Goal: Task Accomplishment & Management: Use online tool/utility

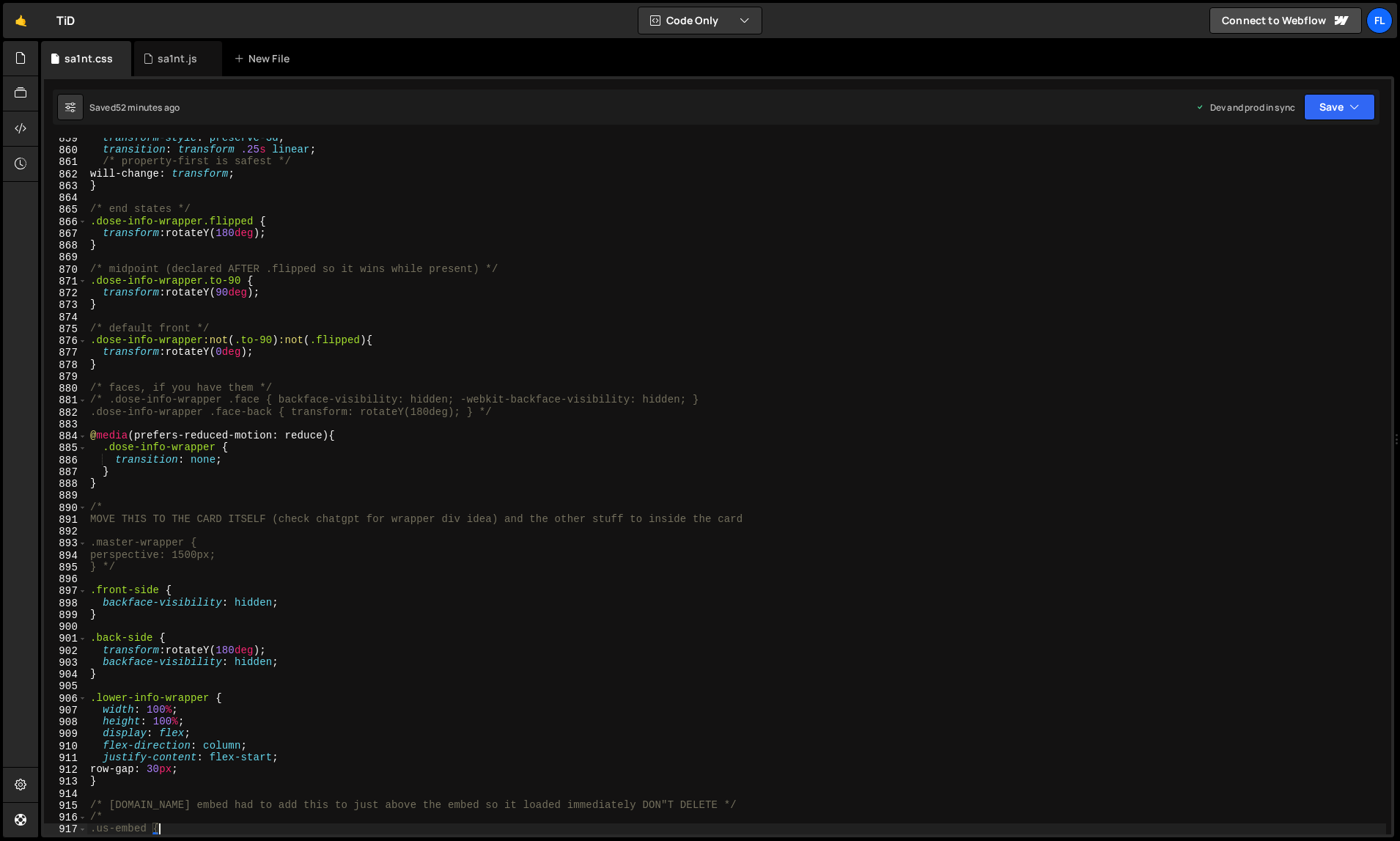
scroll to position [10237, 0]
click at [938, 557] on div "transform-style : preserve-3d ; transition : transform .25 s linear ; /* proper…" at bounding box center [736, 492] width 1299 height 721
type textarea "perspective: 1500px;"
click at [174, 51] on div "sa1nt.js" at bounding box center [177, 58] width 40 height 14
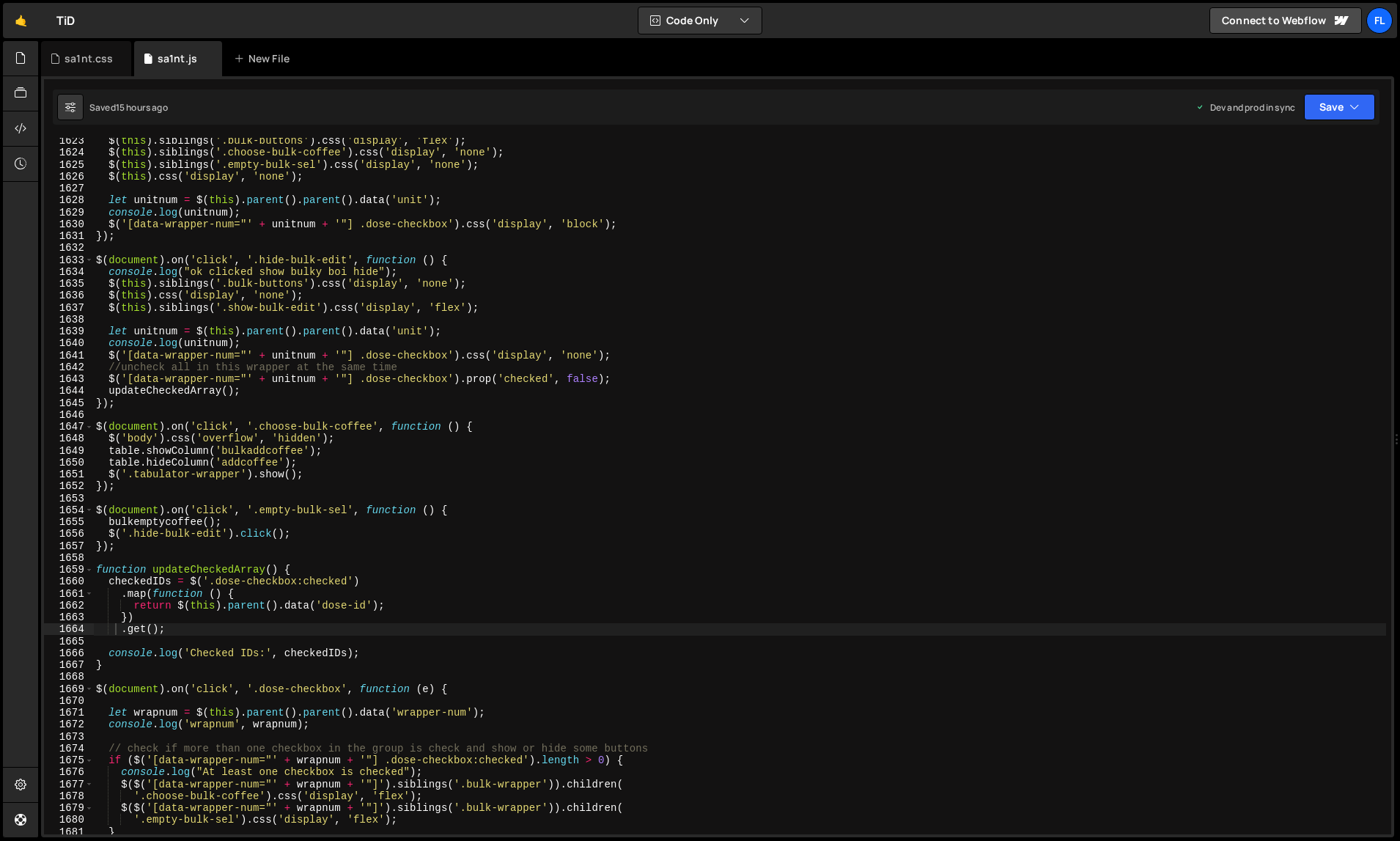
click at [566, 450] on div "$ ( this ) . siblings ( '.bulk-buttons' ) . css ( 'display' , 'flex' ) ; $ ( th…" at bounding box center [740, 495] width 1294 height 721
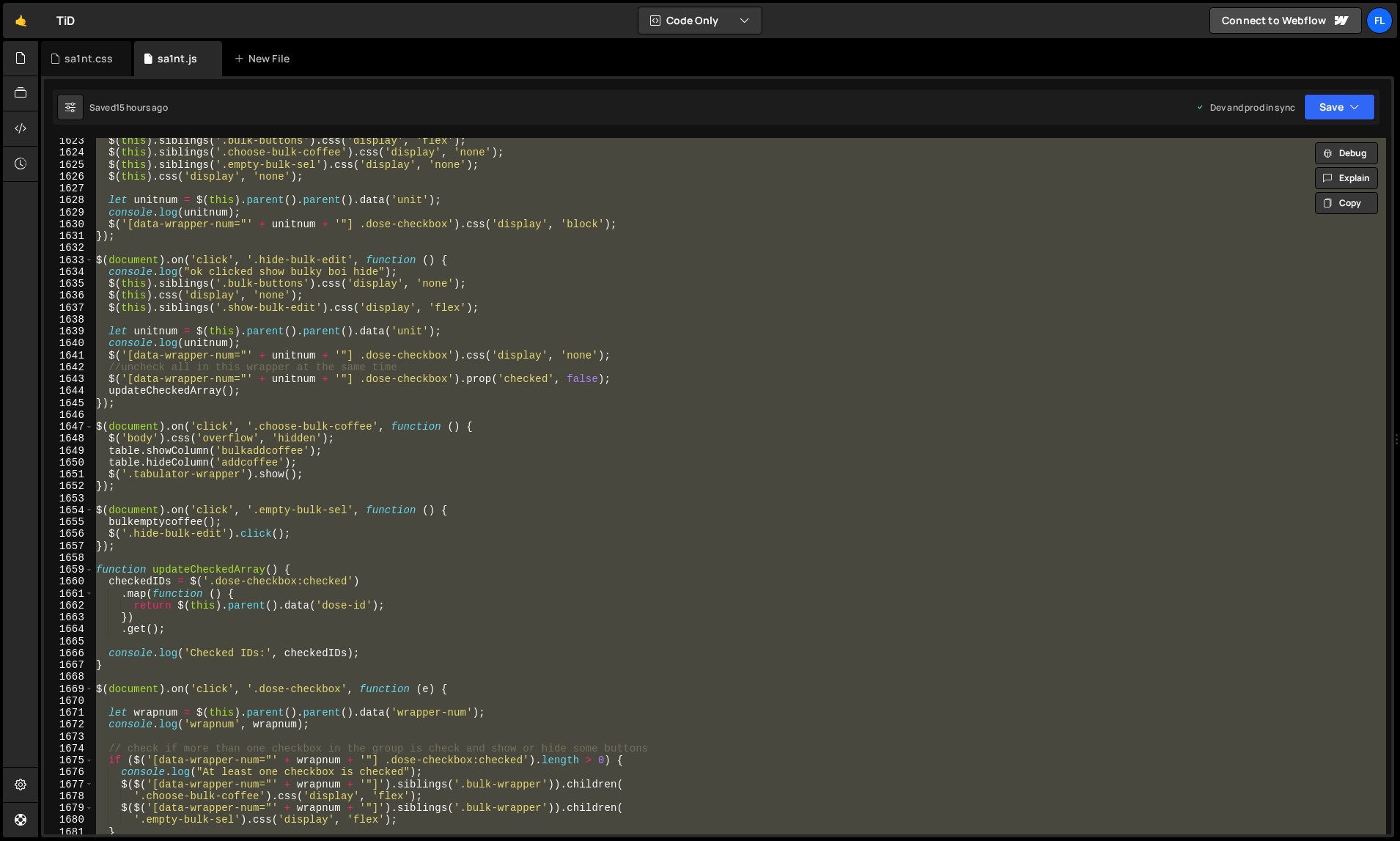
paste textarea
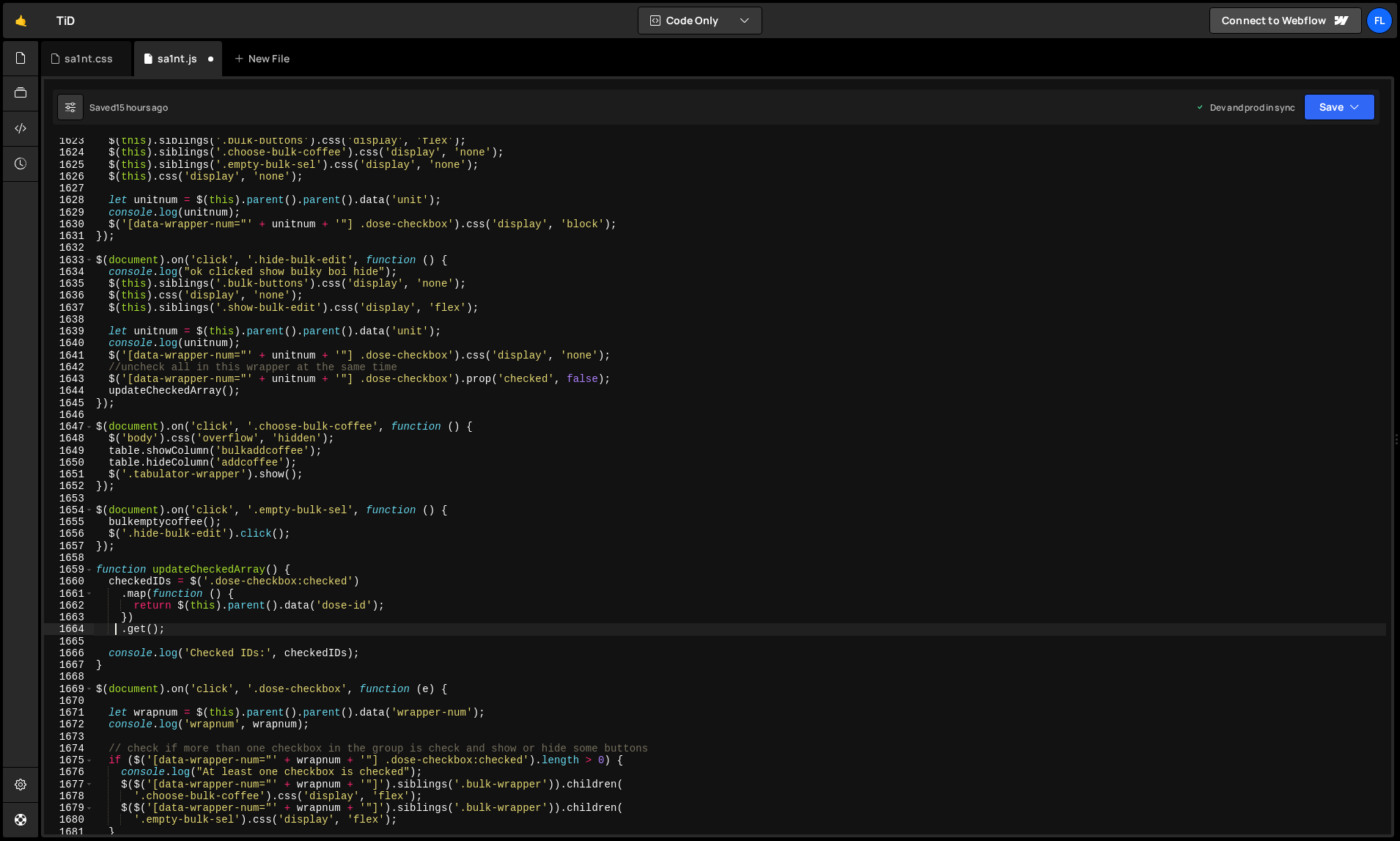
type textarea ".get();"
click at [93, 64] on div "sa1nt.css" at bounding box center [89, 58] width 49 height 14
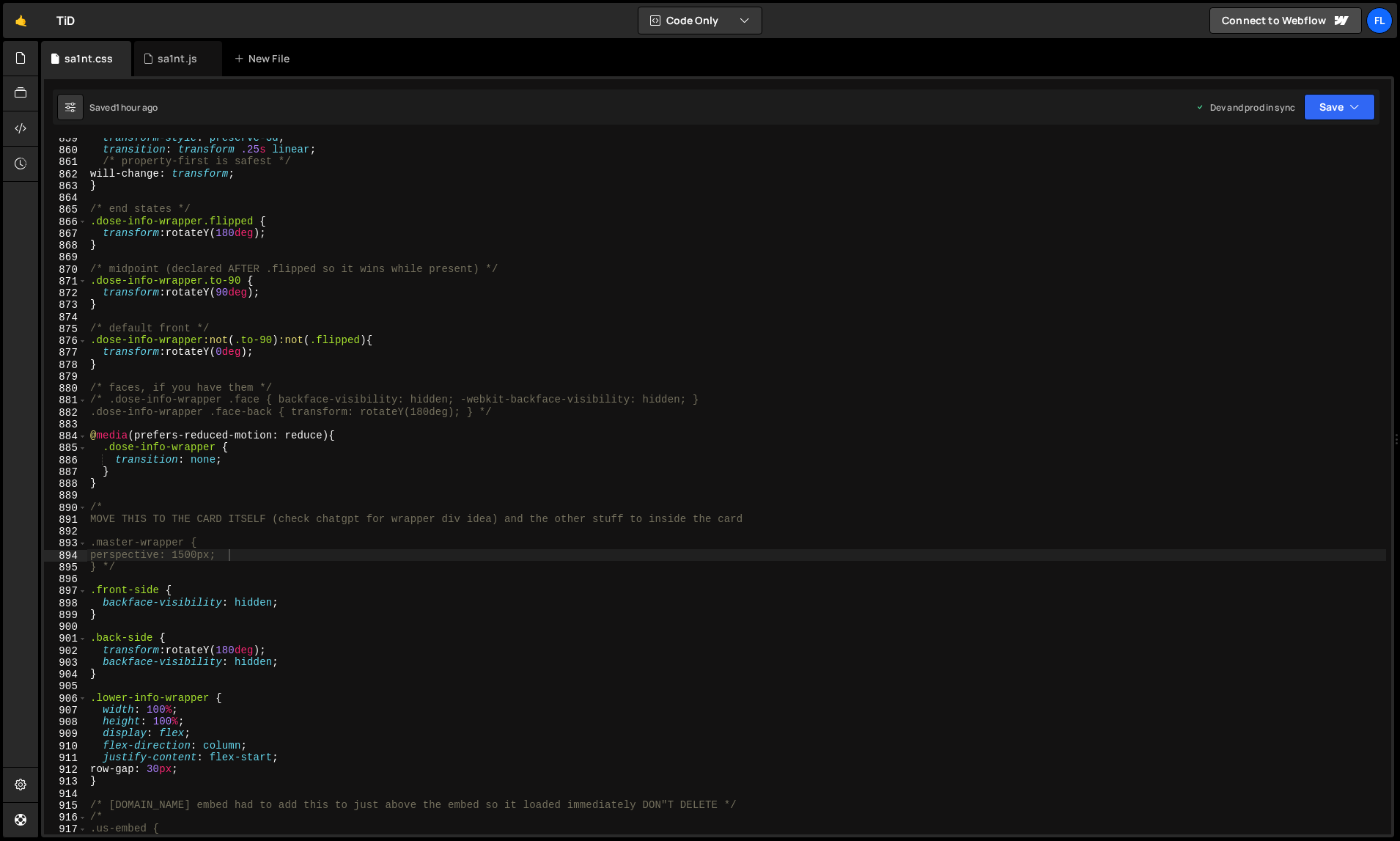
click at [367, 325] on div "transform-style : preserve-3d ; transition : transform .25 s linear ; /* proper…" at bounding box center [736, 492] width 1299 height 721
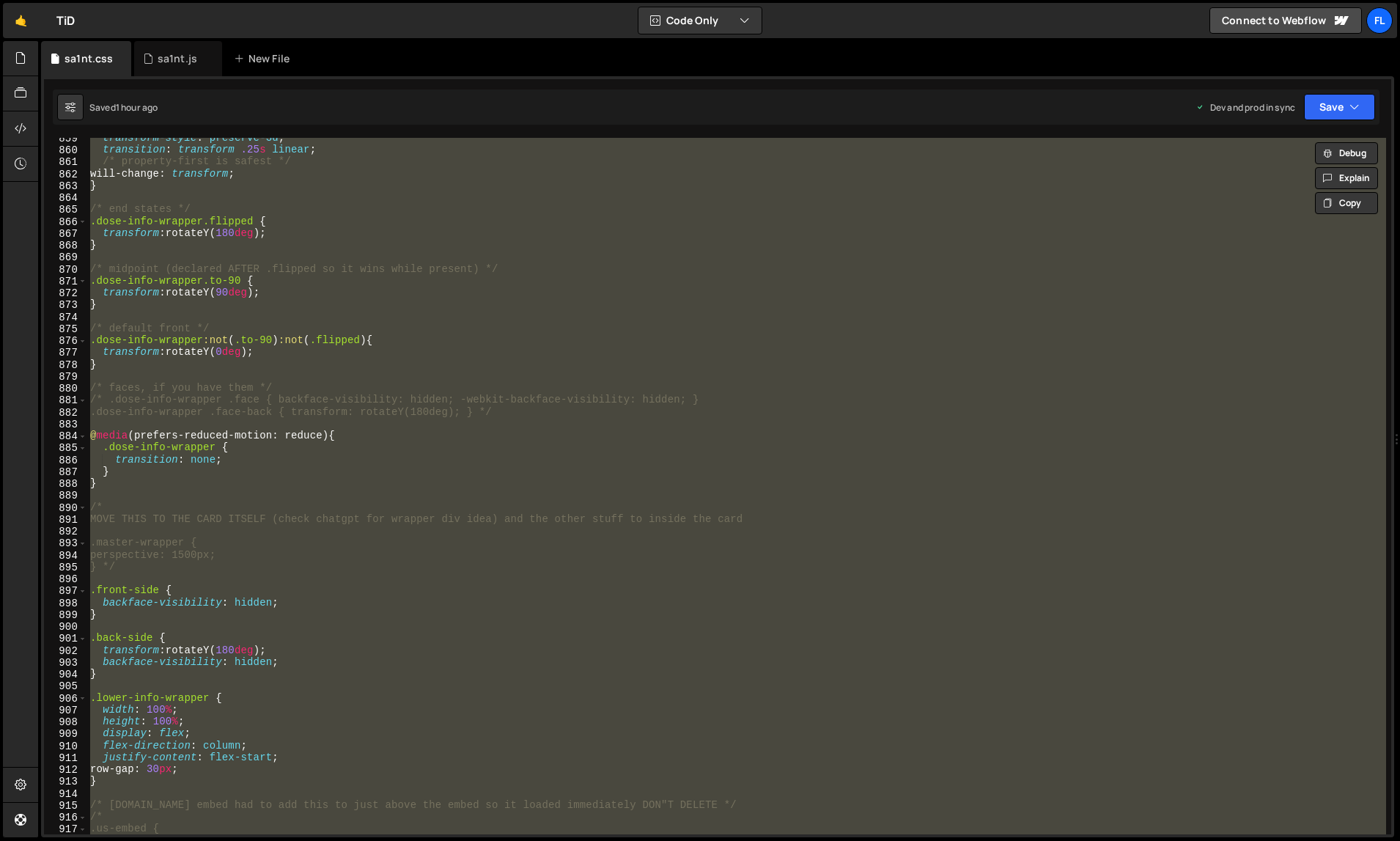
paste textarea
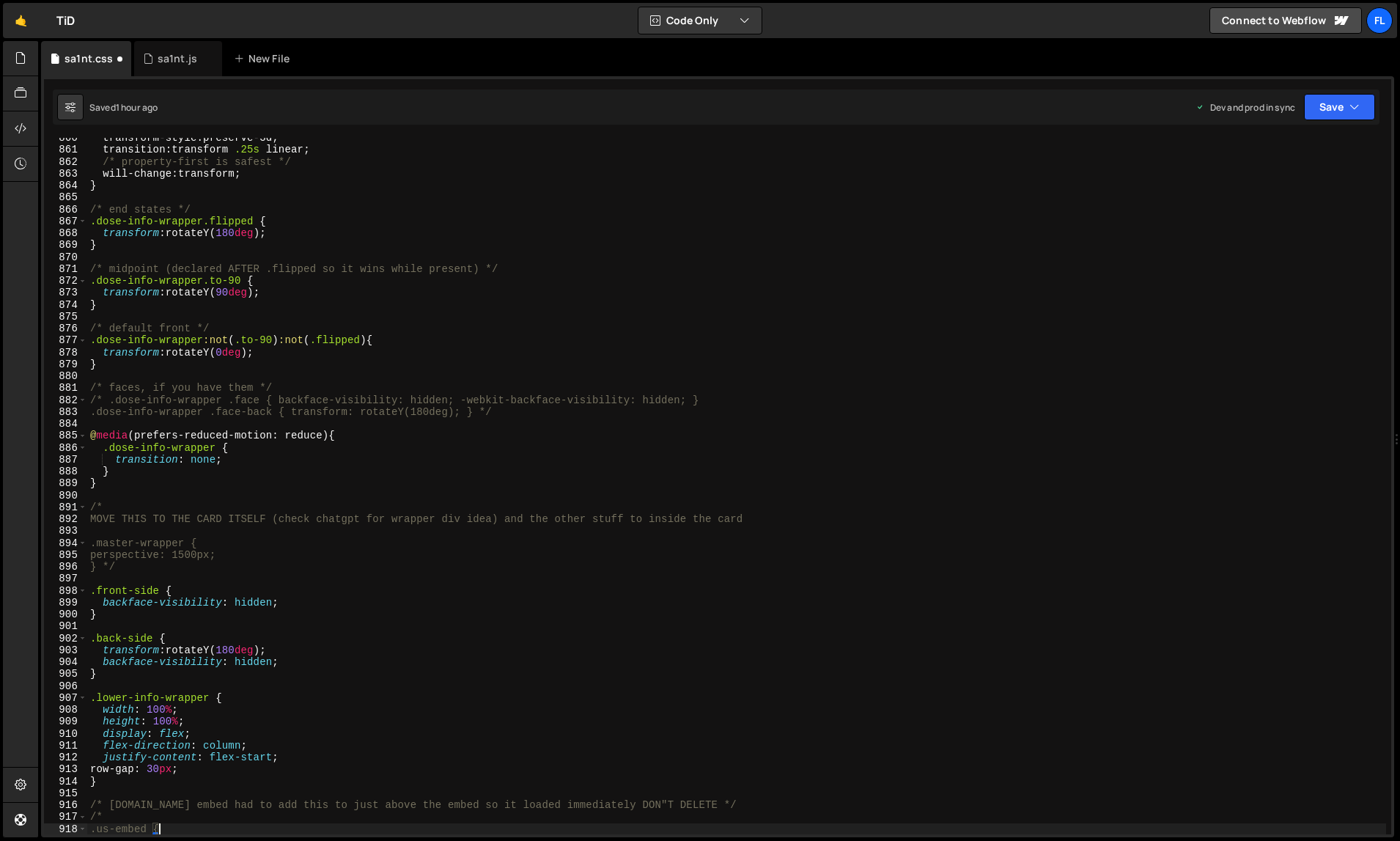
scroll to position [10249, 0]
click at [936, 457] on div "transform-style : preserve-3d ; transition : transform .25 s linear ; /* proper…" at bounding box center [736, 492] width 1299 height 721
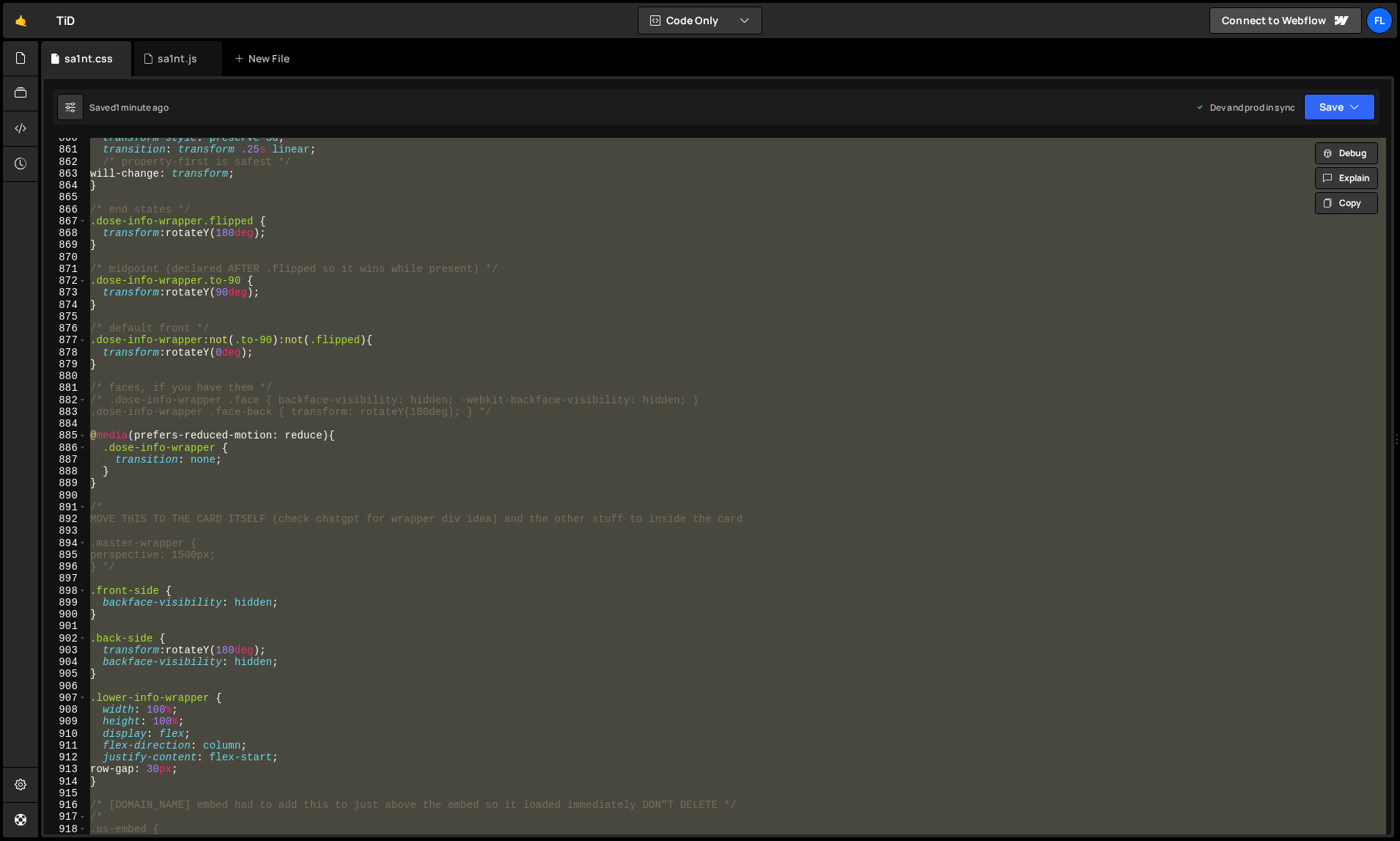
paste textarea
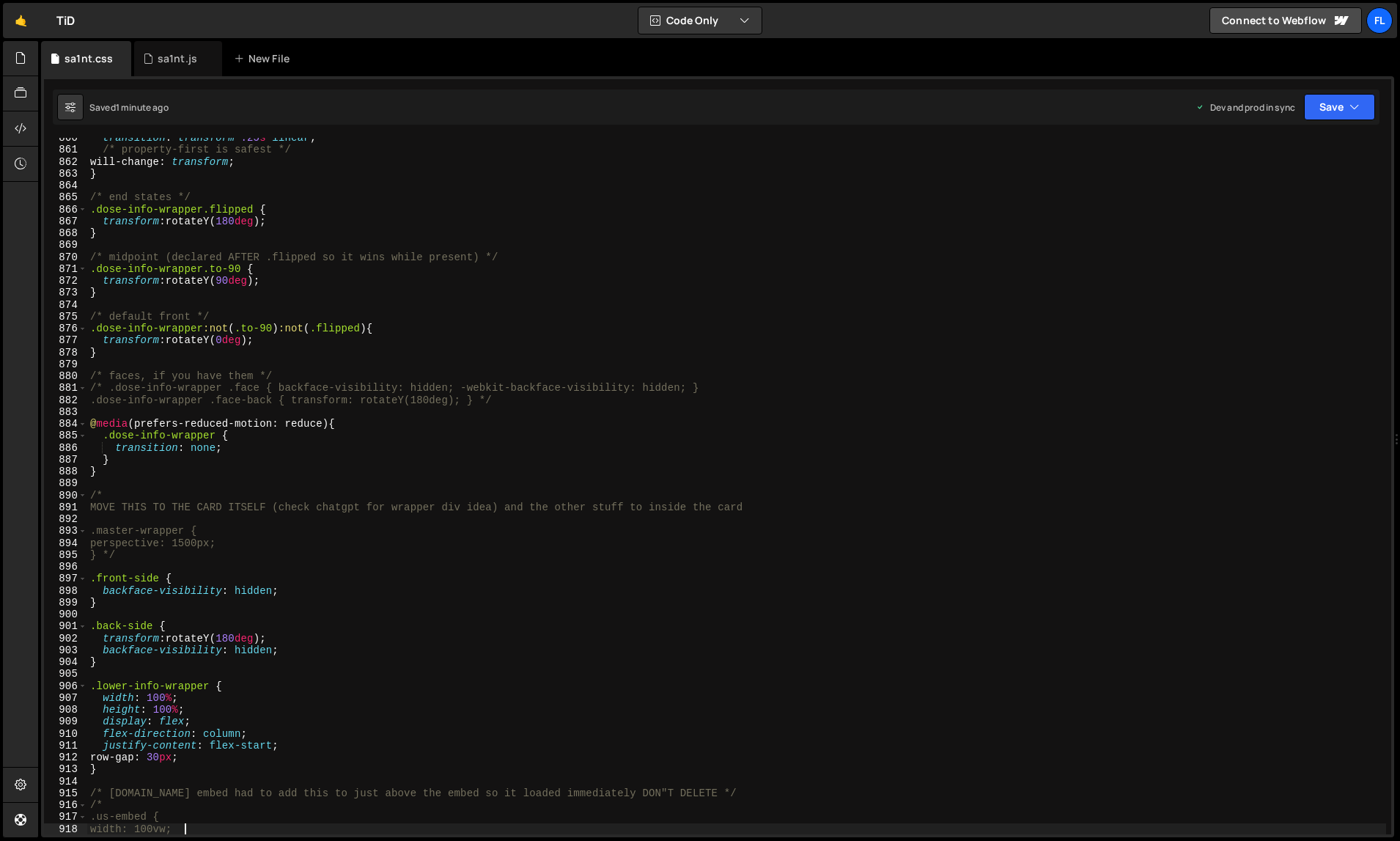
click at [967, 595] on div "transition : transform .25 s linear ; /* property-first is safest */ will-chang…" at bounding box center [736, 492] width 1299 height 721
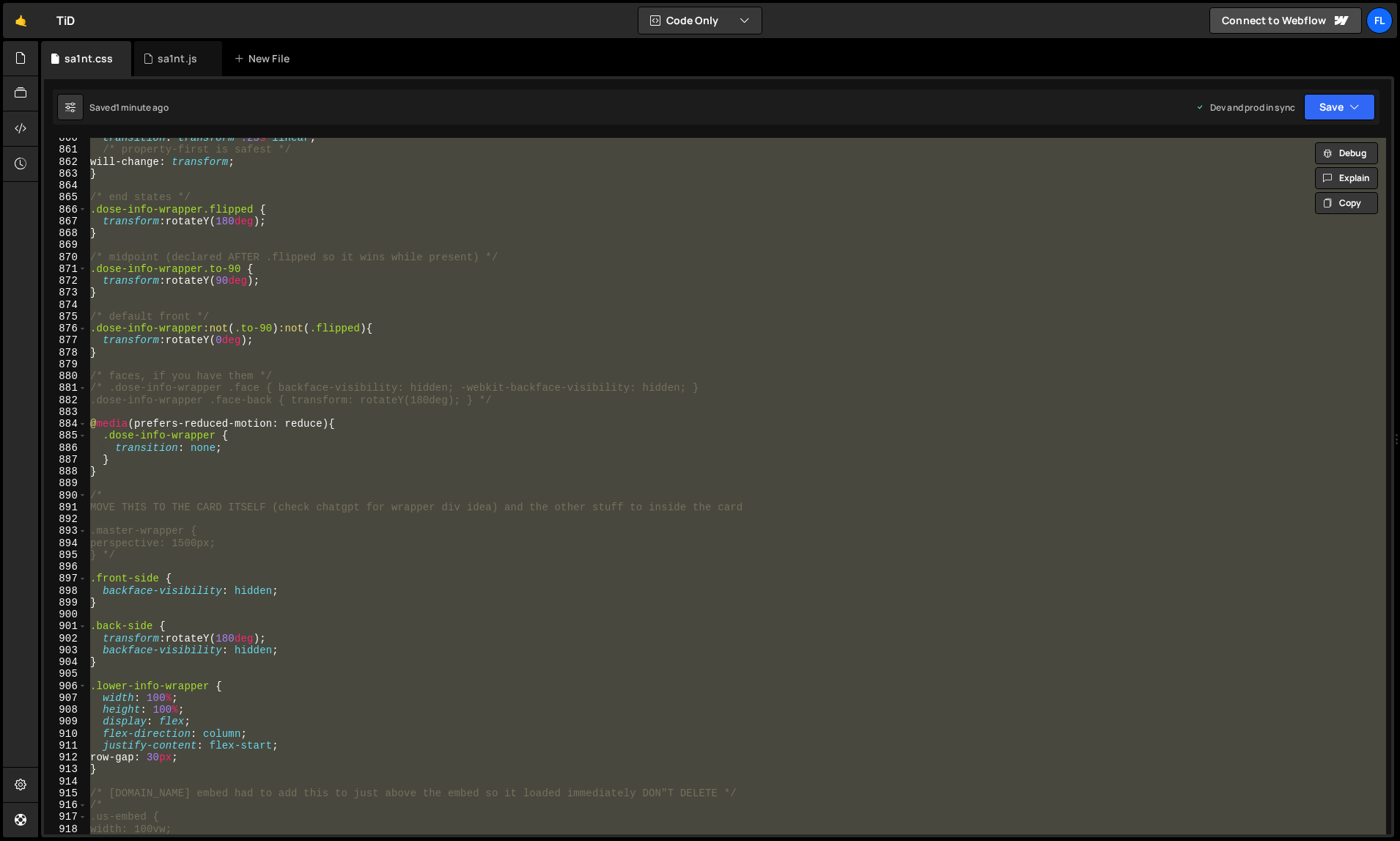
paste textarea
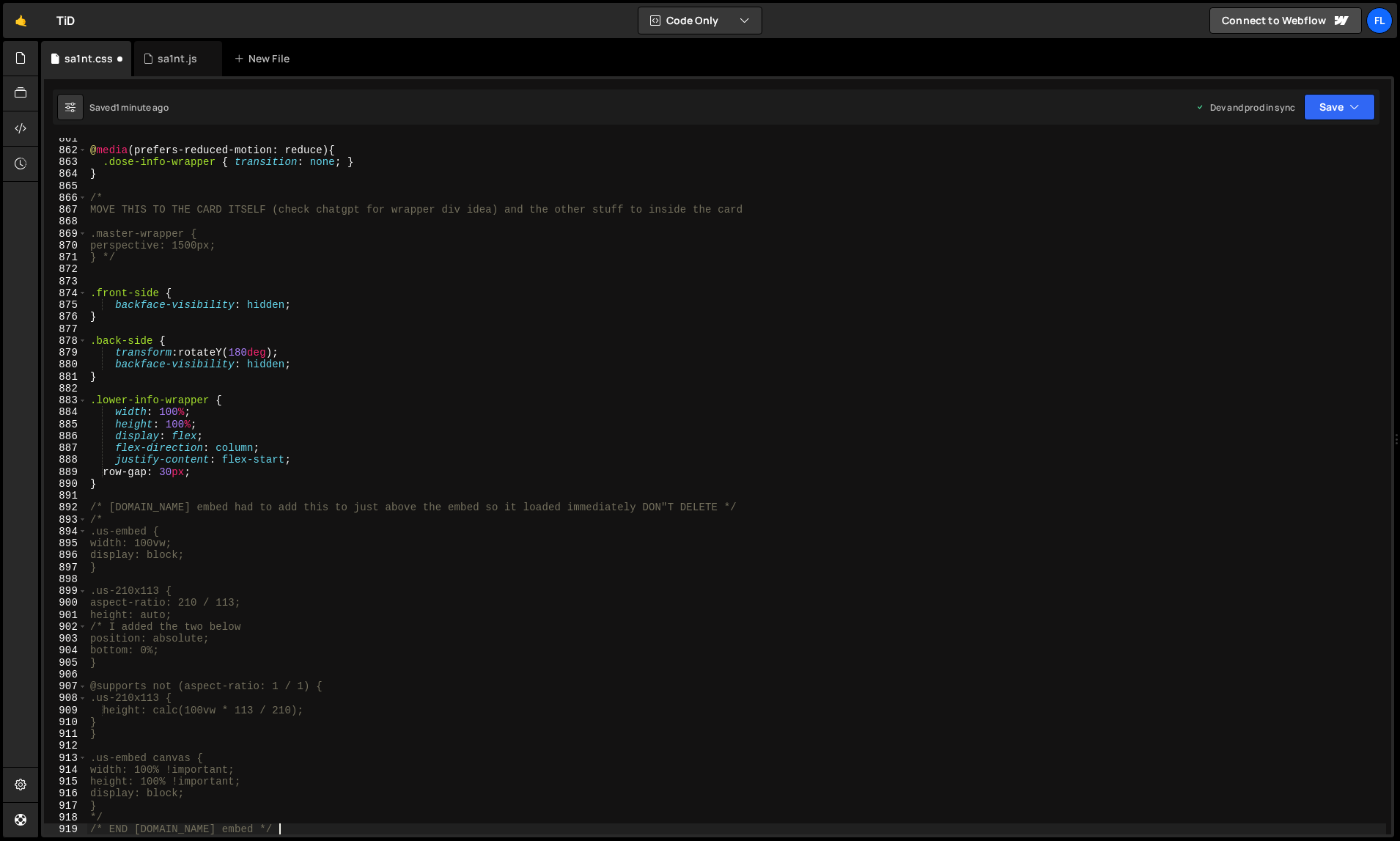
type textarea "width: 100vw;"
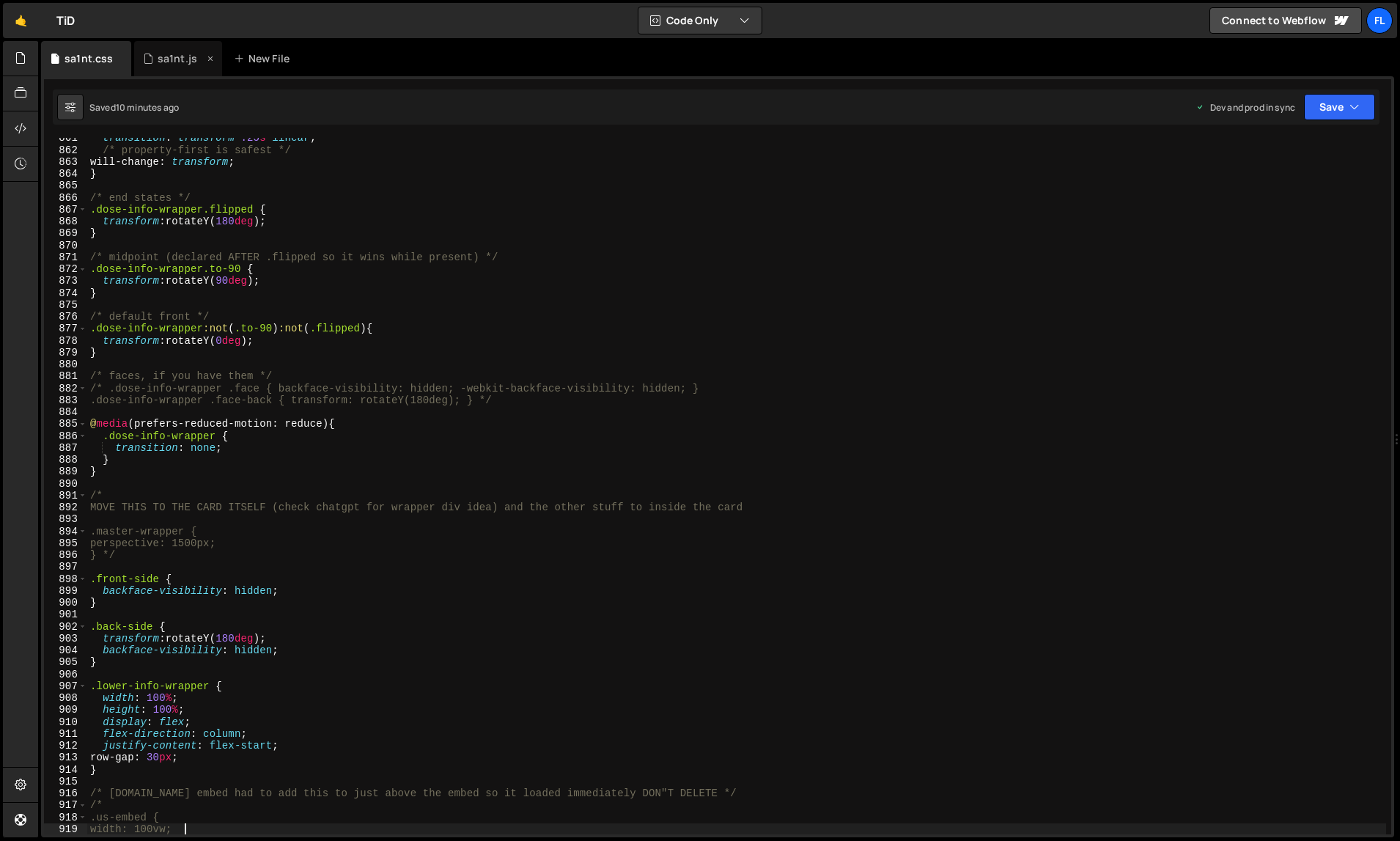
click at [167, 72] on div "sa1nt.js" at bounding box center [178, 58] width 88 height 35
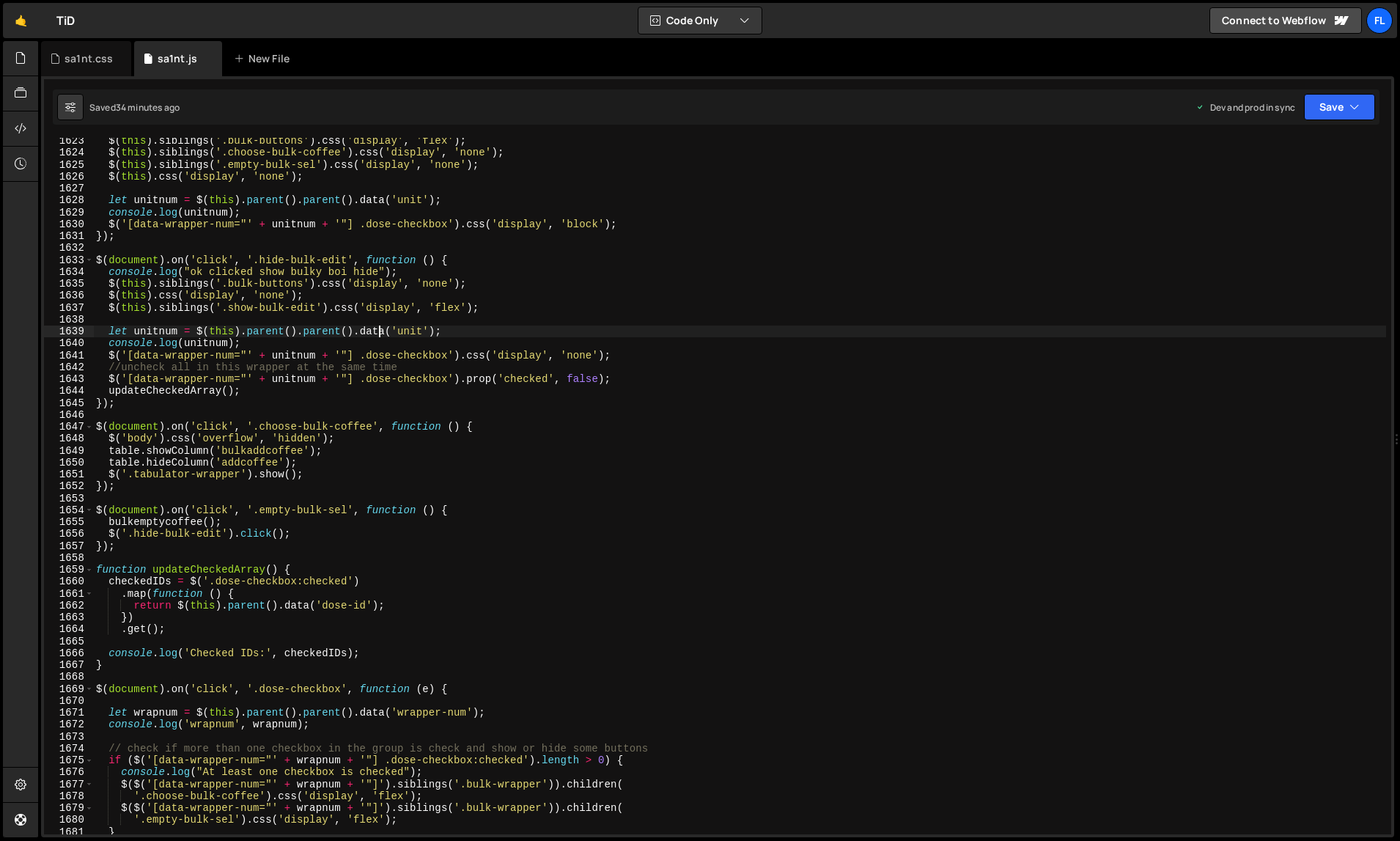
click at [379, 334] on div "$ ( this ) . siblings ( '.bulk-buttons' ) . css ( 'display' , 'flex' ) ; $ ( th…" at bounding box center [740, 495] width 1294 height 721
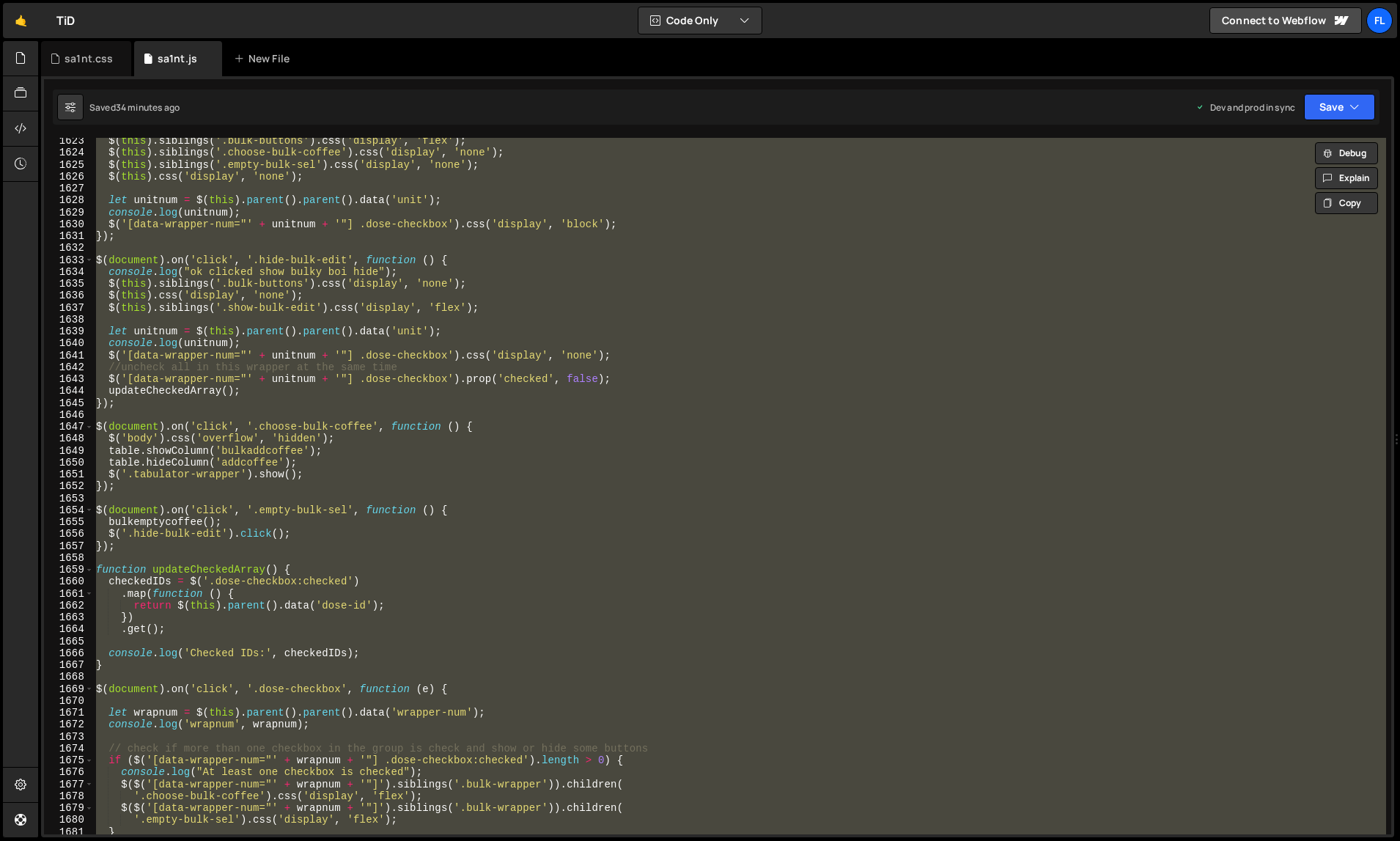
paste textarea
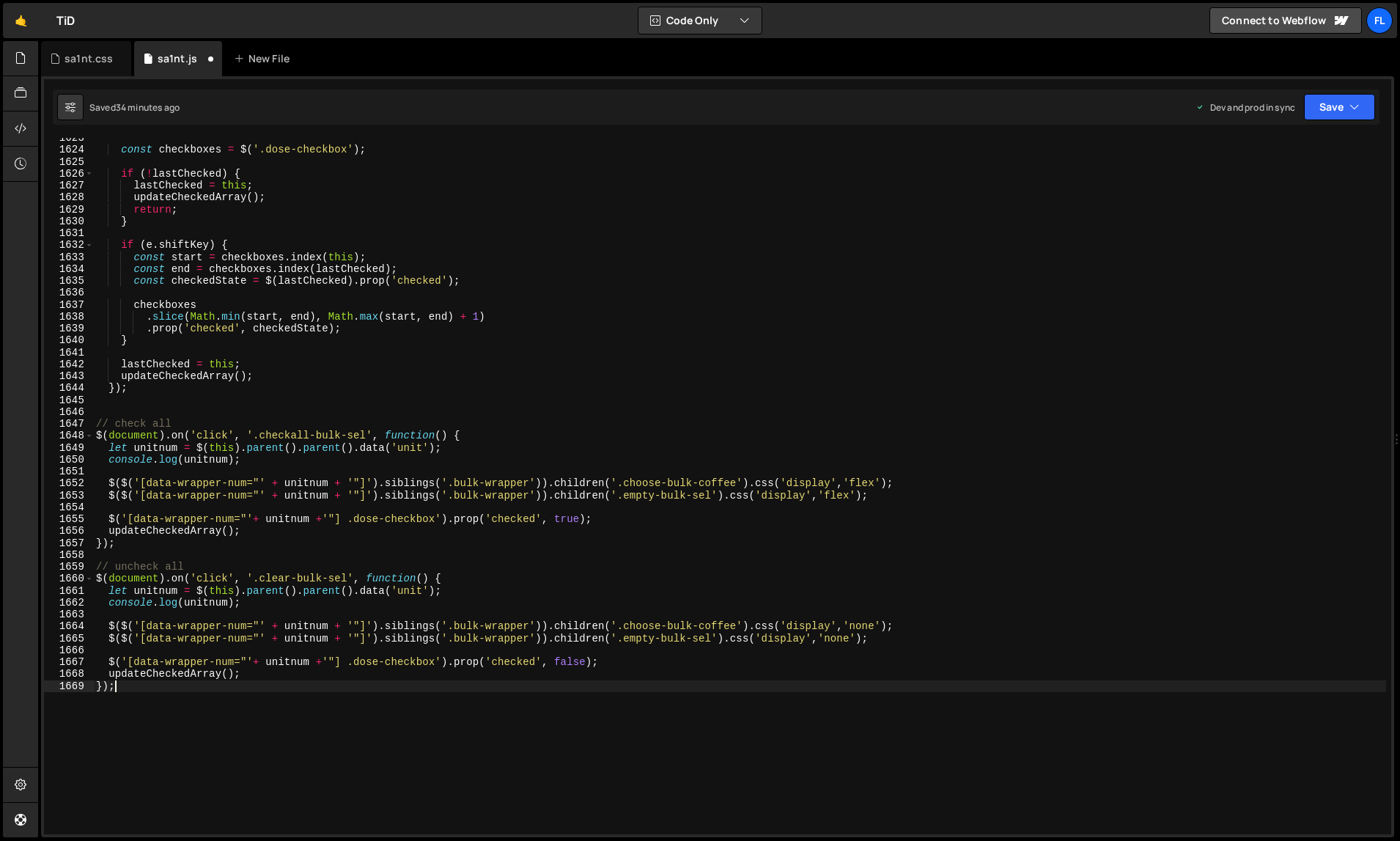
type textarea ".get();"
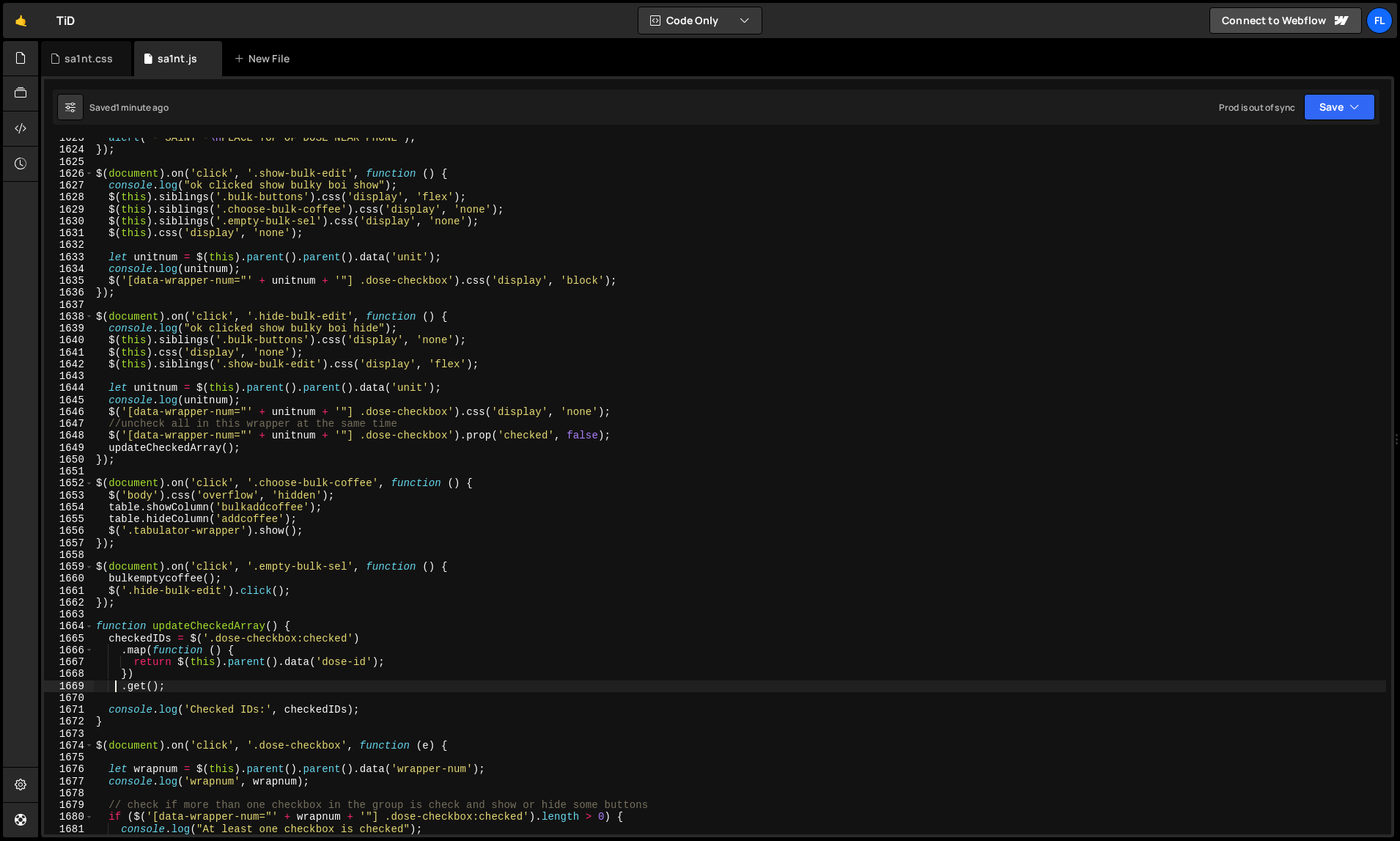
click at [881, 552] on div "alert ( '- SA1NT - \n PLACE TOP OF DOSE NEAR PHONE' ) ; }) ; $ ( document ) . o…" at bounding box center [740, 492] width 1294 height 721
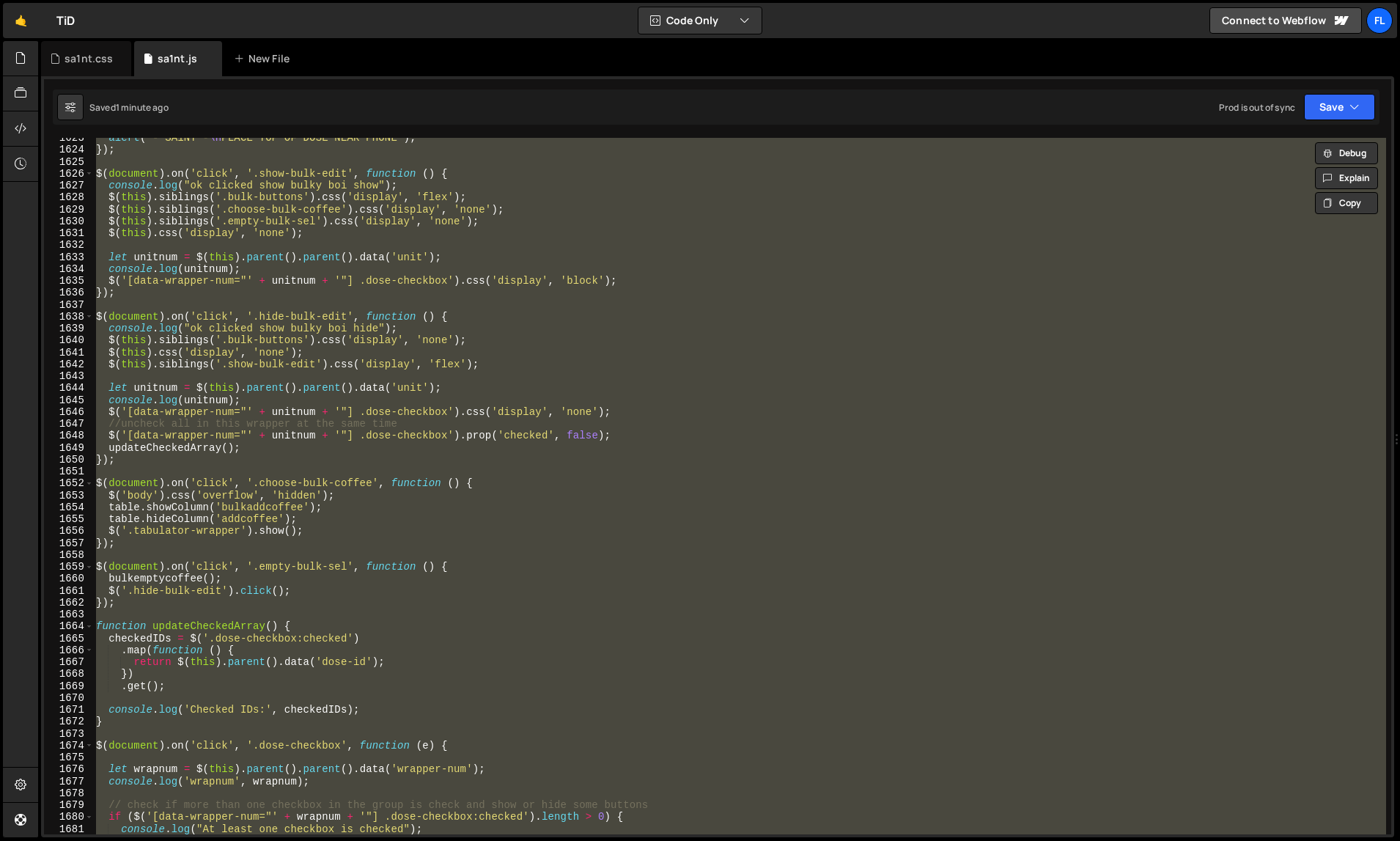
paste textarea
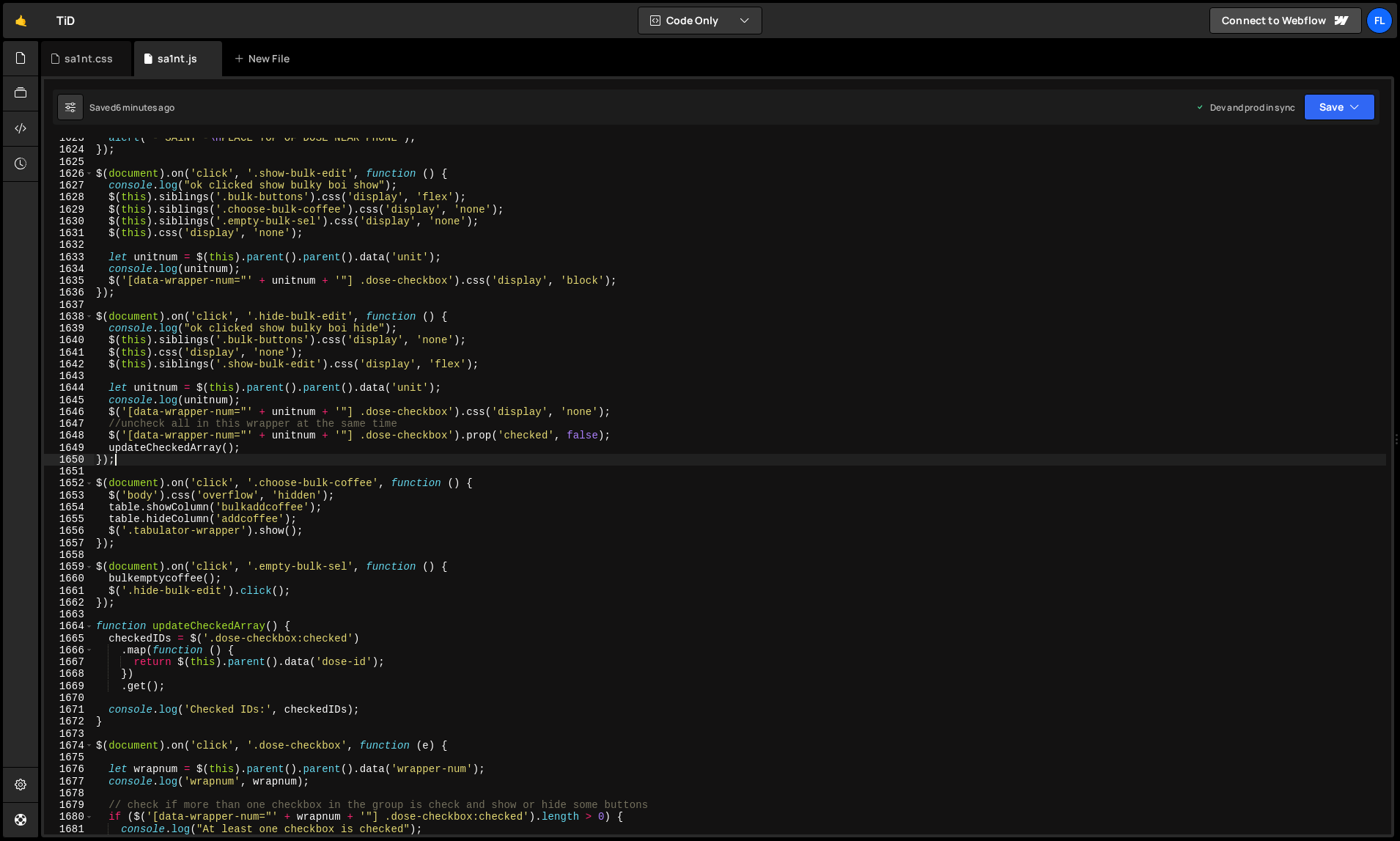
click at [717, 465] on div "alert ( '- SA1NT - \n PLACE TOP OF DOSE NEAR PHONE' ) ; }) ; $ ( document ) . o…" at bounding box center [740, 492] width 1294 height 721
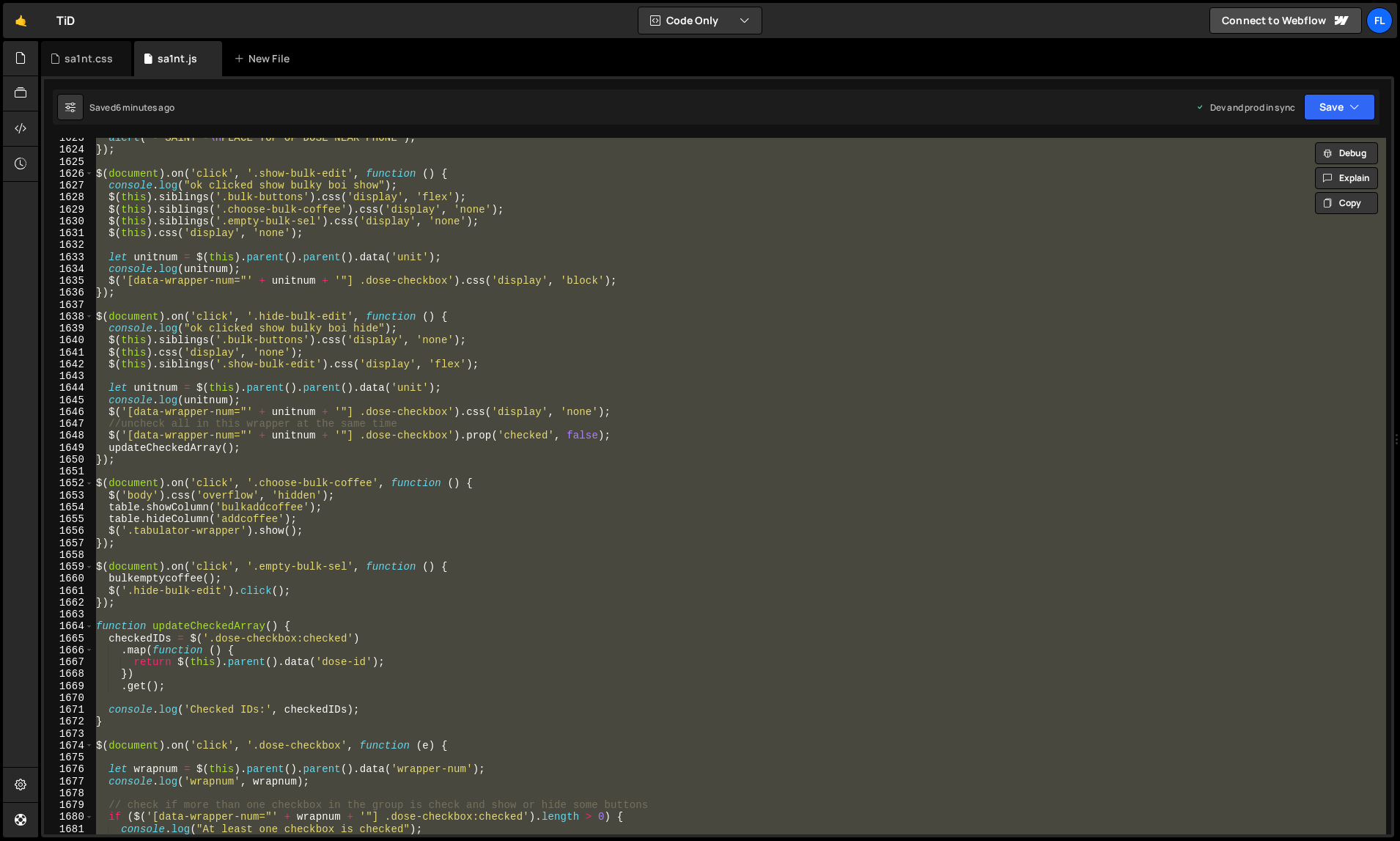
paste textarea
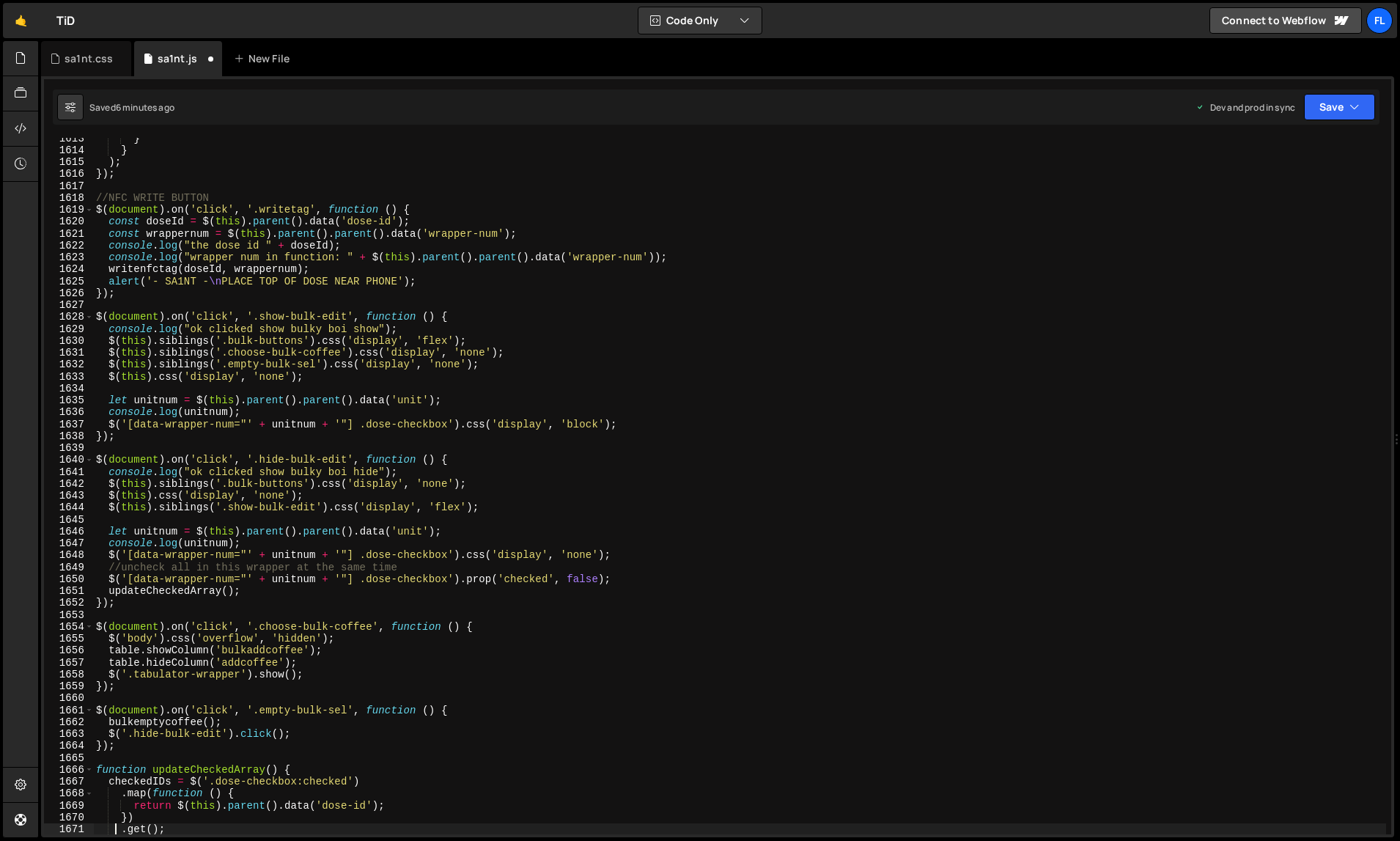
scroll to position [19563, 0]
click at [1003, 570] on div "} } ) ; }) ; //NFC WRITE BUTTON $ ( document ) . on ( 'click' , '.writetag' , f…" at bounding box center [740, 492] width 1294 height 721
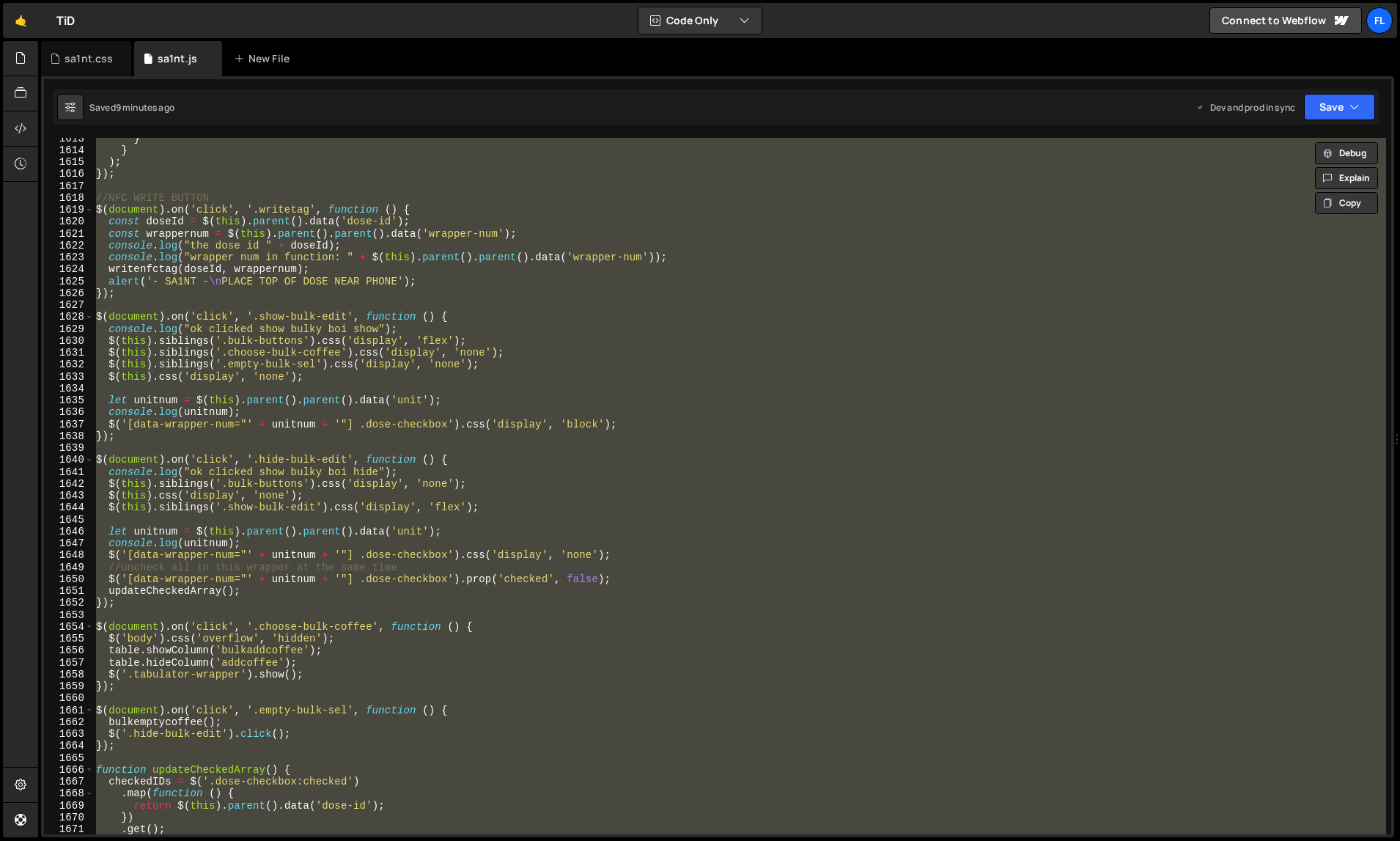
paste textarea
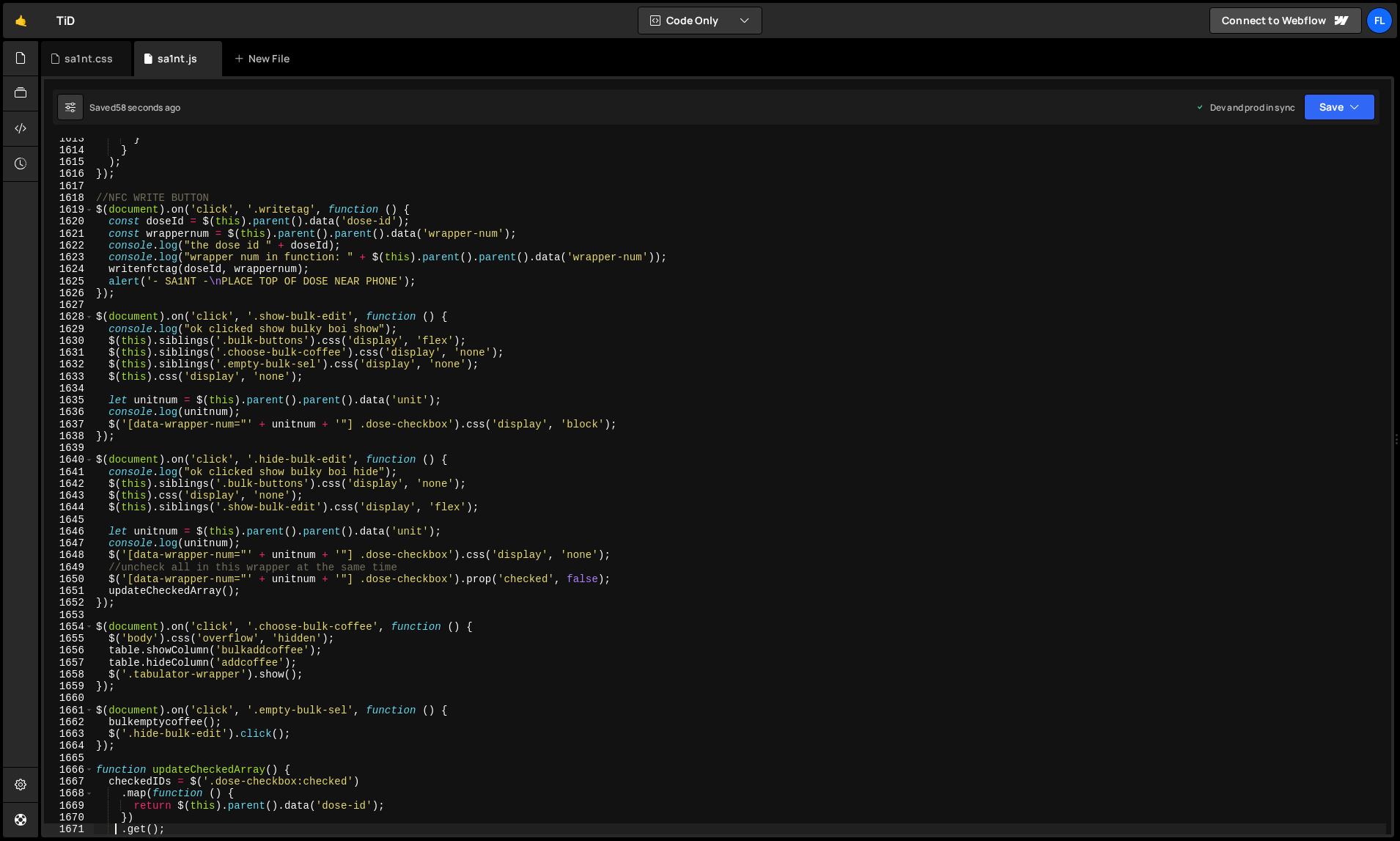
click at [960, 606] on div "} } ) ; }) ; //NFC WRITE BUTTON $ ( document ) . on ( 'click' , '.writetag' , f…" at bounding box center [740, 492] width 1294 height 721
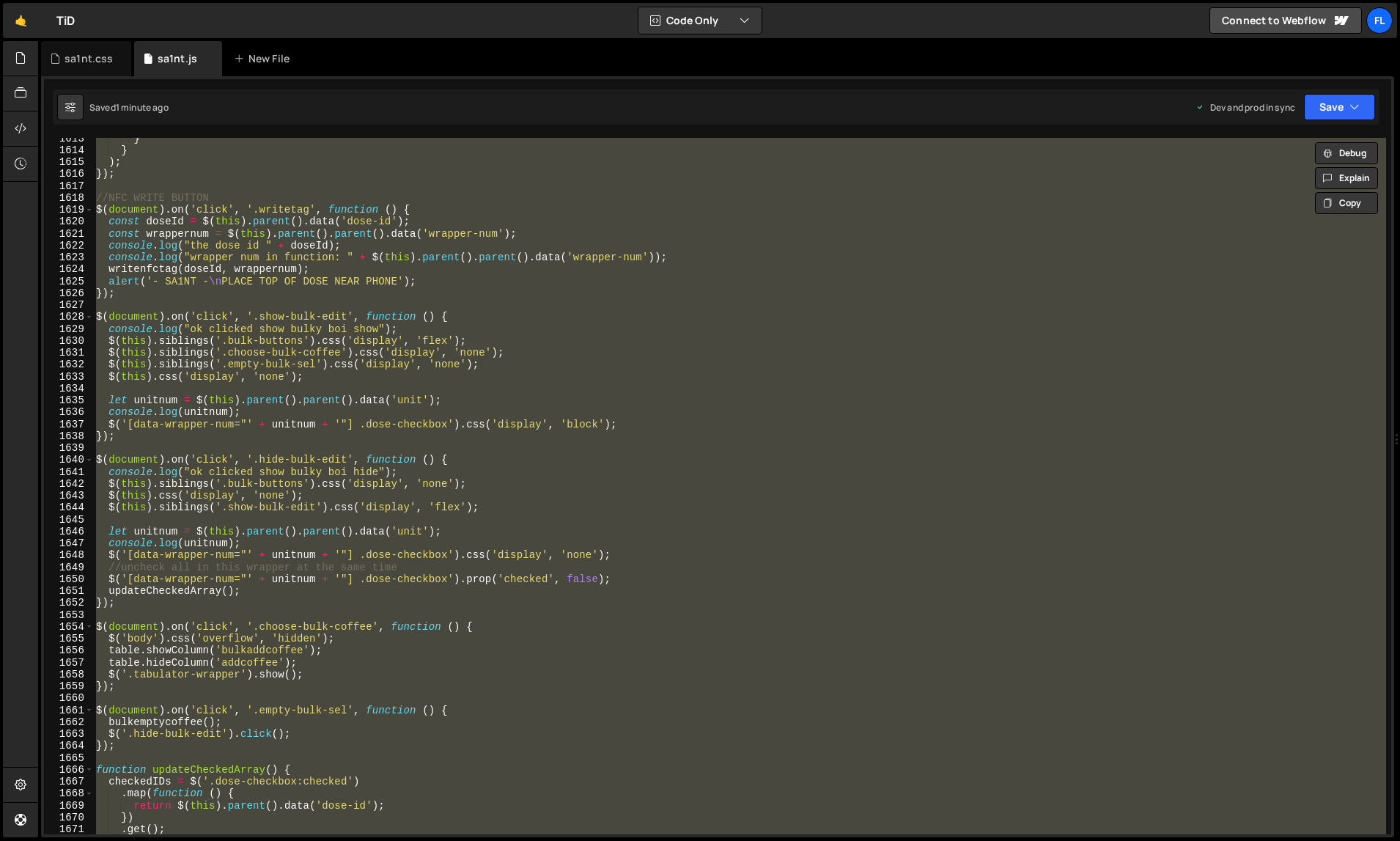
paste textarea
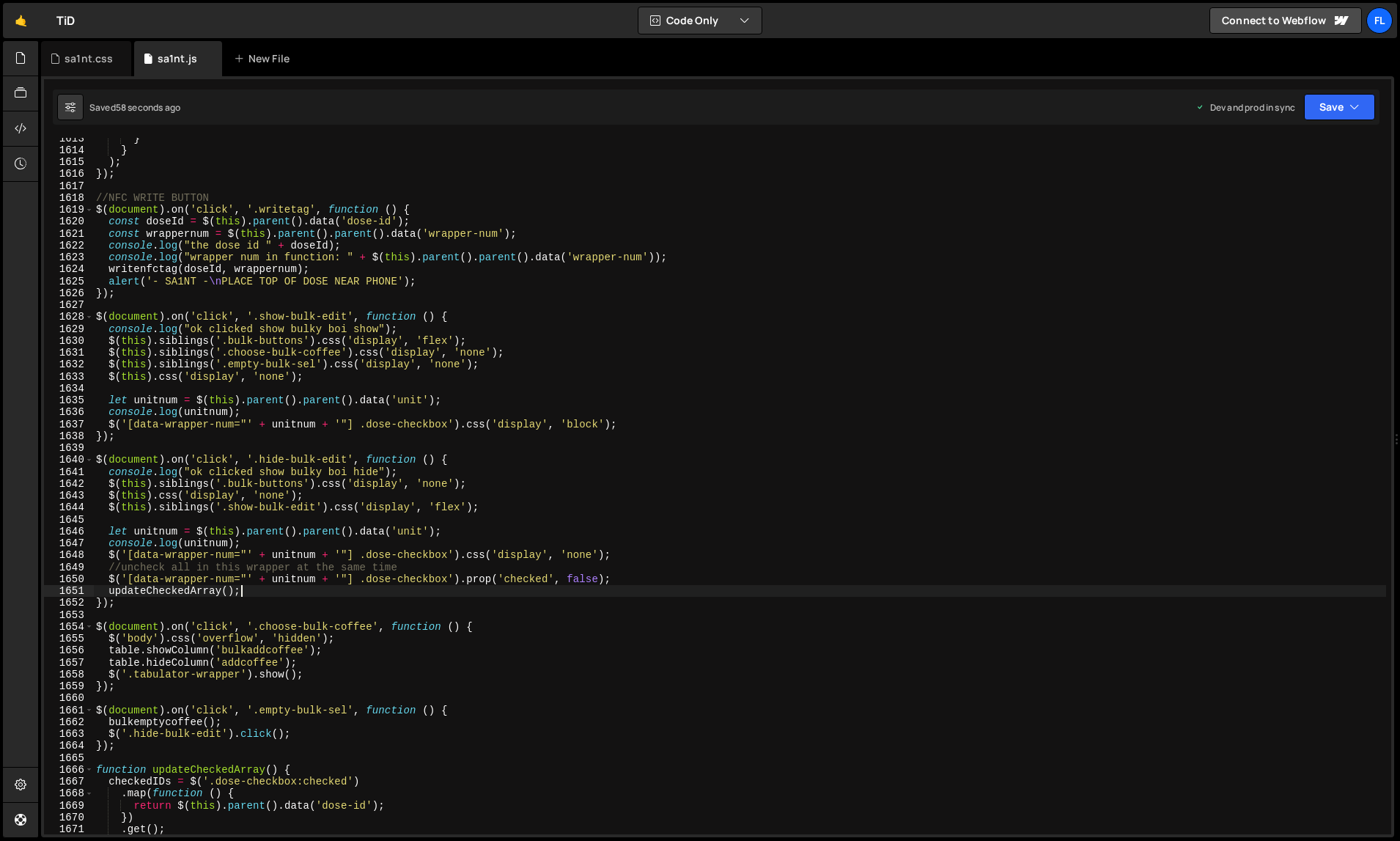
click at [970, 588] on div "} } ) ; }) ; //NFC WRITE BUTTON $ ( document ) . on ( 'click' , '.writetag' , f…" at bounding box center [740, 492] width 1294 height 721
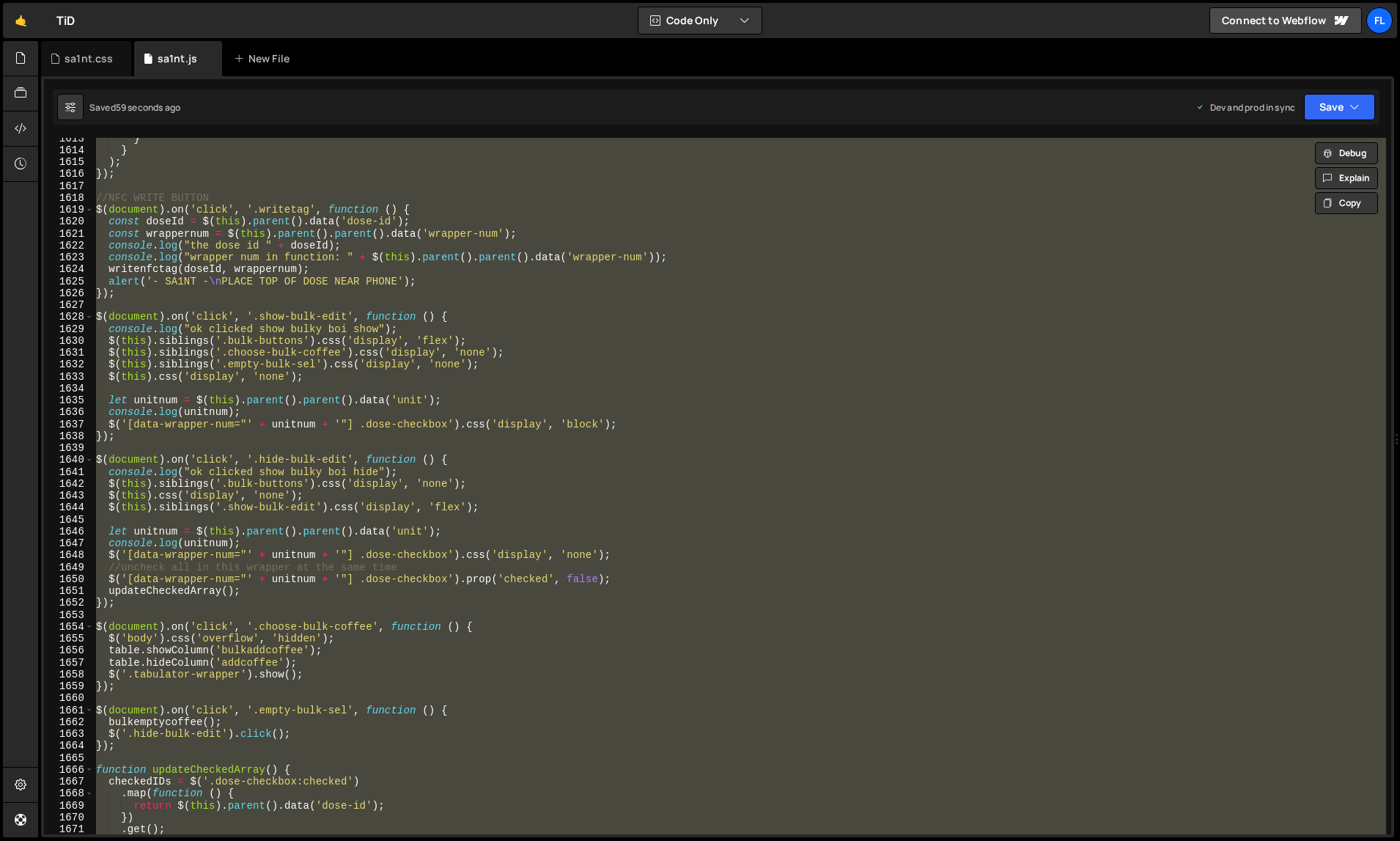
paste textarea
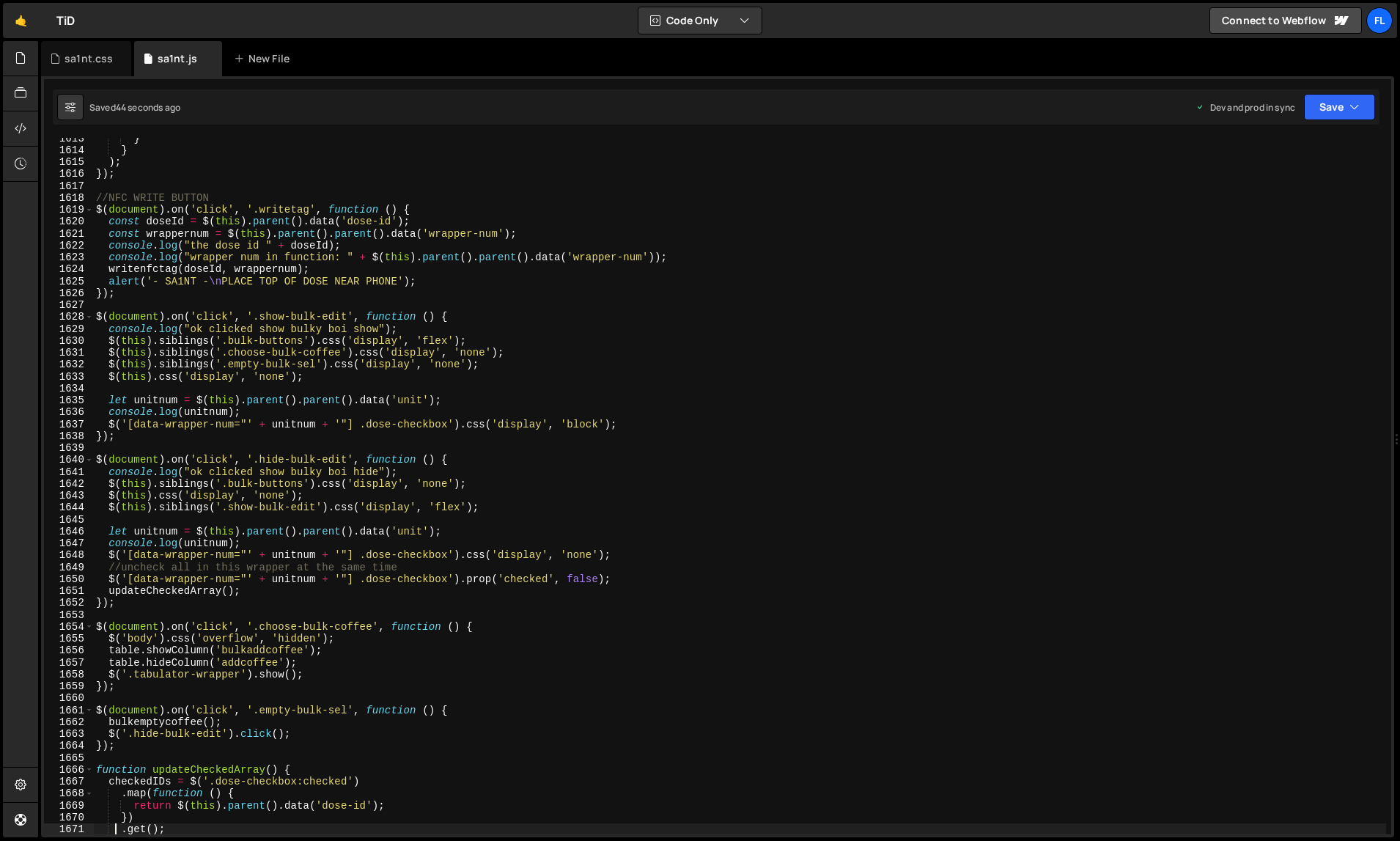
click at [1005, 596] on div "} } ) ; }) ; //NFC WRITE BUTTON $ ( document ) . on ( 'click' , '.writetag' , f…" at bounding box center [740, 492] width 1294 height 721
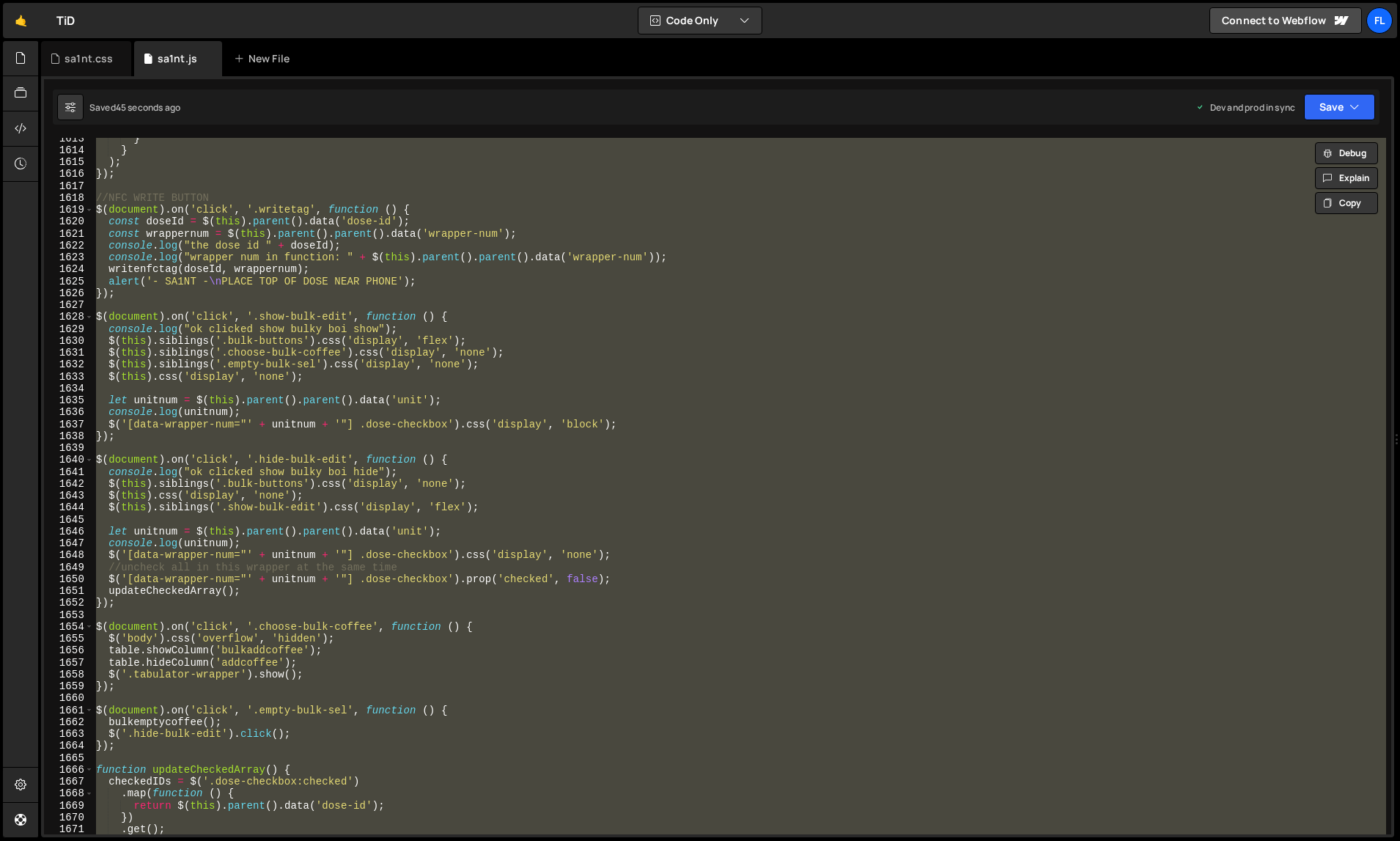
paste textarea
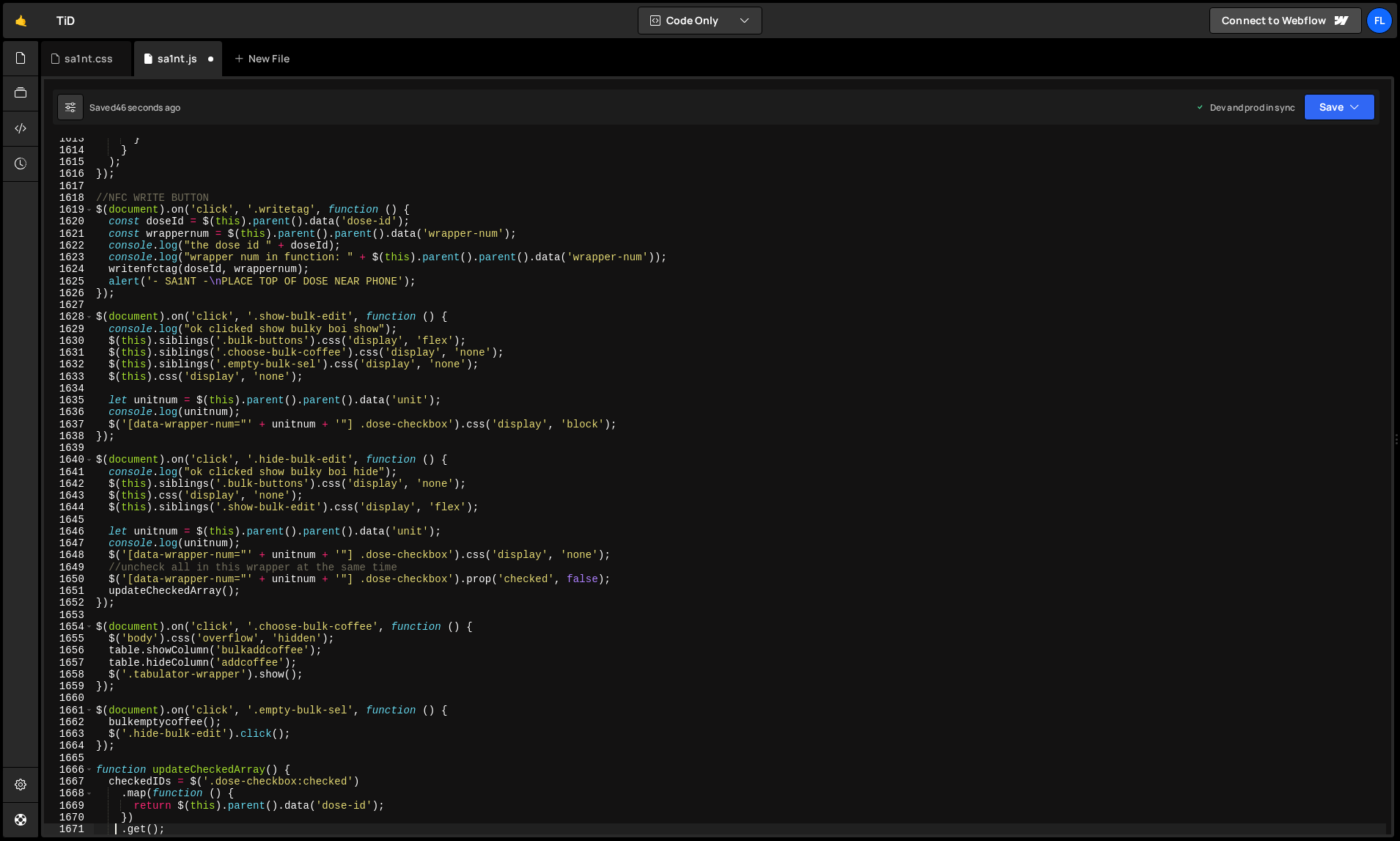
type textarea ".get();"
click at [1065, 611] on div "} } ) ; }) ; //NFC WRITE BUTTON $ ( document ) . on ( 'click' , '.writetag' , f…" at bounding box center [740, 492] width 1294 height 721
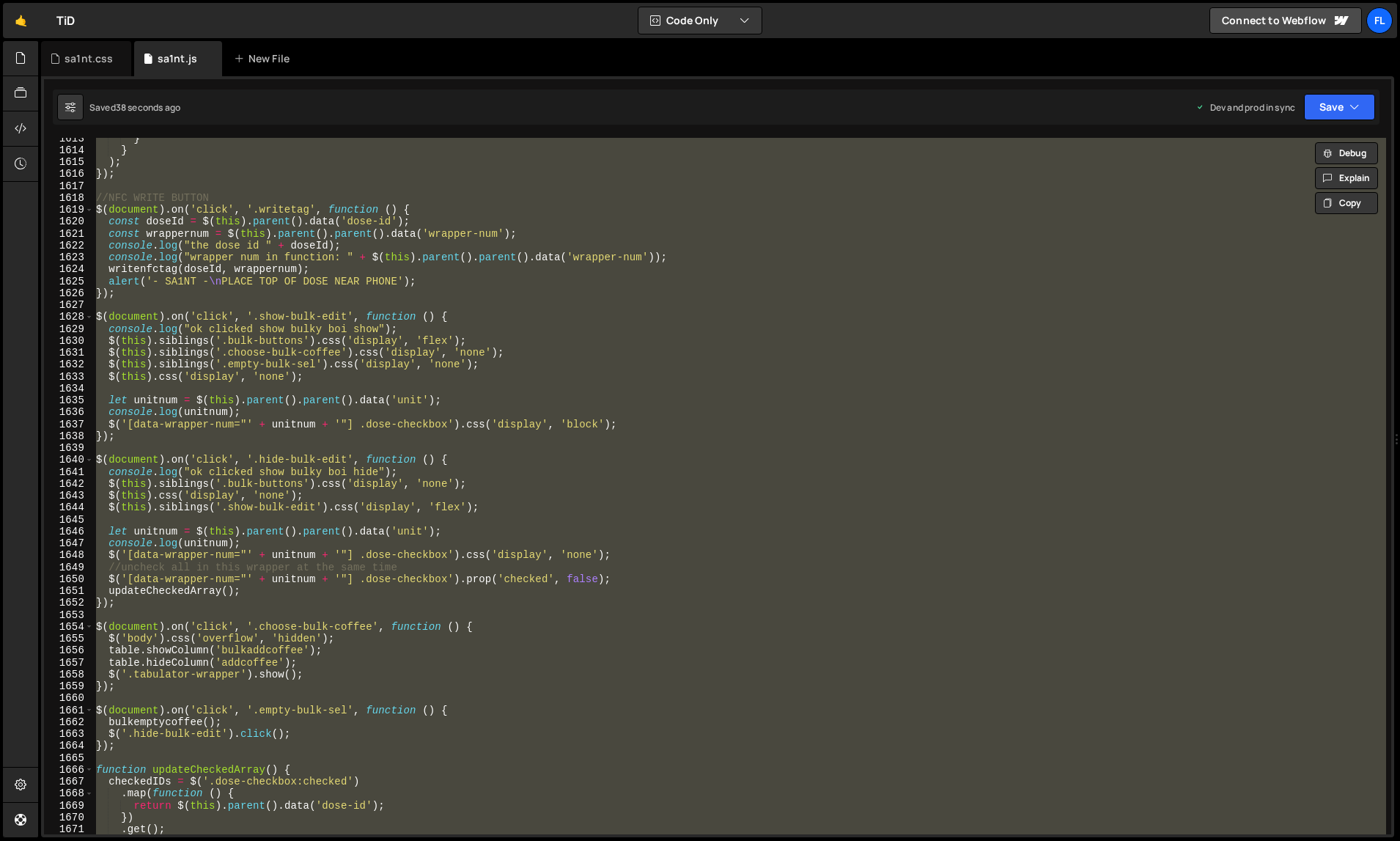
paste textarea
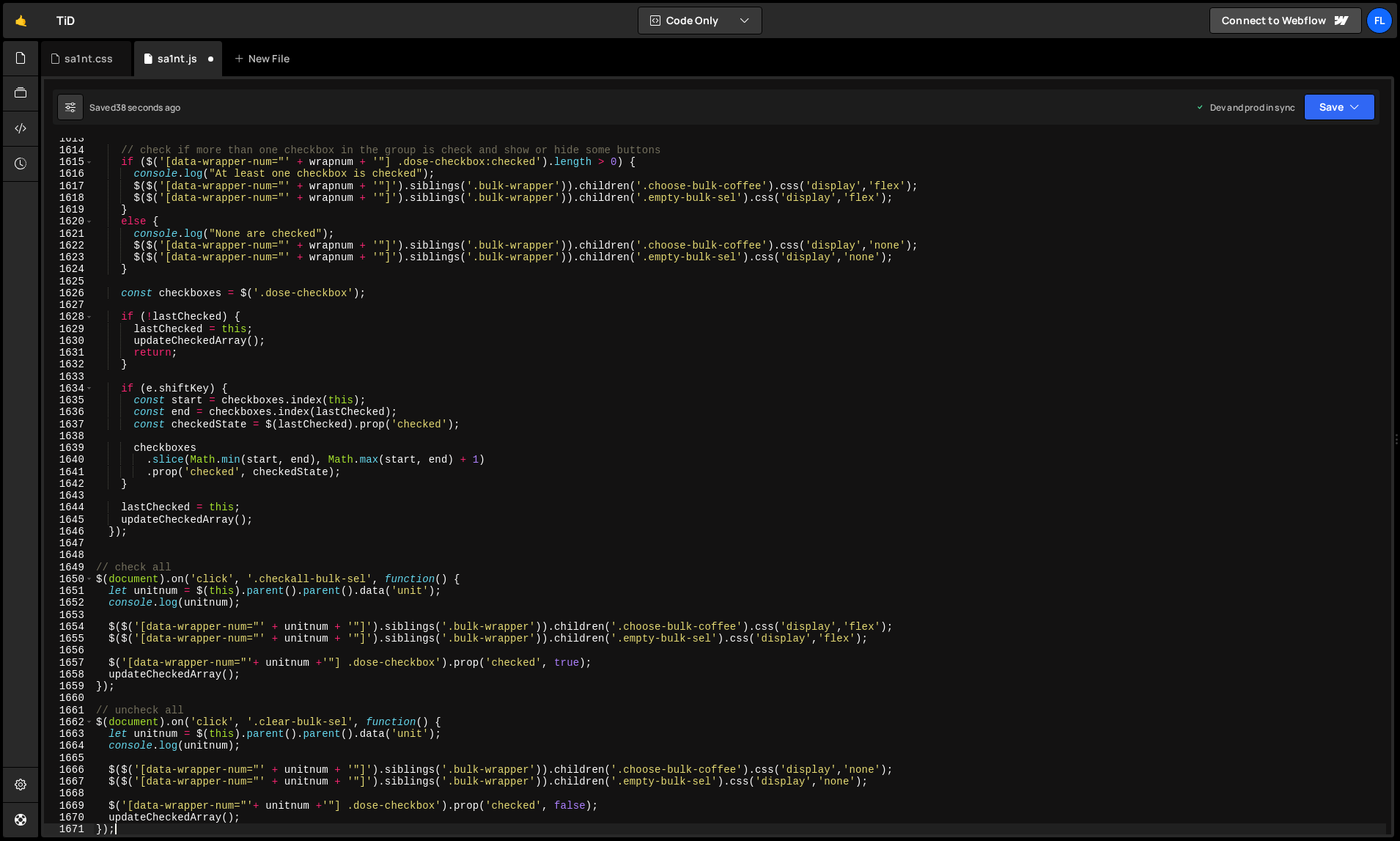
type textarea ".get();"
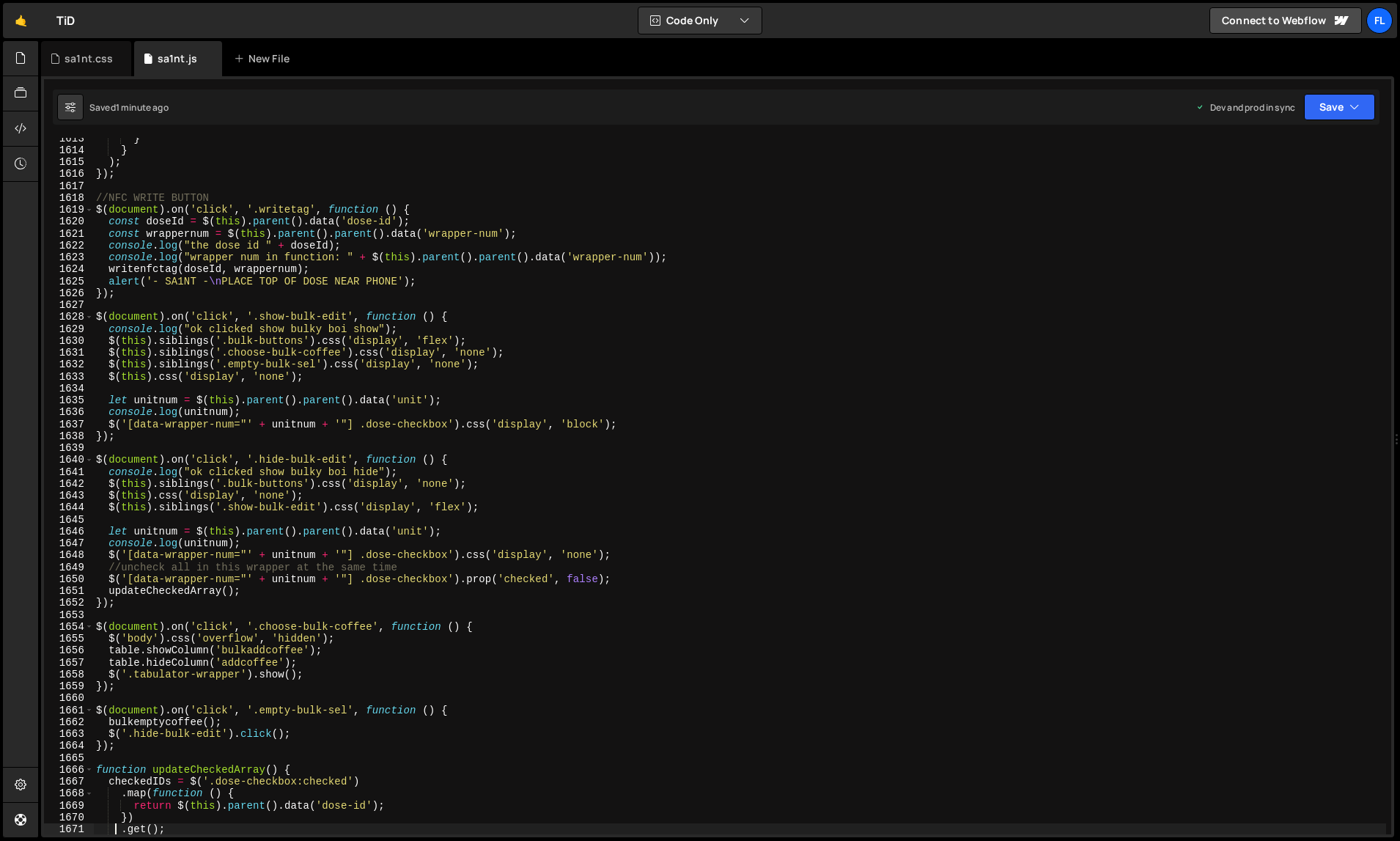
click at [997, 609] on div "} } ) ; }) ; //NFC WRITE BUTTON $ ( document ) . on ( 'click' , '.writetag' , f…" at bounding box center [740, 492] width 1294 height 721
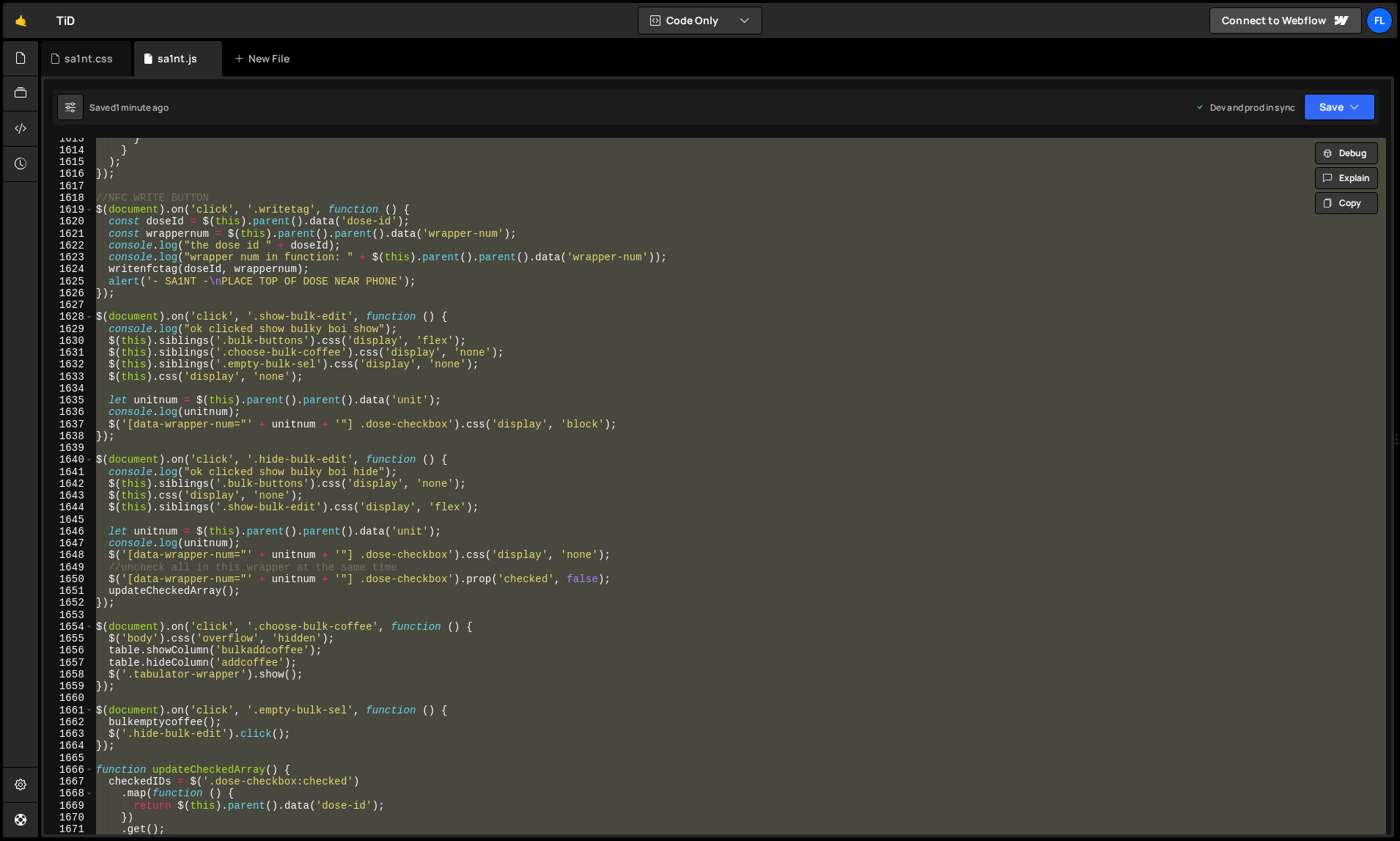
paste textarea
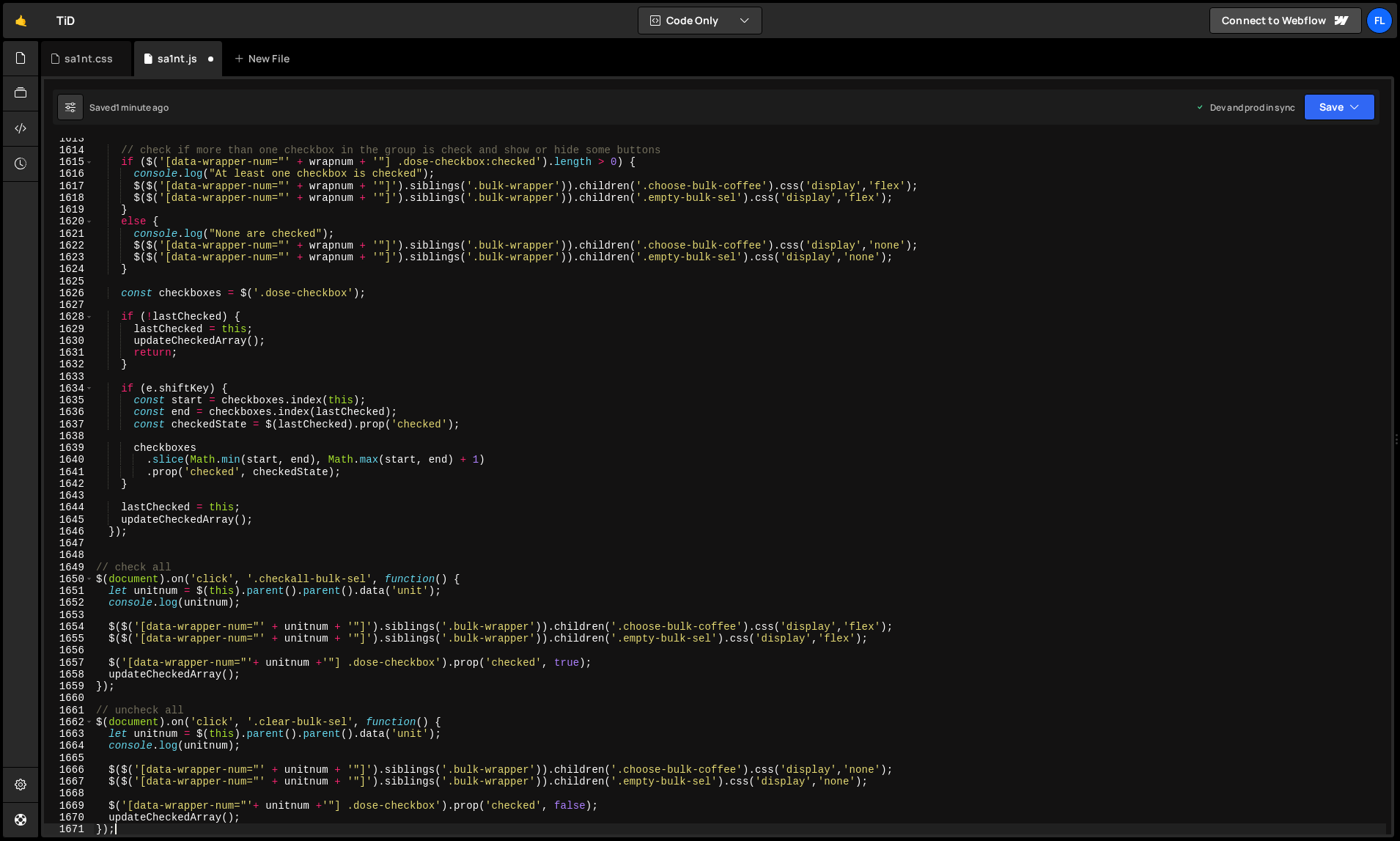
type textarea ".get();"
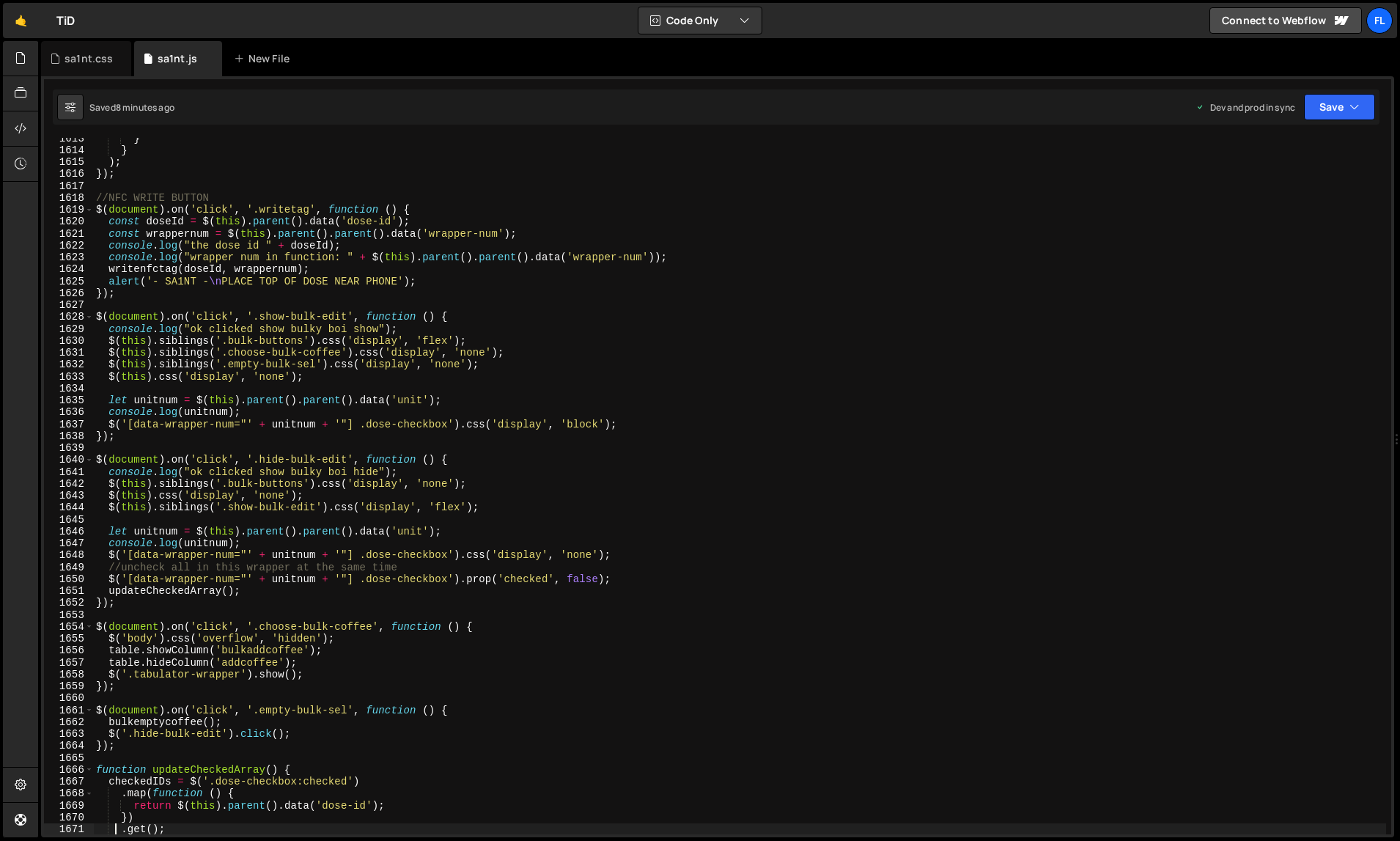
click at [886, 618] on div "} } ) ; }) ; //NFC WRITE BUTTON $ ( document ) . on ( 'click' , '.writetag' , f…" at bounding box center [740, 492] width 1294 height 721
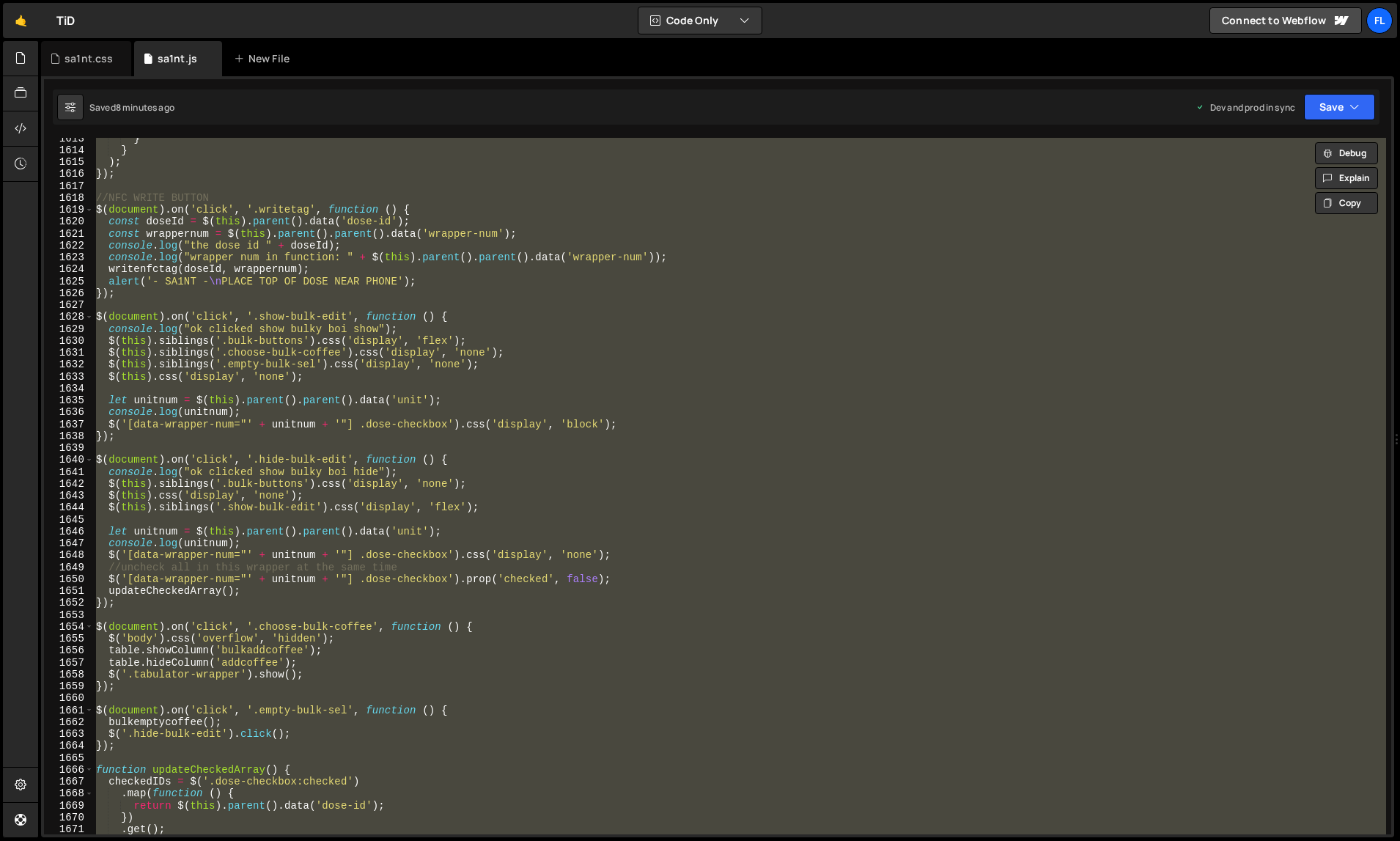
paste textarea
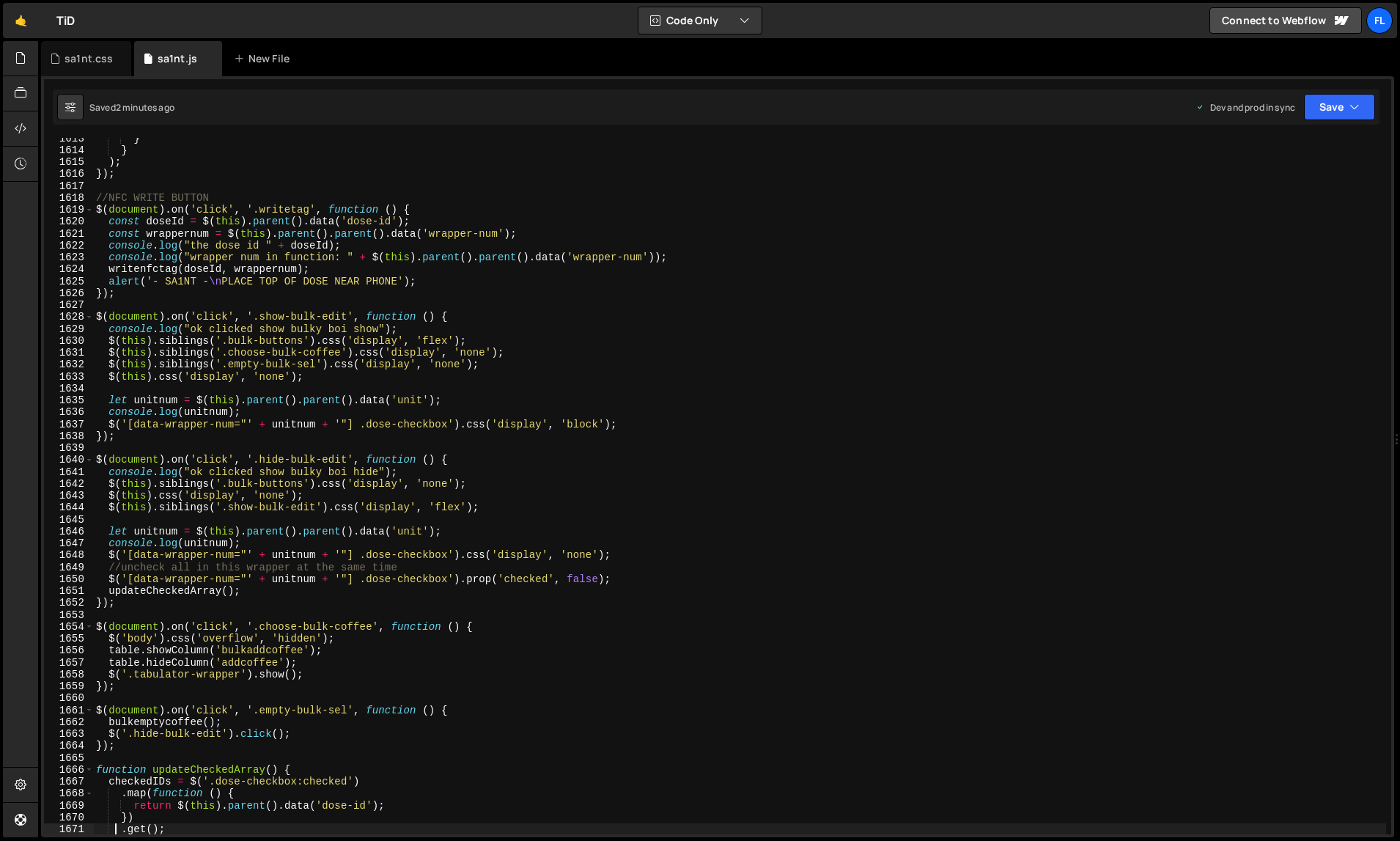
click at [840, 537] on div "} } ) ; }) ; //NFC WRITE BUTTON $ ( document ) . on ( 'click' , '.writetag' , f…" at bounding box center [740, 492] width 1294 height 721
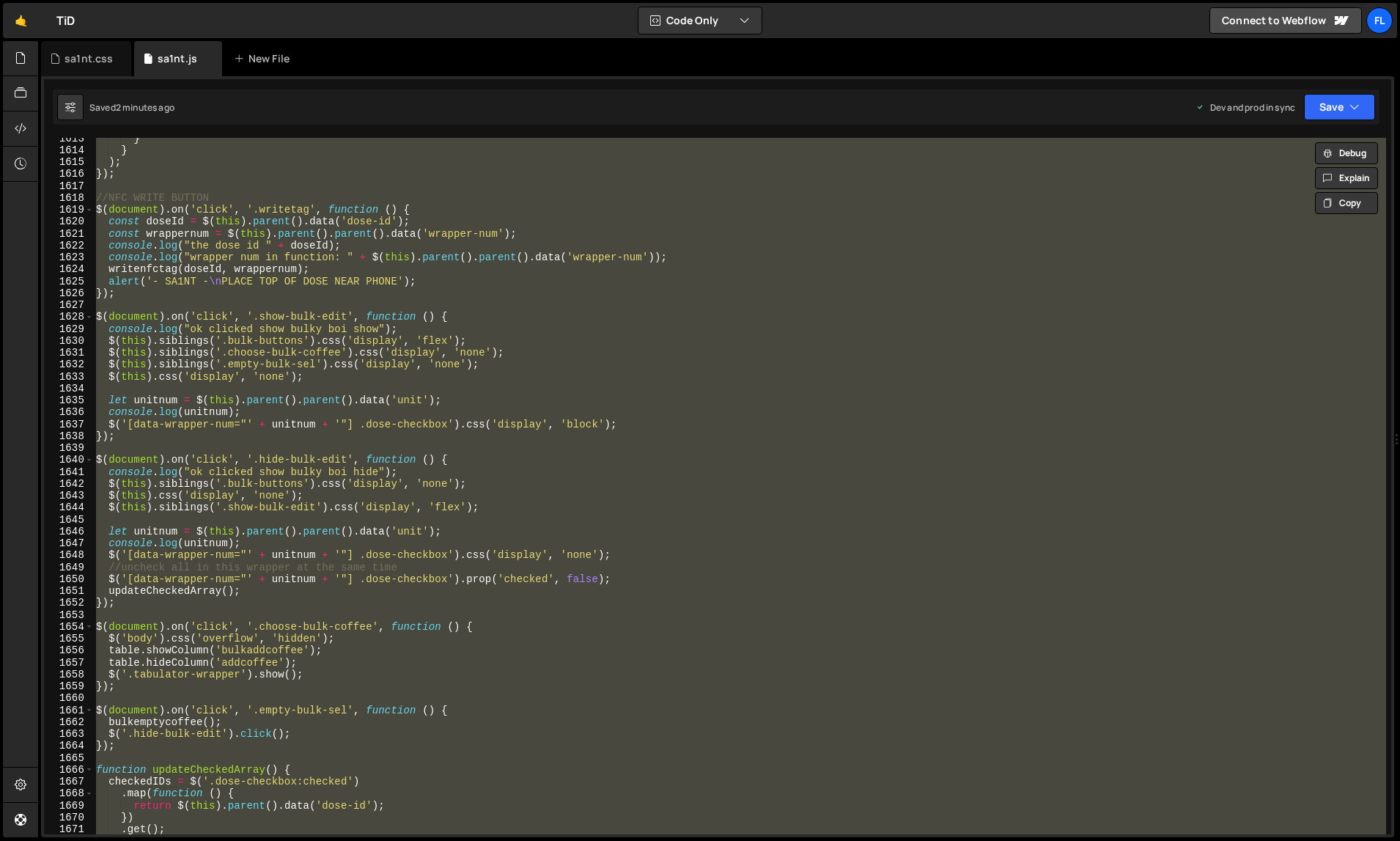
type textarea "v"
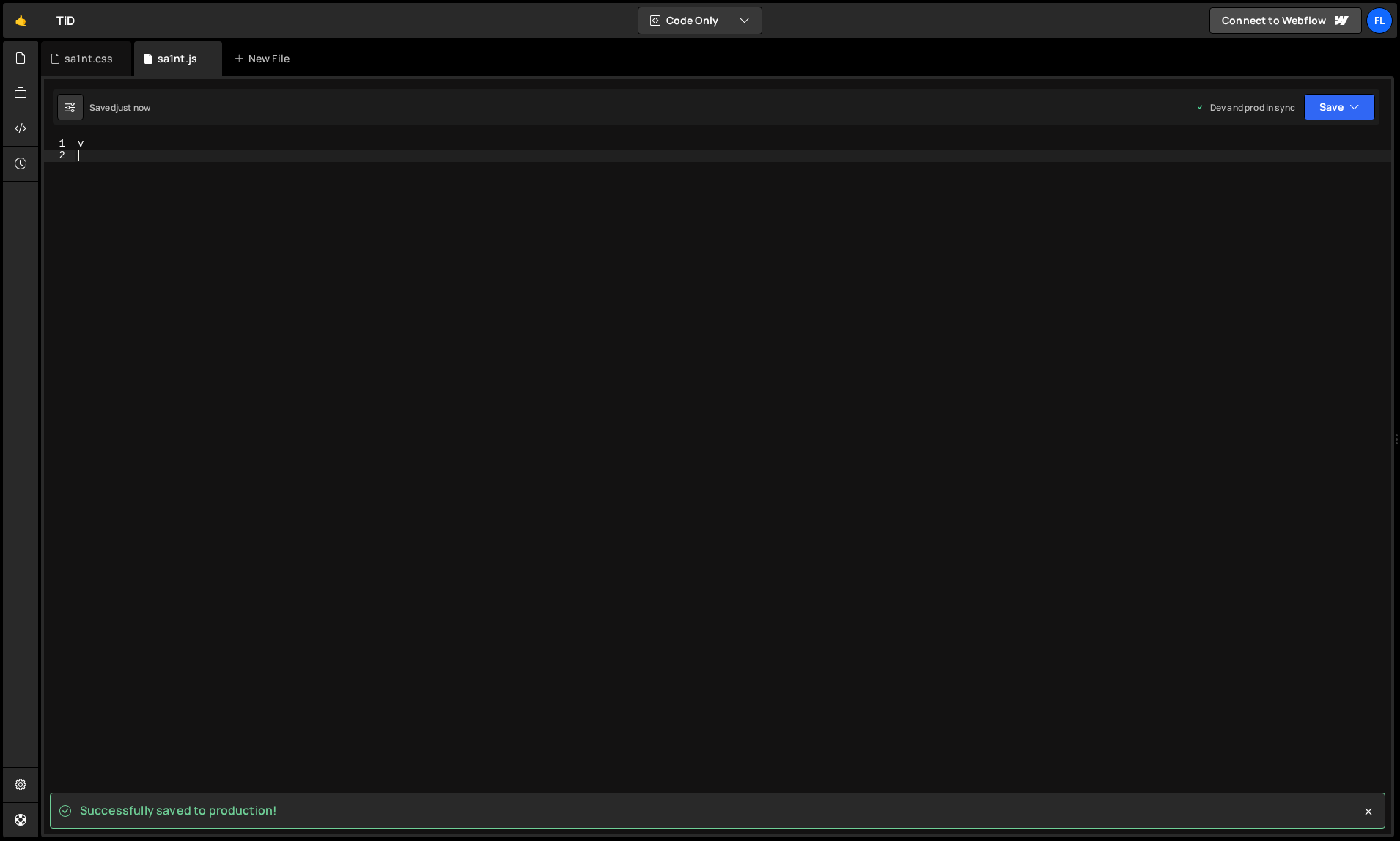
click at [752, 631] on div "v" at bounding box center [733, 498] width 1317 height 721
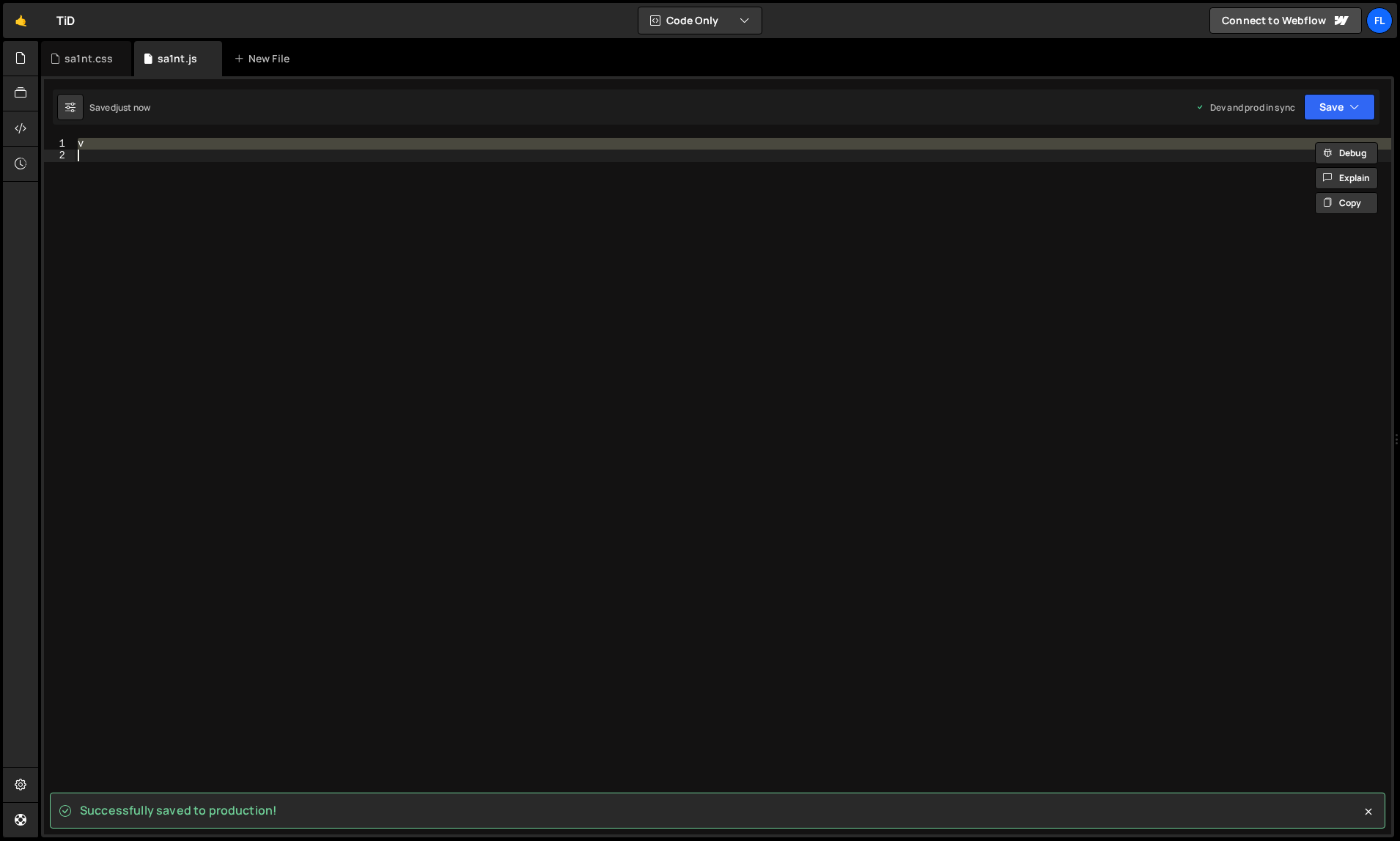
paste textarea "});"
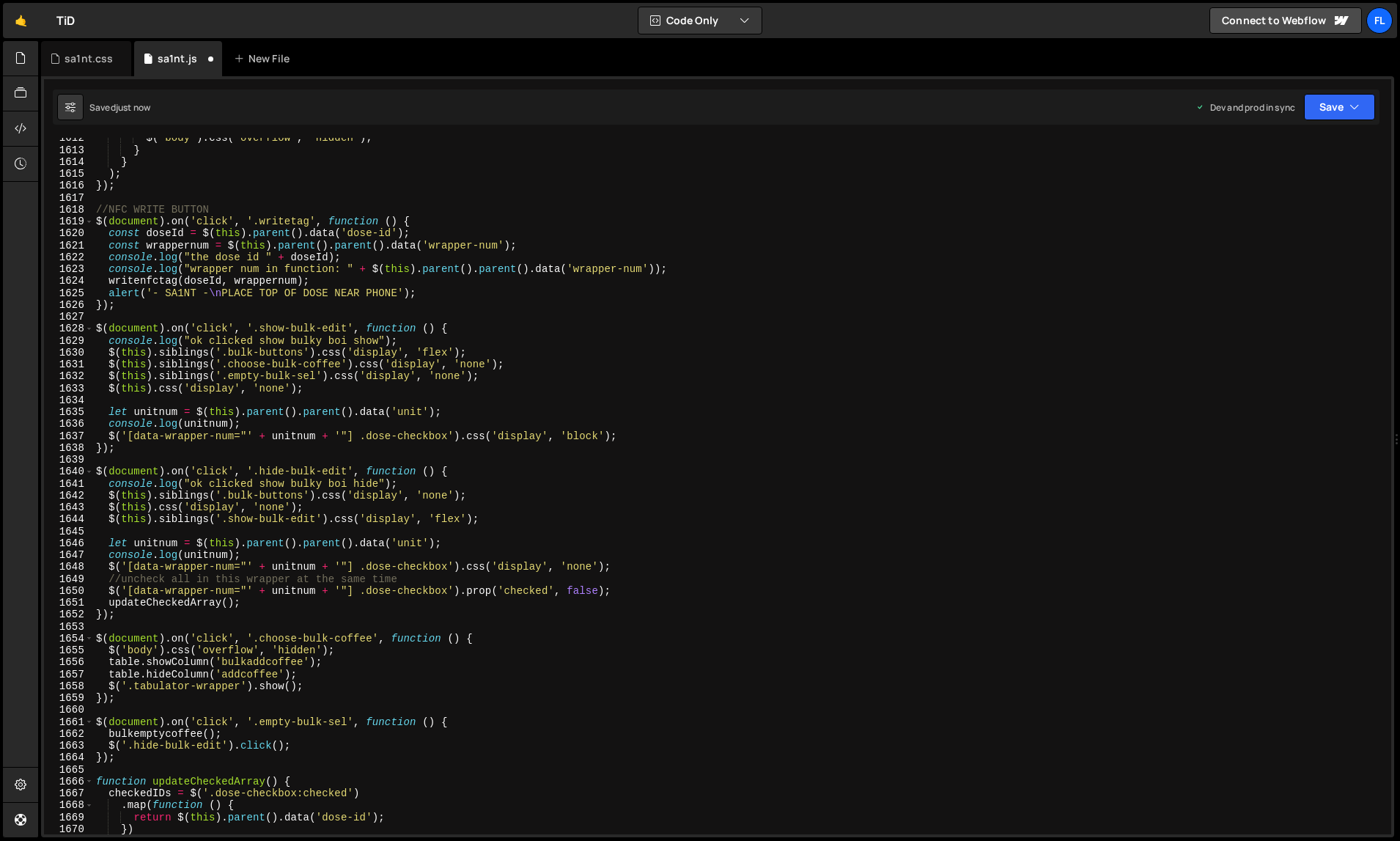
scroll to position [19550, 0]
click at [931, 604] on div "$ ( 'body' ) . css ( 'overflow' , 'hidden' ) ; } } ) ; }) ; //NFC WRITE BUTTON …" at bounding box center [740, 492] width 1294 height 721
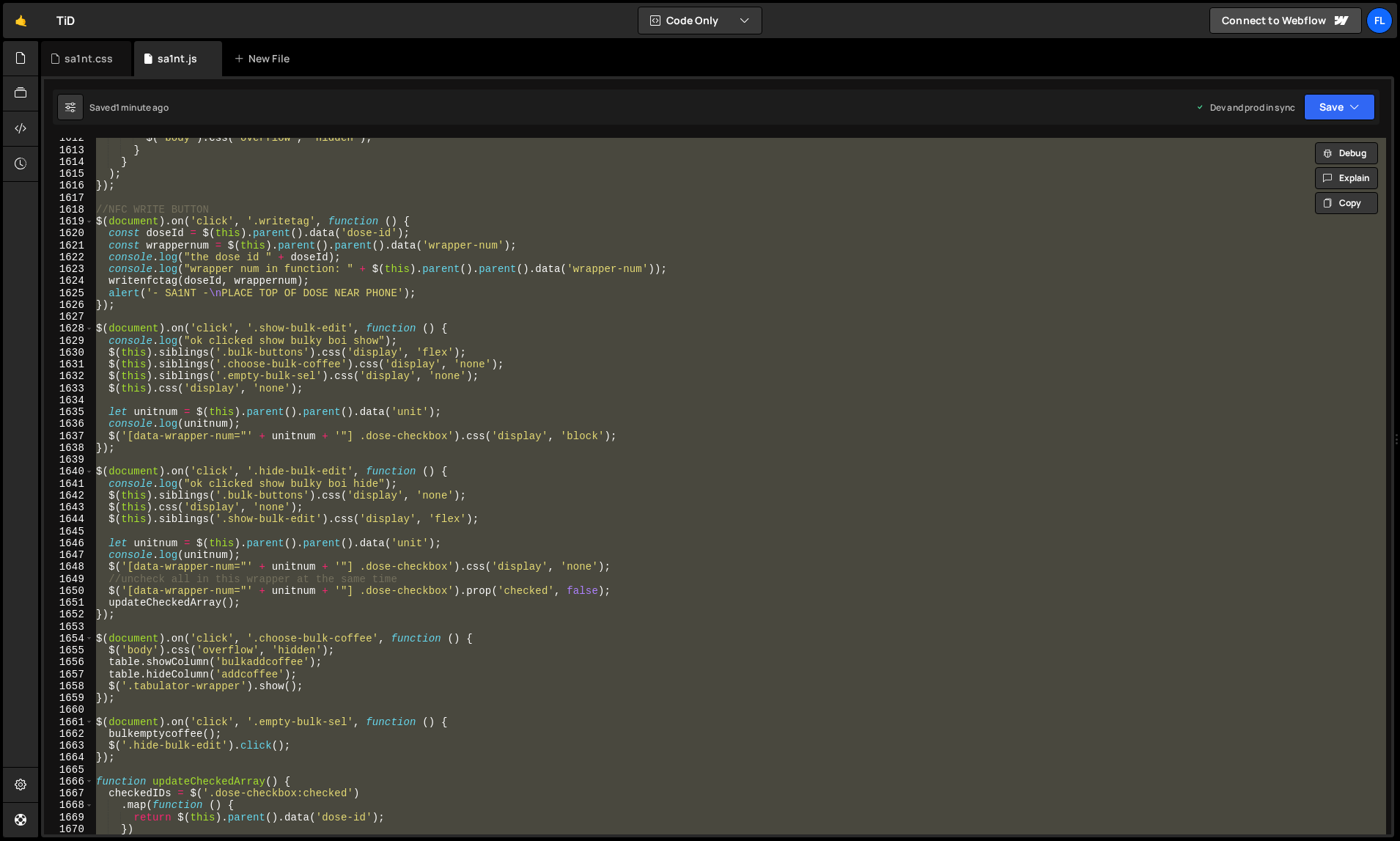
paste textarea
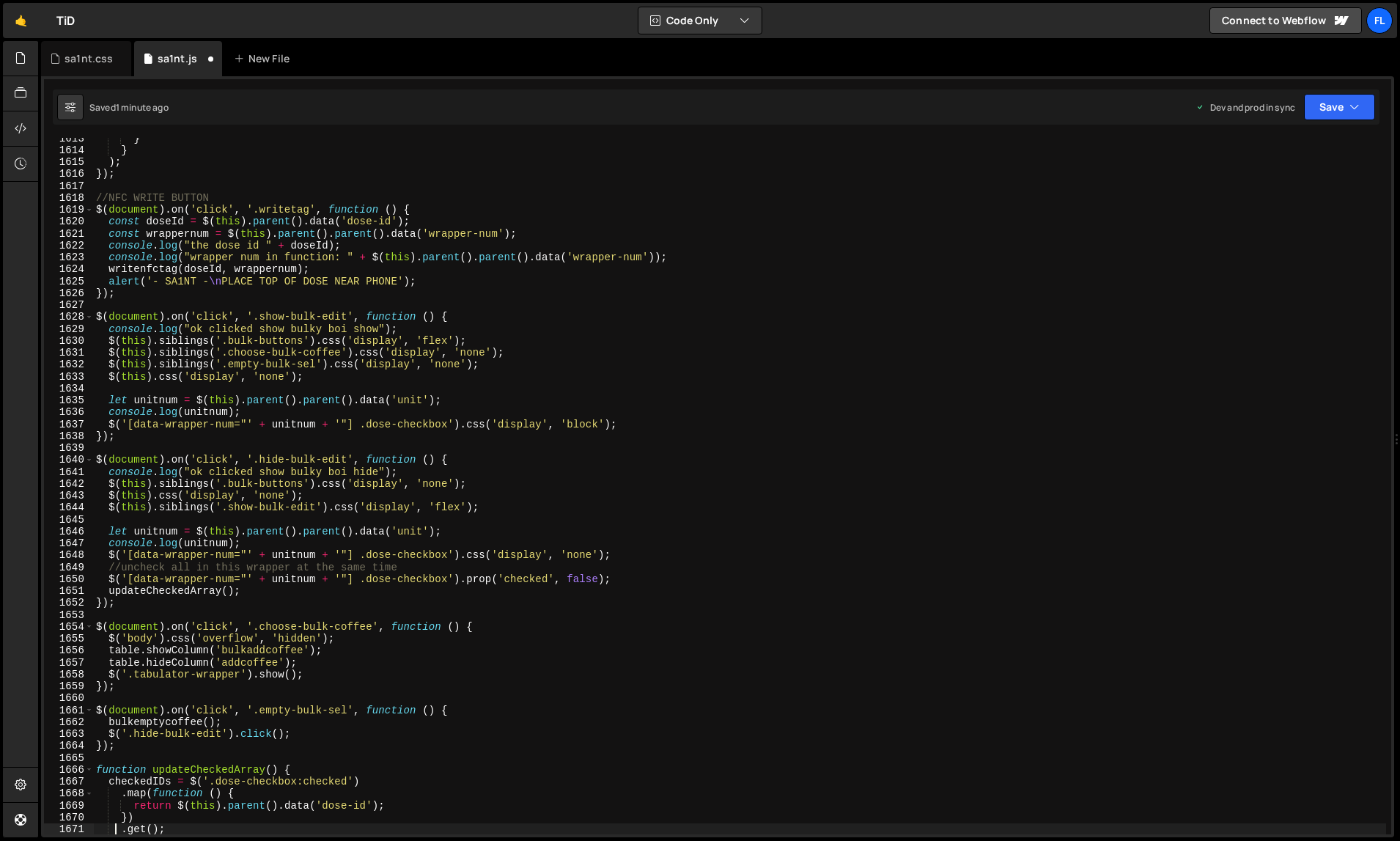
scroll to position [19563, 0]
click at [895, 558] on div "} } ) ; }) ; //NFC WRITE BUTTON $ ( document ) . on ( 'click' , '.writetag' , f…" at bounding box center [740, 492] width 1294 height 721
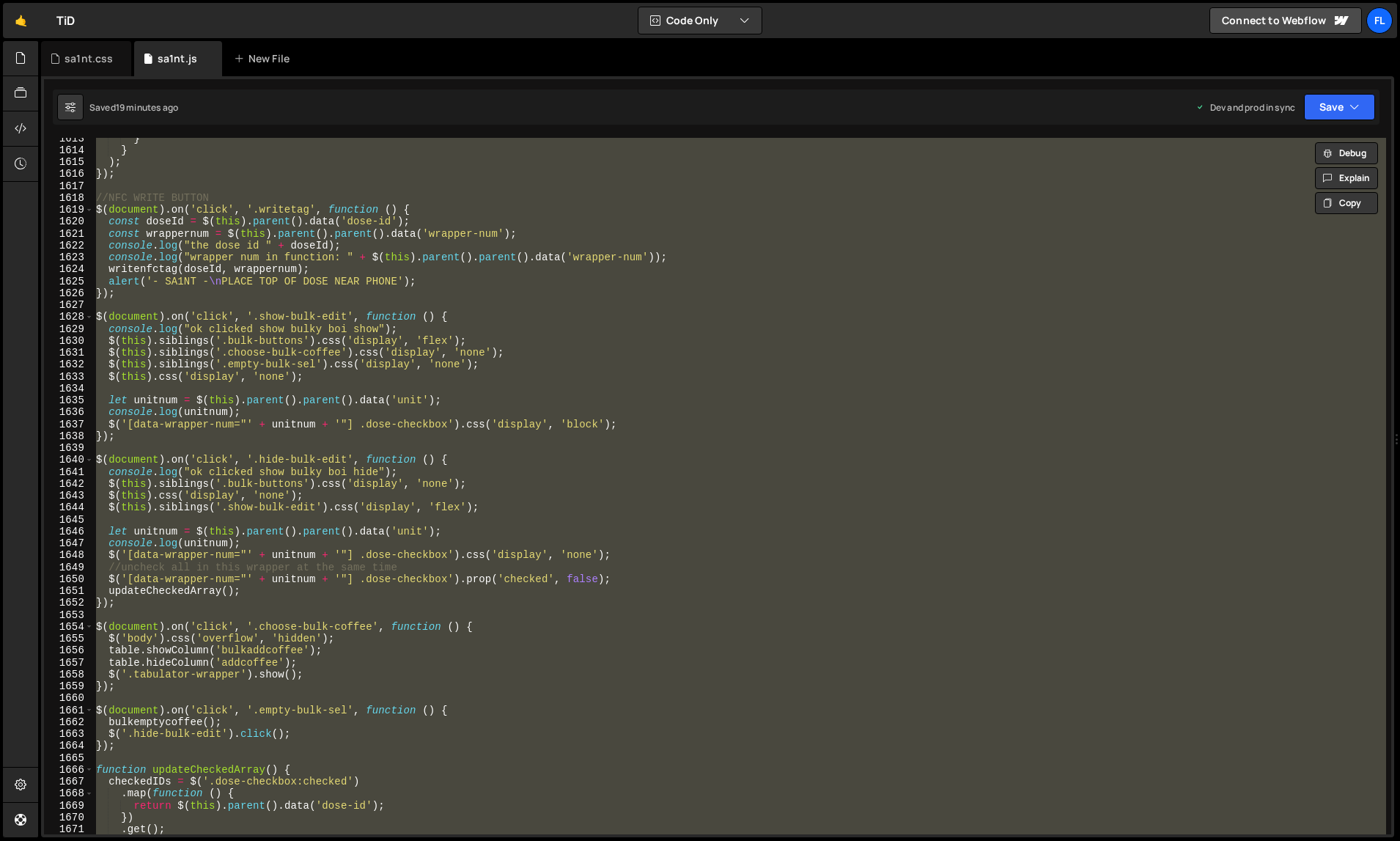
paste textarea
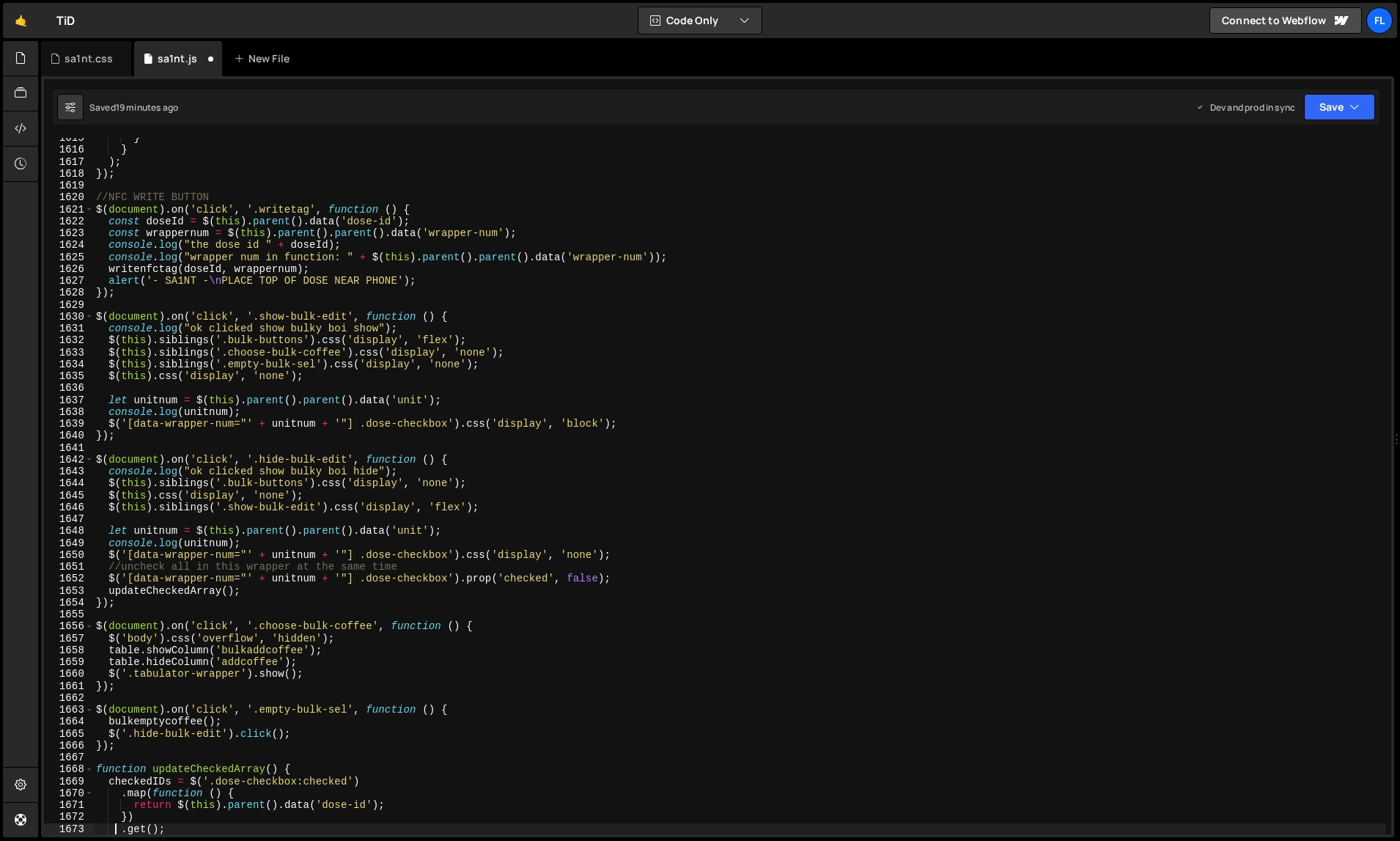
type textarea ".get();"
click at [84, 64] on div "sa1nt.css" at bounding box center [89, 58] width 49 height 14
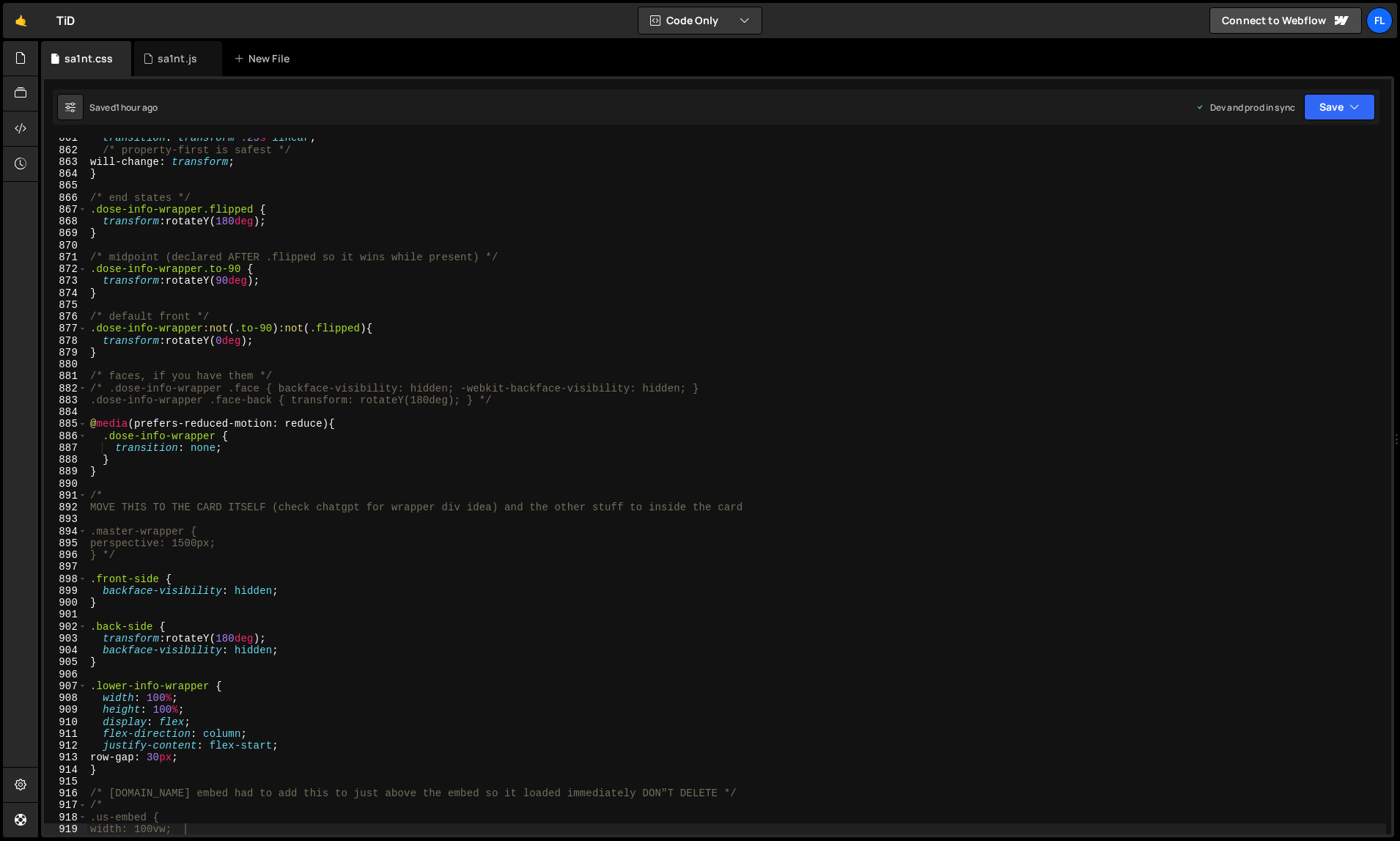
click at [620, 551] on div "transition : transform .25 s linear ; /* property-first is safest */ will-chang…" at bounding box center [736, 492] width 1299 height 721
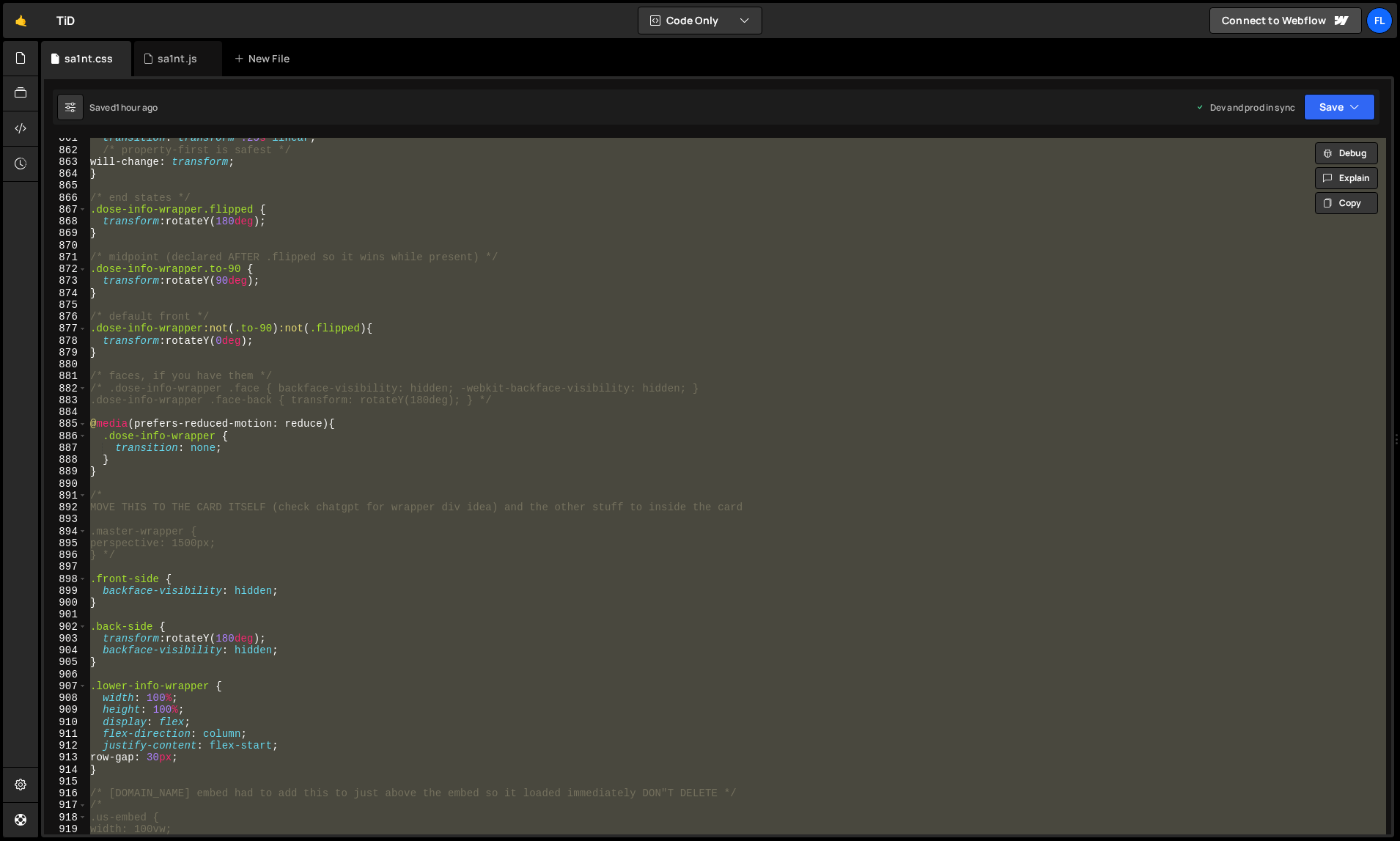
paste textarea
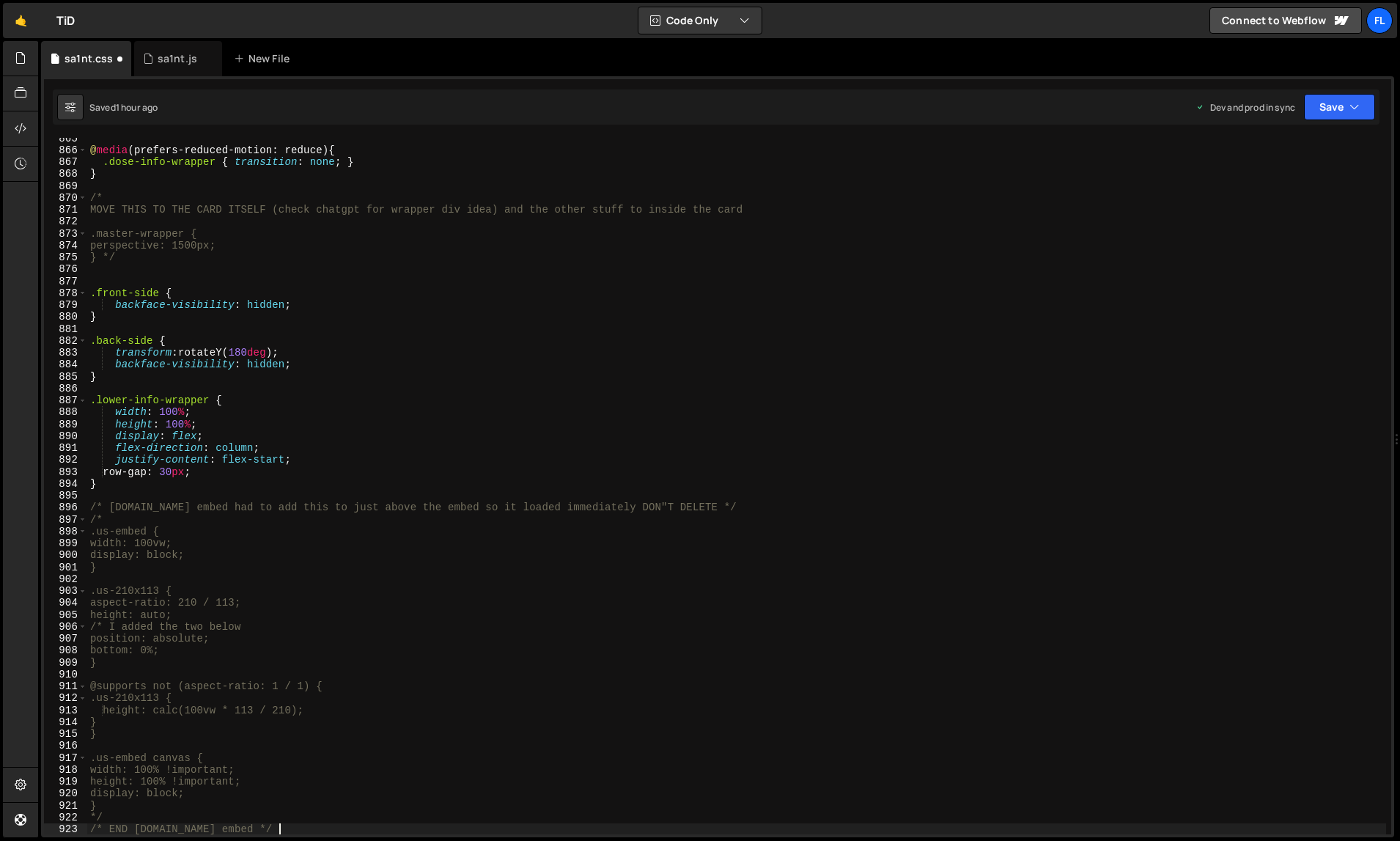
scroll to position [10308, 0]
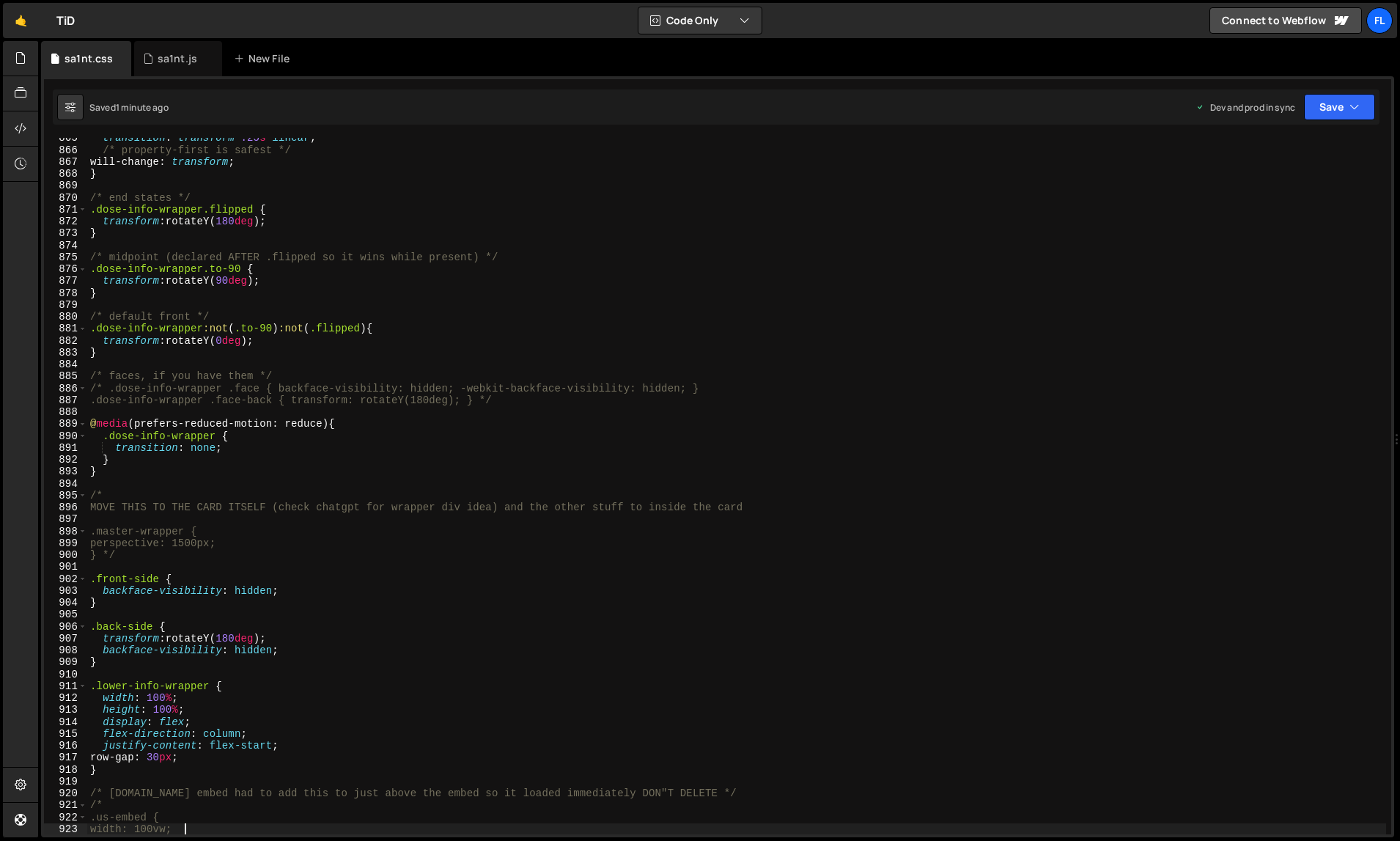
click at [370, 350] on div "transition : transform .25 s linear ; /* property-first is safest */ will-chang…" at bounding box center [736, 492] width 1299 height 721
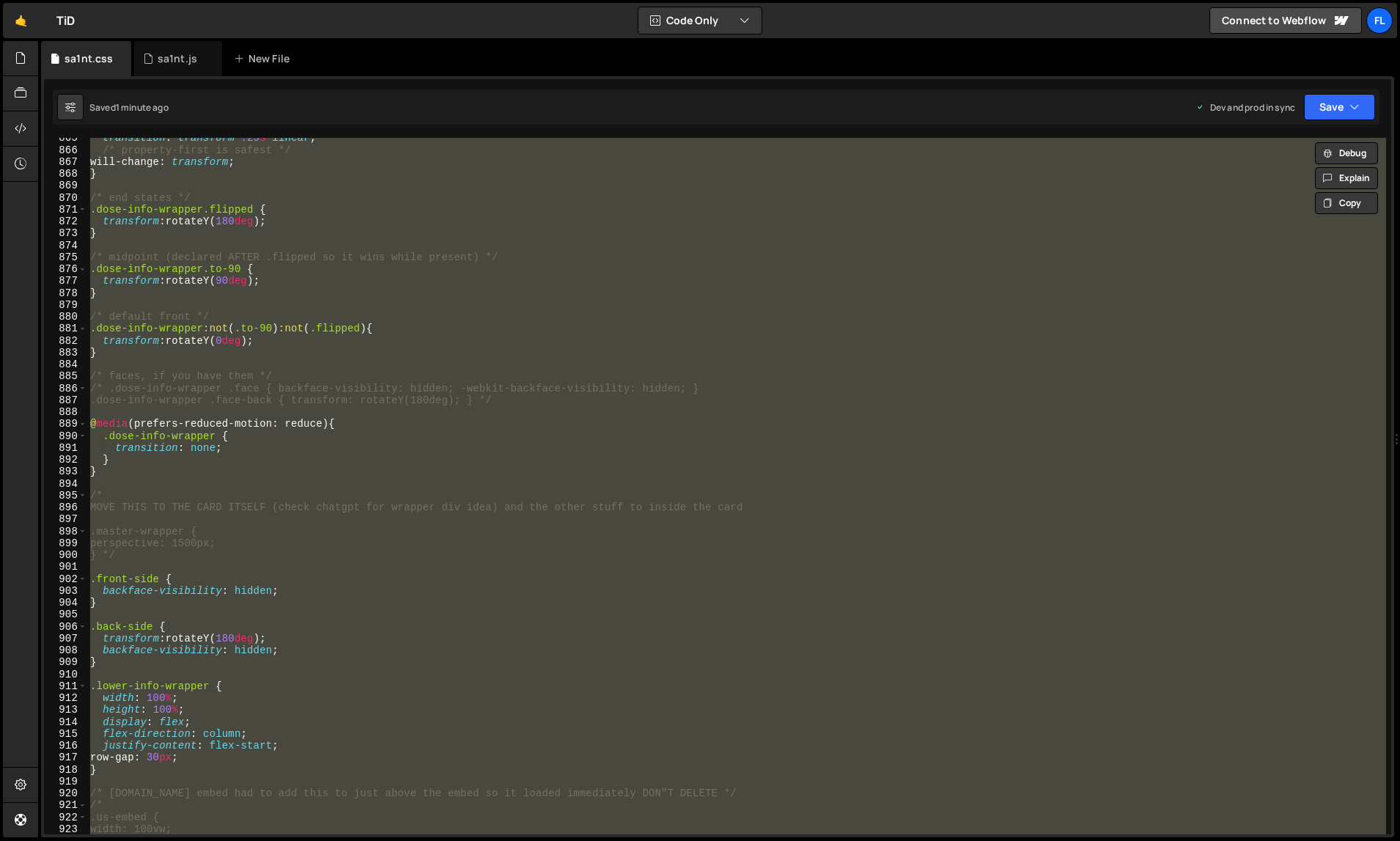
paste textarea
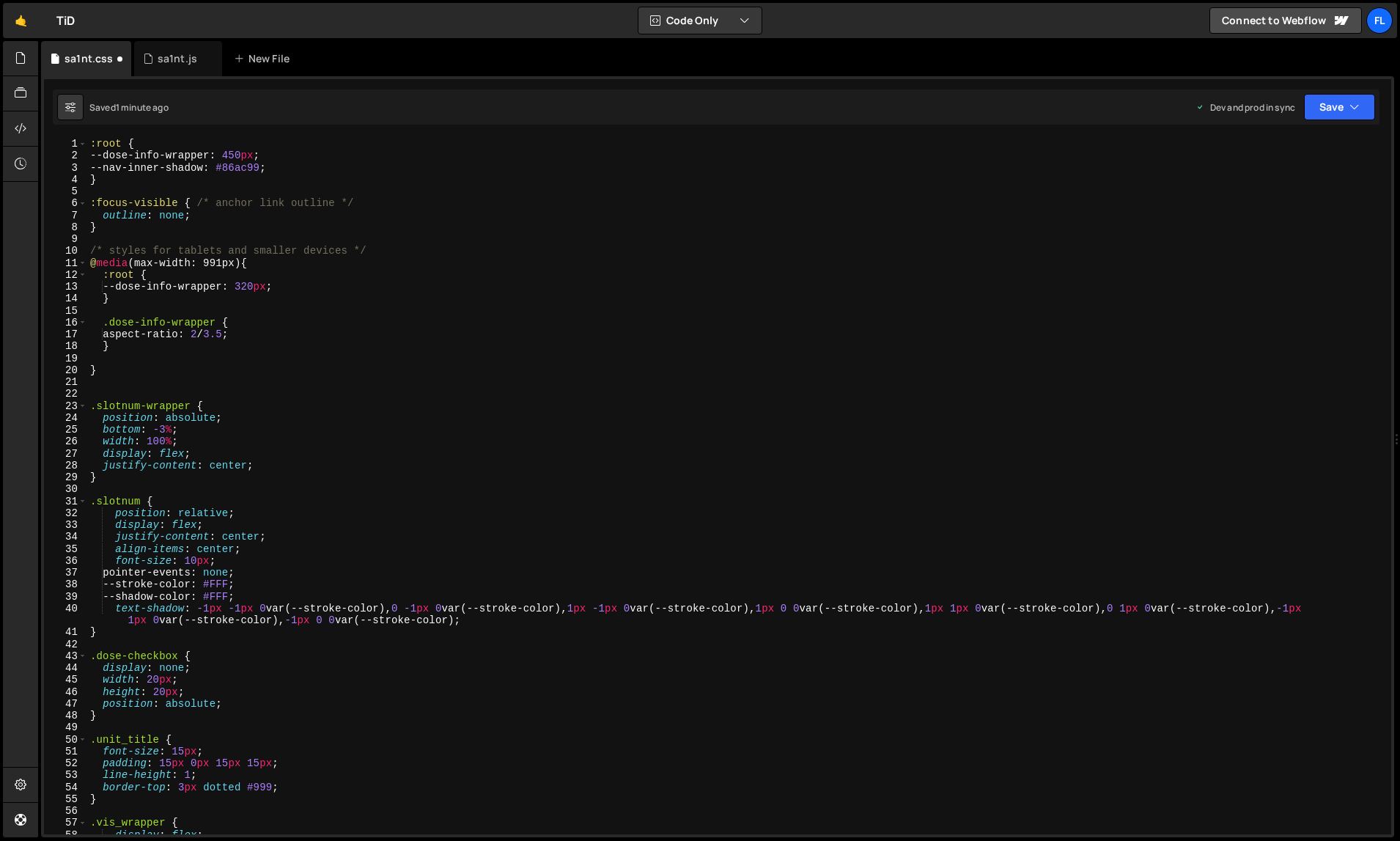
scroll to position [0, 0]
click at [1345, 117] on button "Save" at bounding box center [1339, 106] width 71 height 26
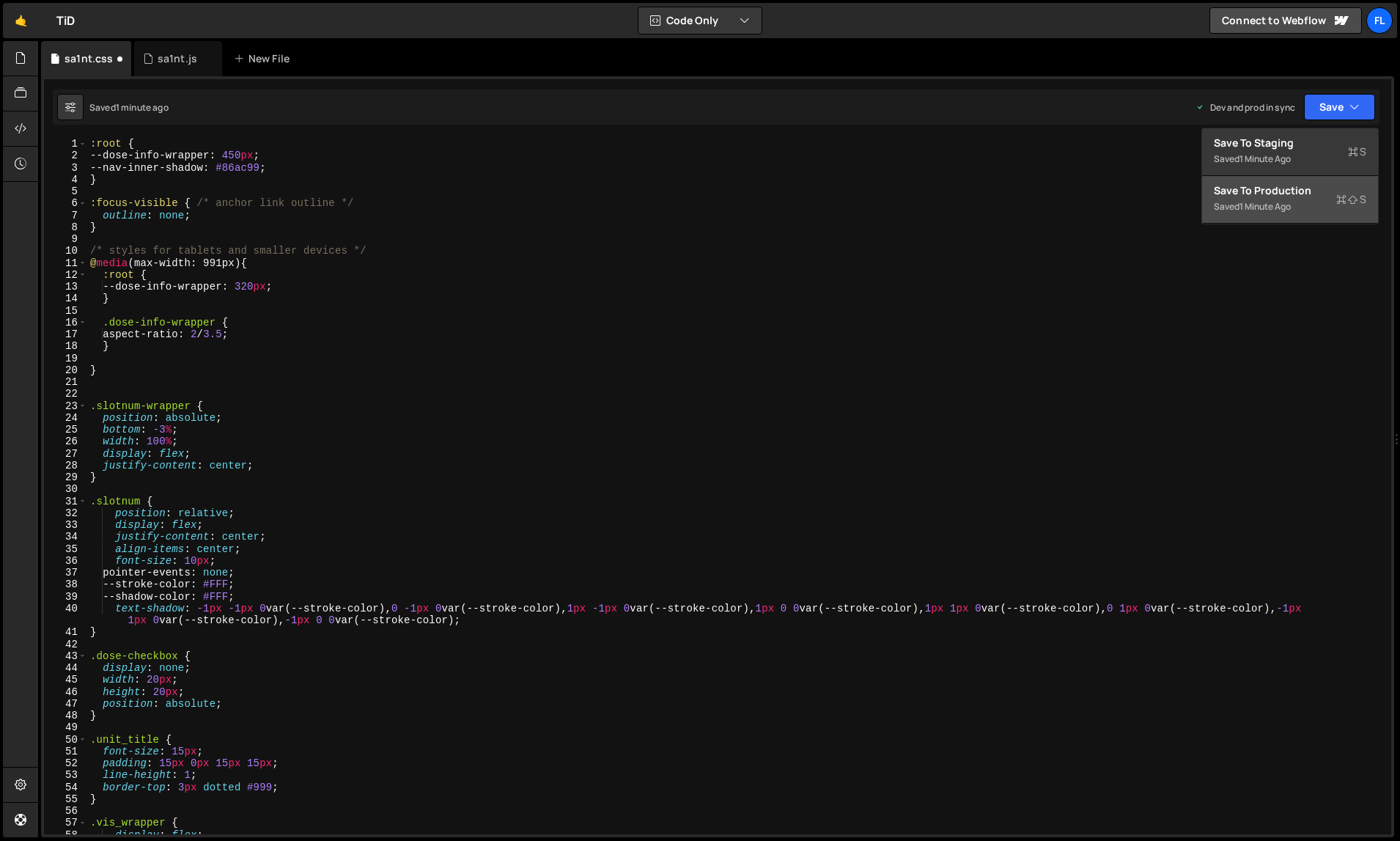
click at [1319, 196] on div "Save to Production S" at bounding box center [1290, 190] width 153 height 14
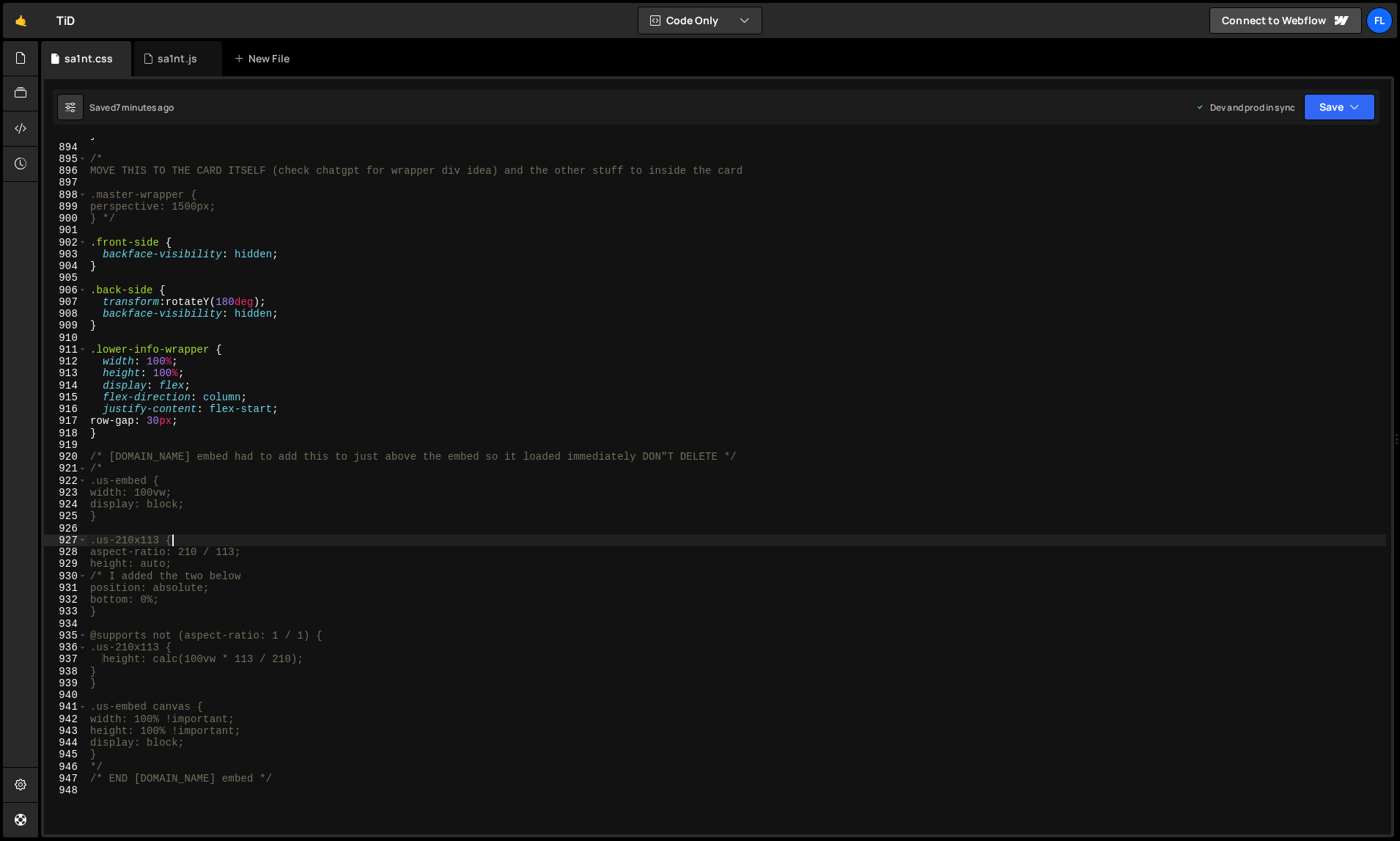
click at [811, 542] on div "} /* MOVE THIS TO THE CARD ITSELF (check chatgpt for wrapper div idea) and the …" at bounding box center [736, 490] width 1299 height 721
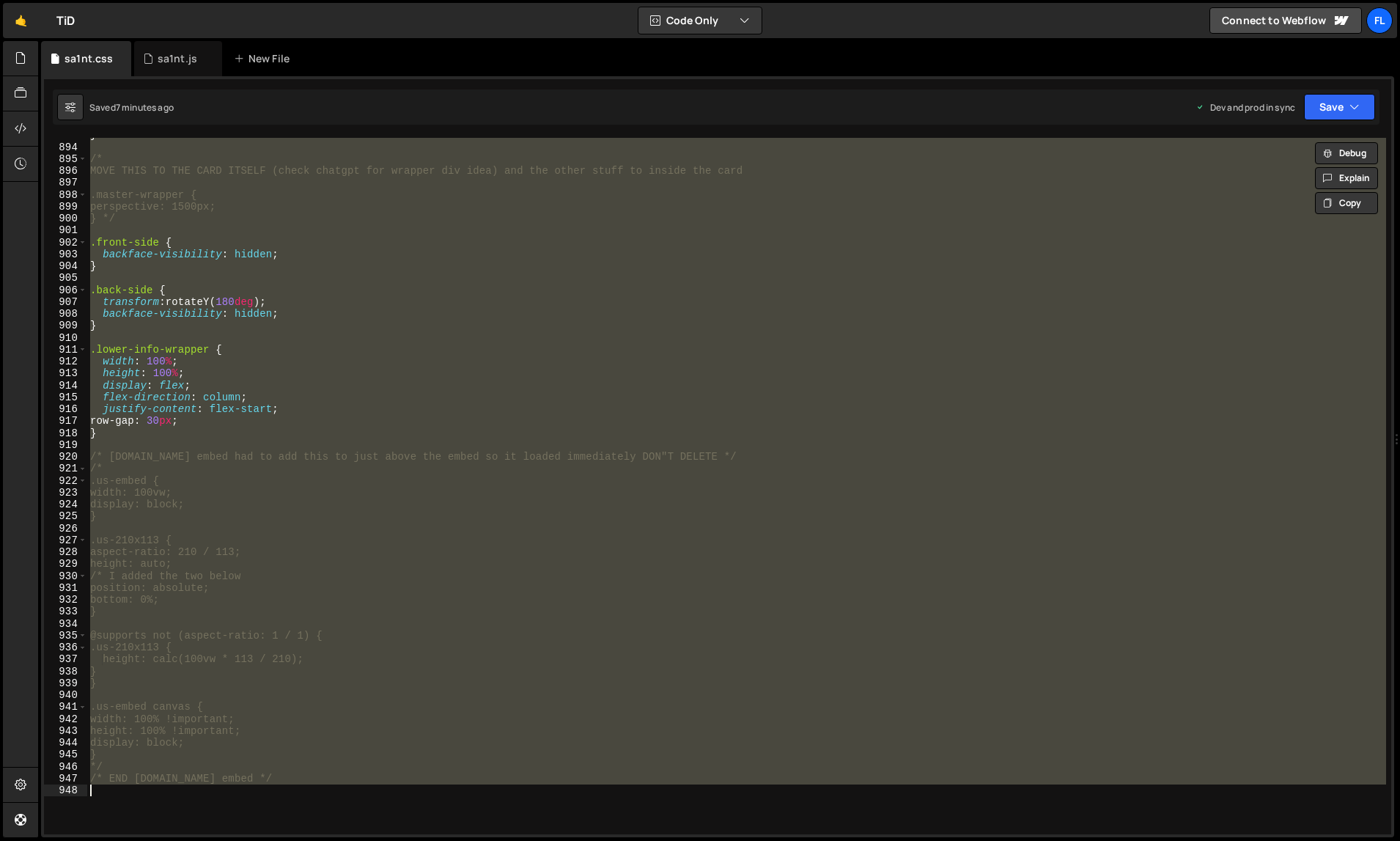
paste textarea
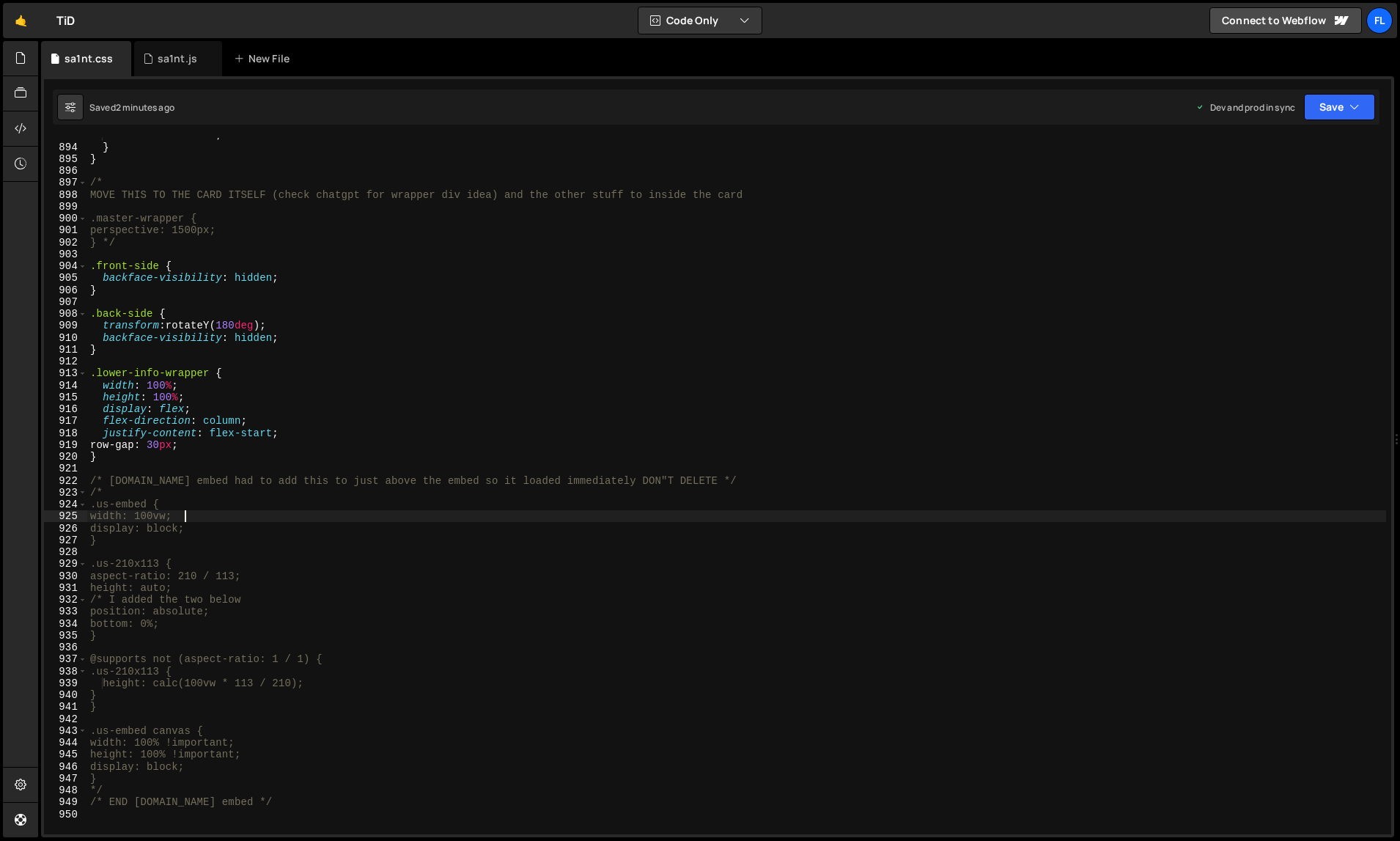
click at [880, 511] on div "transition : none ; } } /* MOVE THIS TO THE CARD ITSELF (check chatgpt for wrap…" at bounding box center [736, 490] width 1299 height 721
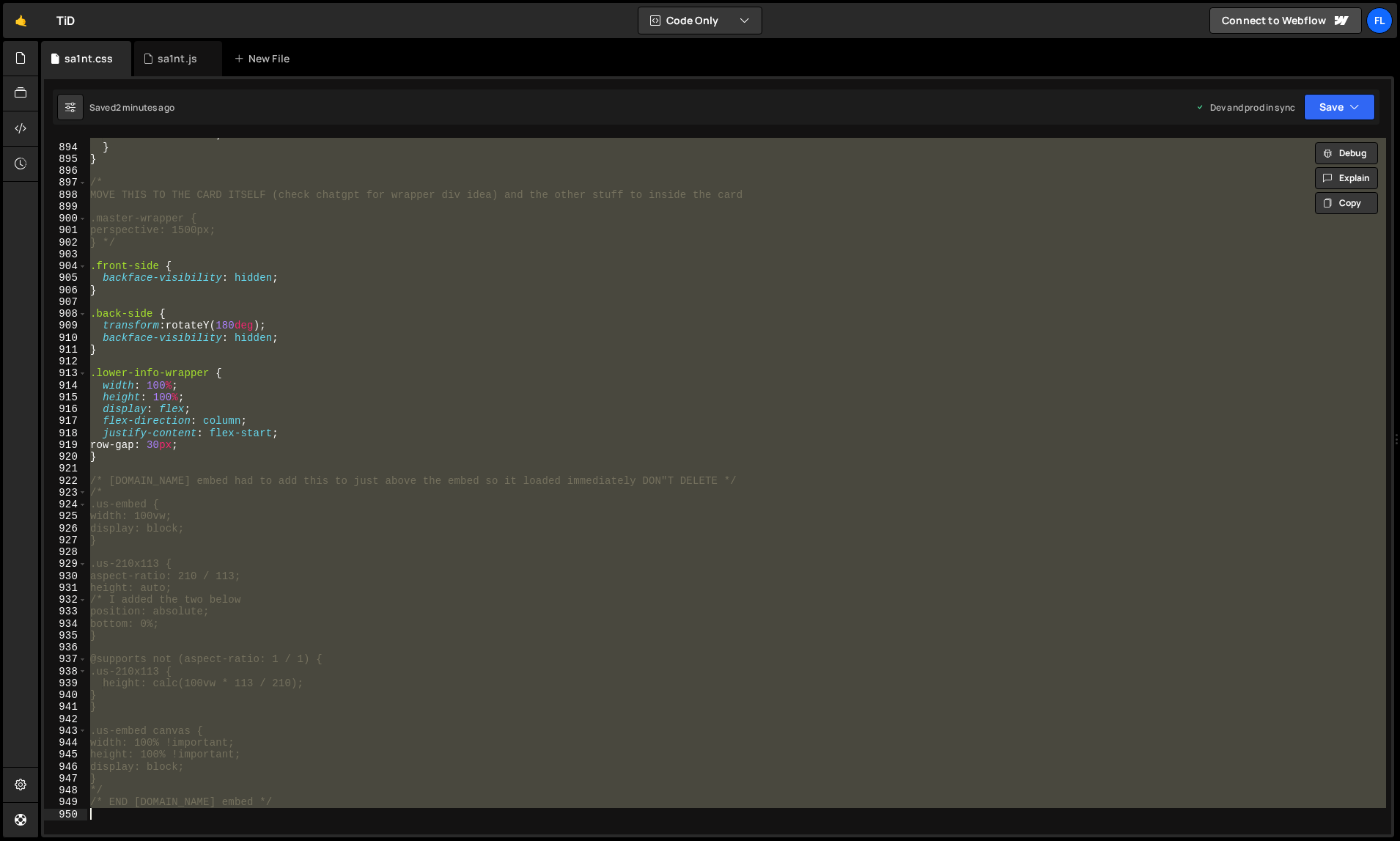
paste textarea
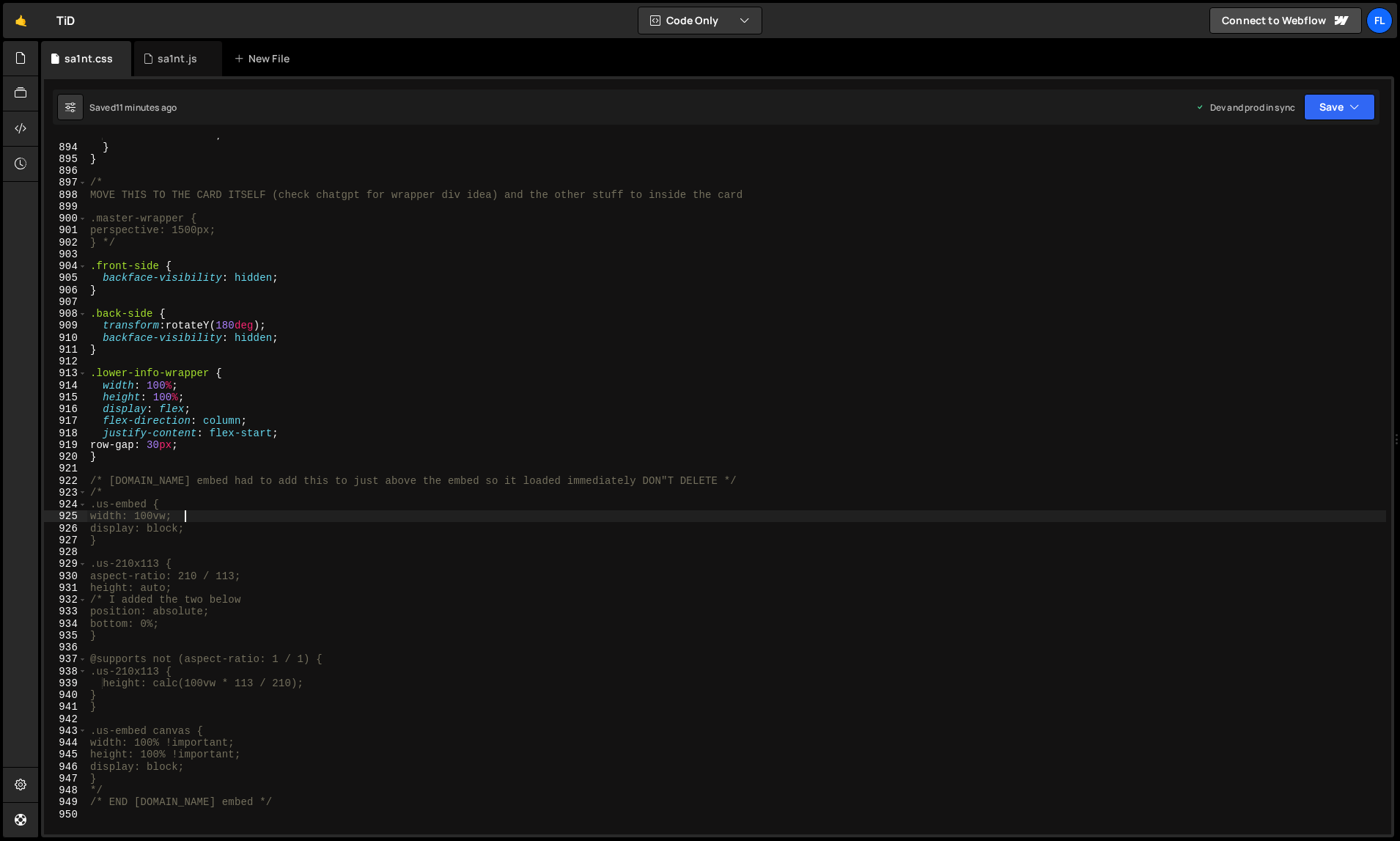
click at [814, 518] on div "transition : none ; } } /* MOVE THIS TO THE CARD ITSELF (check chatgpt for wrap…" at bounding box center [736, 490] width 1299 height 721
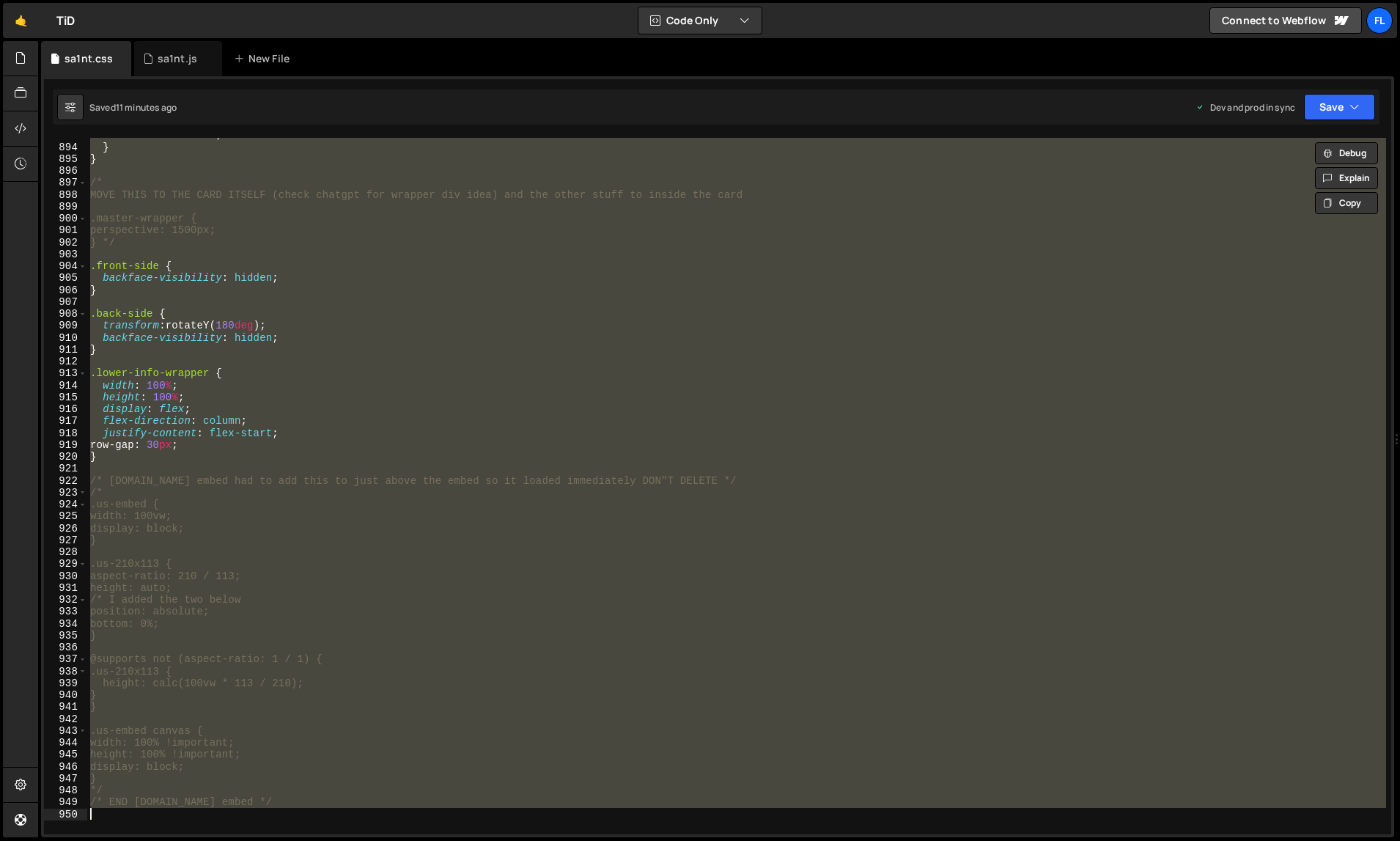
paste textarea
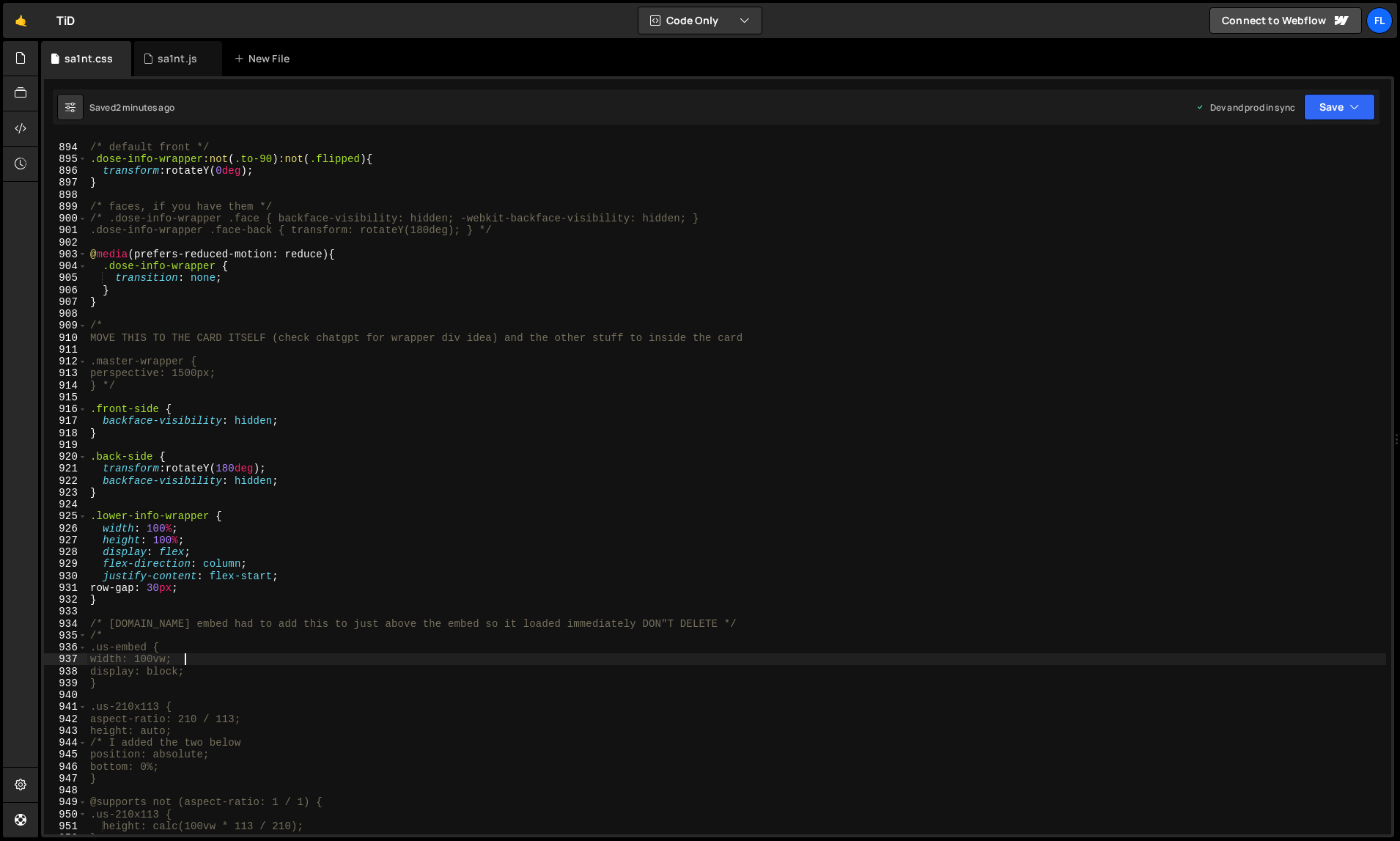
click at [757, 512] on div "/* default front */ .dose-info-wrapper :not ( .to-90 ) :not ( .flipped ) { tran…" at bounding box center [736, 490] width 1299 height 721
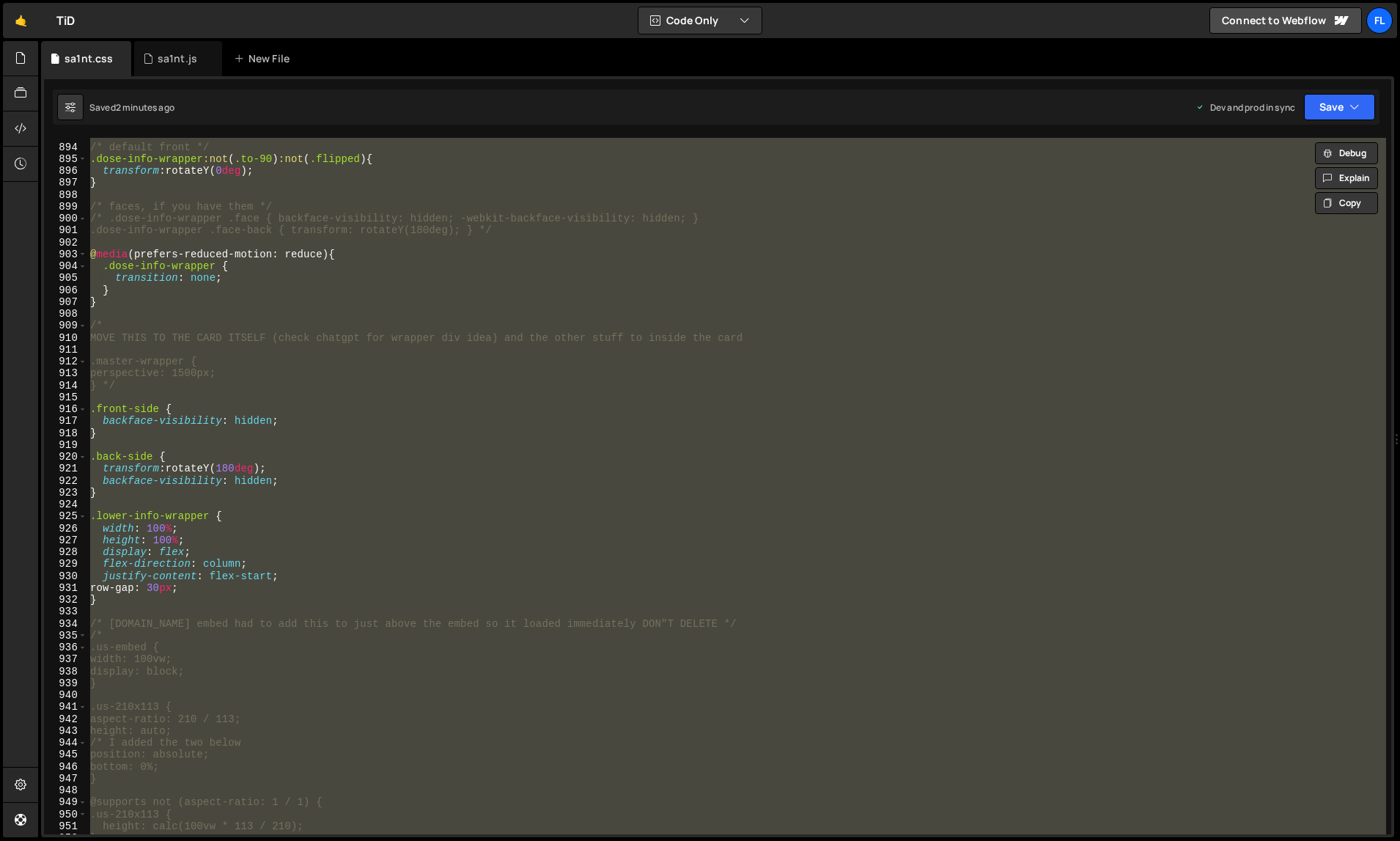
paste textarea
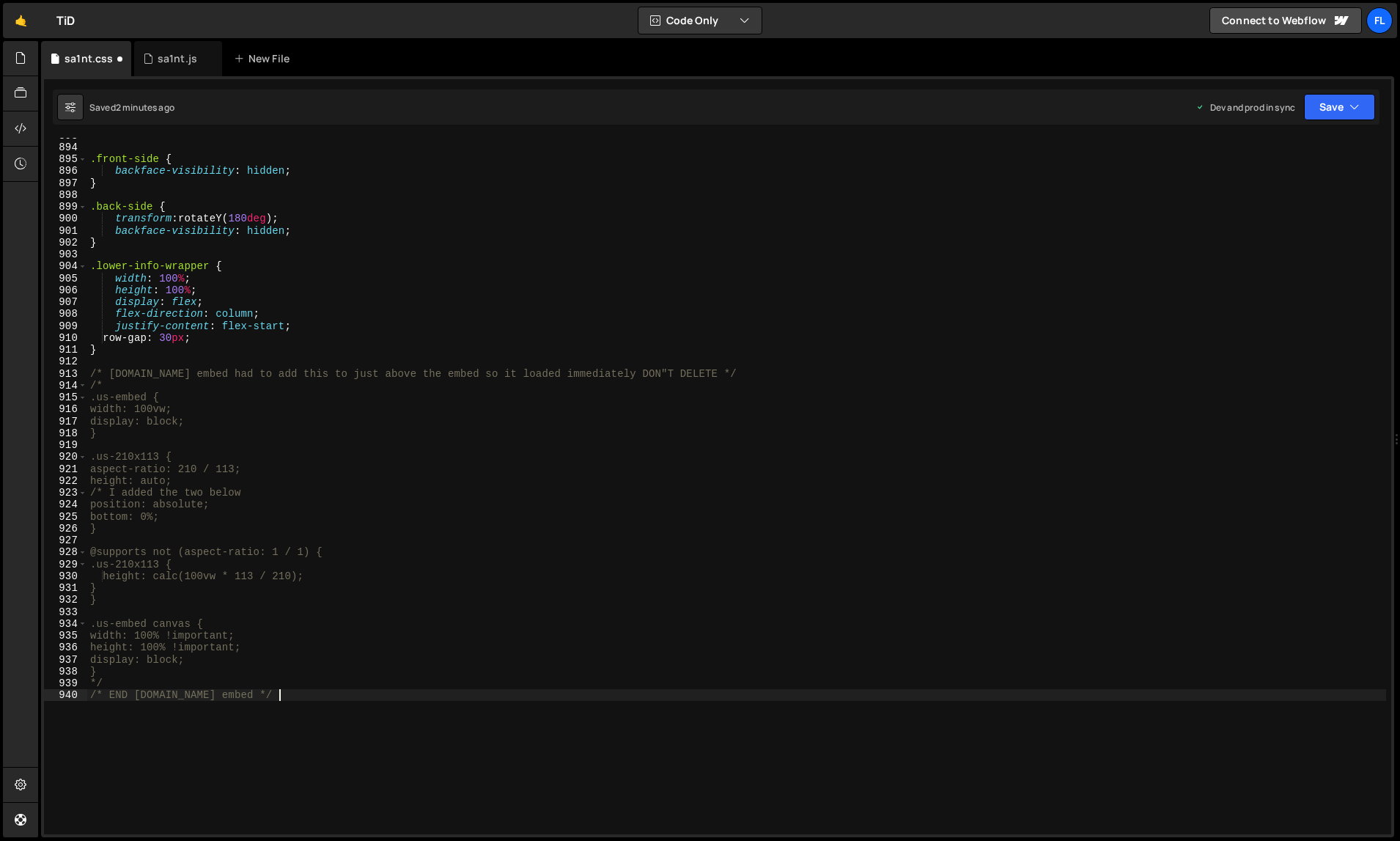
type textarea "width: 100vw;"
